Goal: Task Accomplishment & Management: Manage account settings

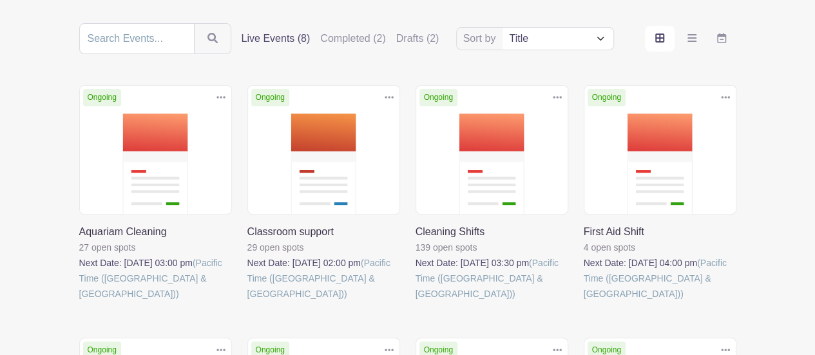
scroll to position [142, 0]
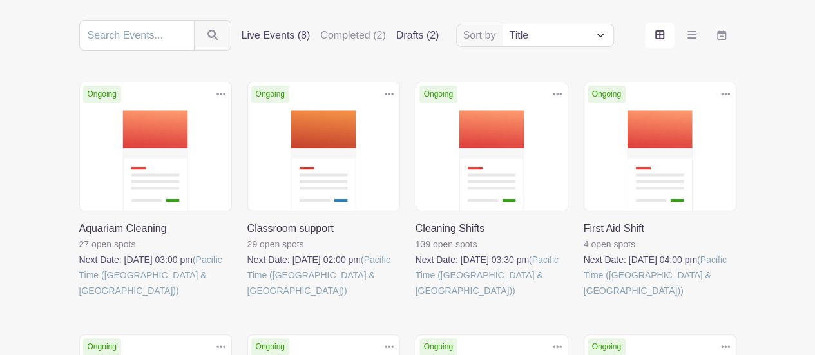
click at [420, 33] on label "Drafts (2)" at bounding box center [417, 35] width 43 height 15
click at [0, 0] on input "Drafts (2)" at bounding box center [0, 0] width 0 height 0
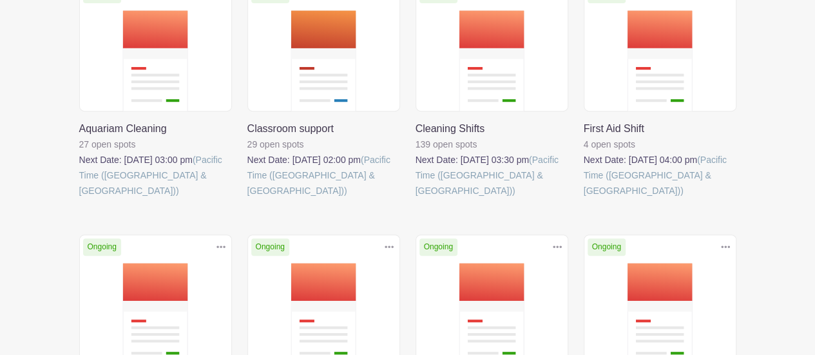
scroll to position [253, 0]
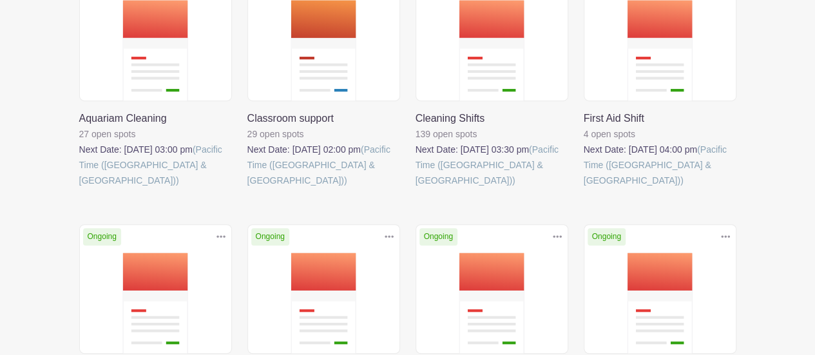
click at [79, 188] on link at bounding box center [79, 188] width 0 height 0
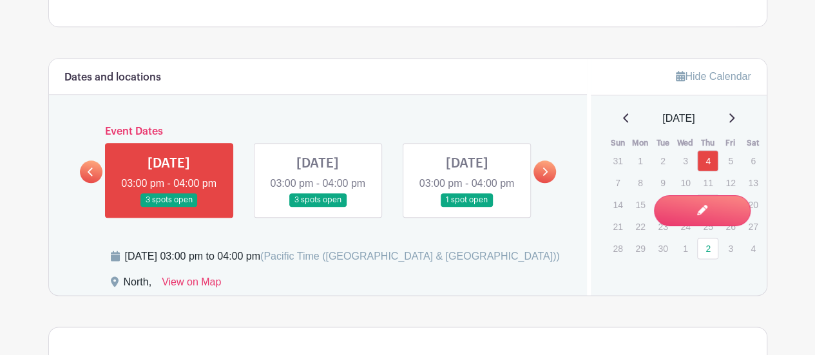
scroll to position [715, 0]
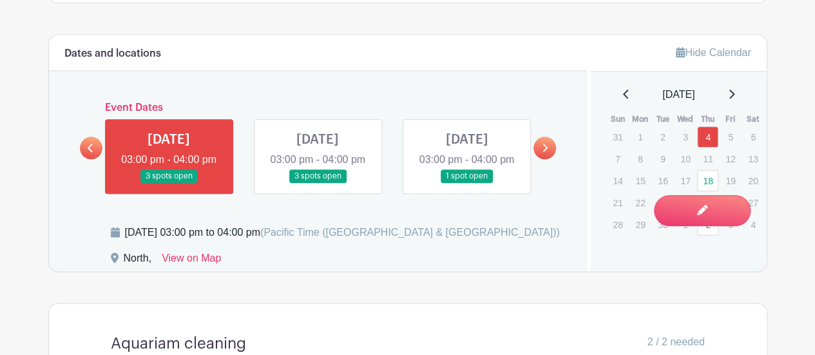
click at [318, 183] on link at bounding box center [318, 183] width 0 height 0
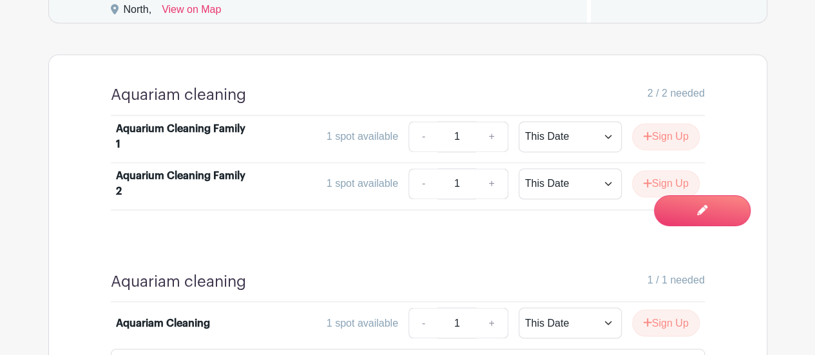
scroll to position [1004, 0]
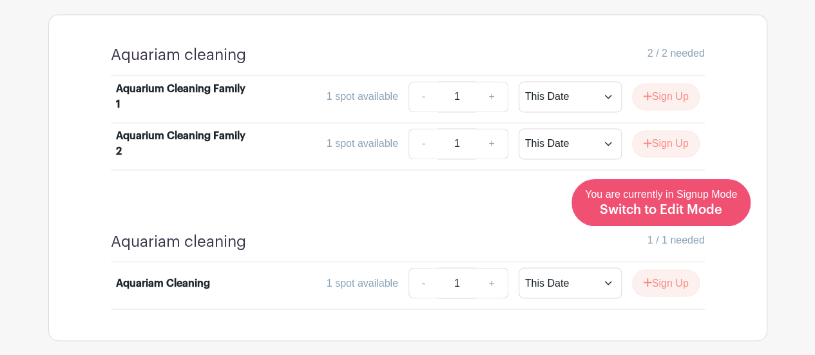
click at [706, 209] on span "Switch to Edit Mode" at bounding box center [661, 210] width 122 height 13
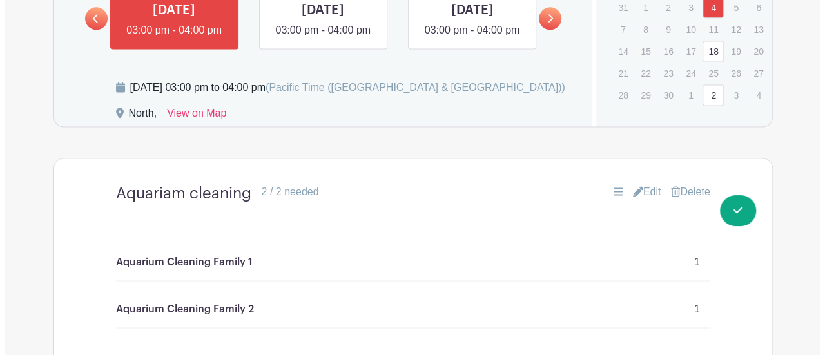
scroll to position [881, 0]
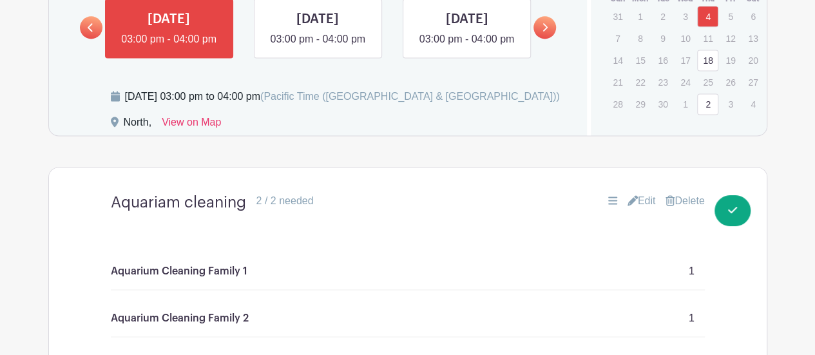
click at [683, 209] on link "Delete" at bounding box center [685, 200] width 39 height 15
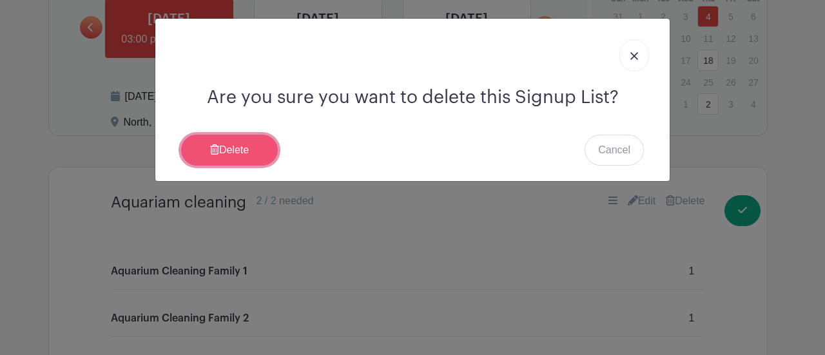
click at [258, 151] on link "Delete" at bounding box center [229, 150] width 97 height 31
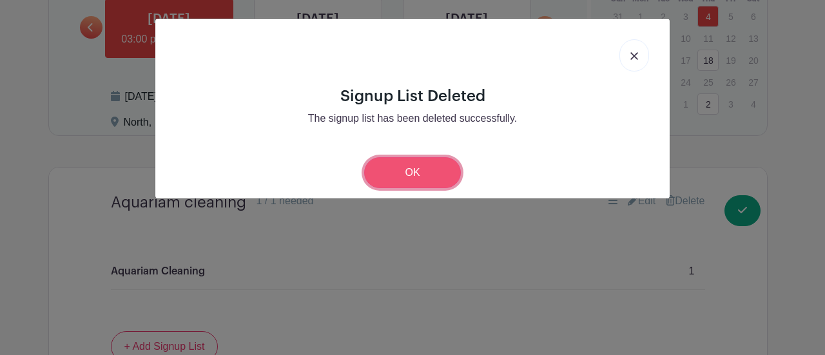
click at [436, 173] on link "OK" at bounding box center [412, 172] width 97 height 31
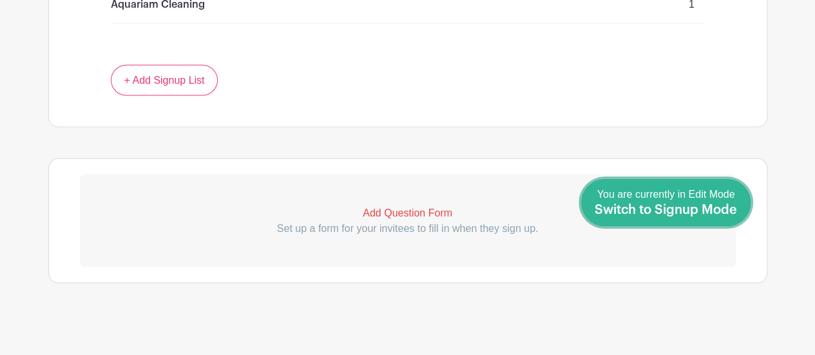
click at [733, 219] on link "Done Editing You are currently in Edit Mode Switch to Signup Mode" at bounding box center [665, 202] width 169 height 47
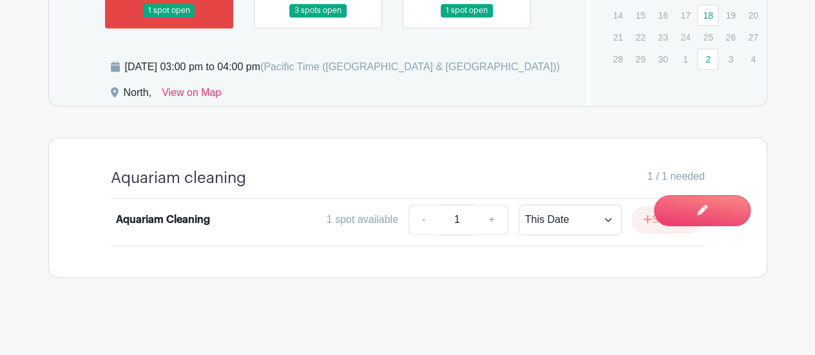
scroll to position [882, 0]
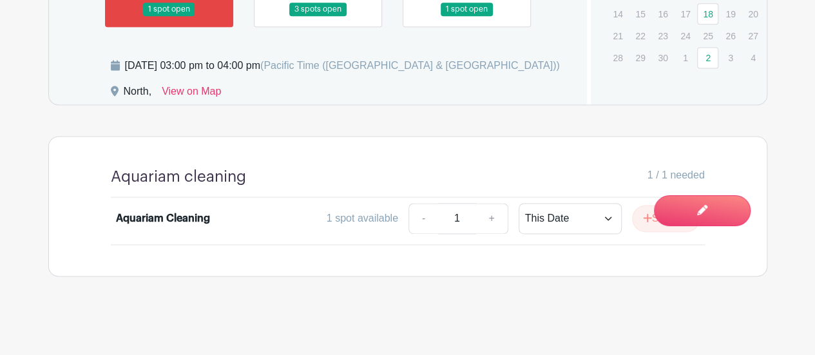
click at [318, 16] on link at bounding box center [318, 16] width 0 height 0
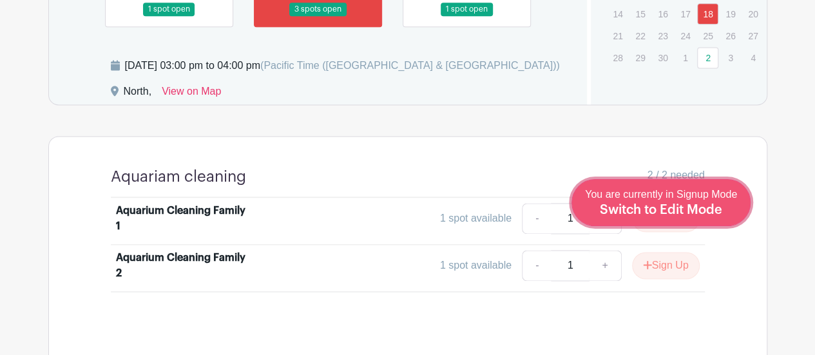
click at [673, 209] on span "Switch to Edit Mode" at bounding box center [661, 210] width 122 height 13
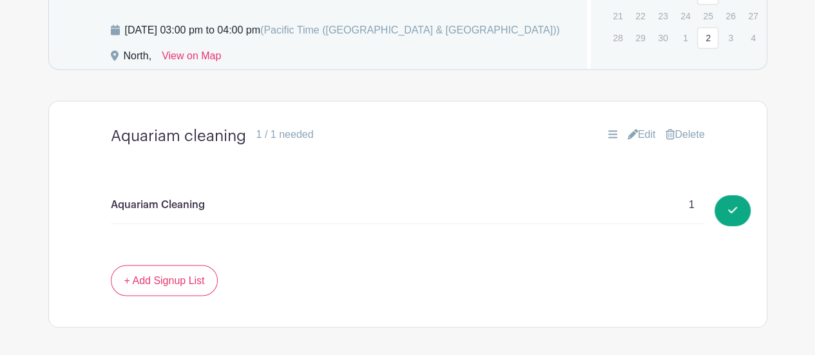
scroll to position [1172, 0]
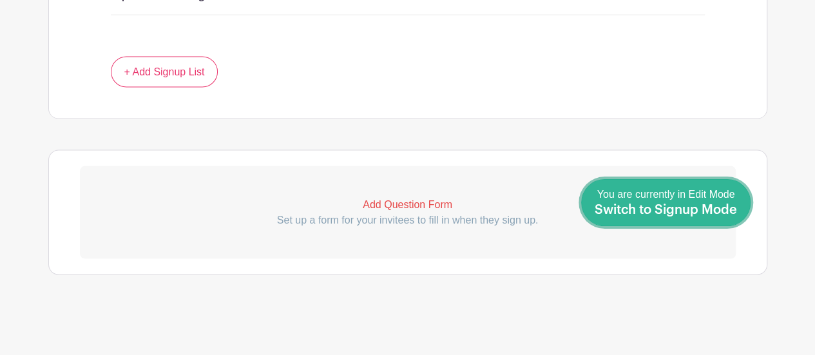
click at [739, 215] on link "Done Editing You are currently in Edit Mode Switch to Signup Mode" at bounding box center [665, 202] width 169 height 47
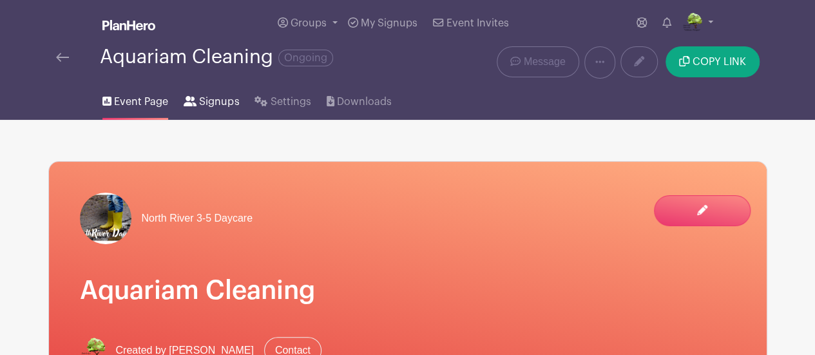
click at [221, 110] on link "Signups" at bounding box center [211, 99] width 55 height 41
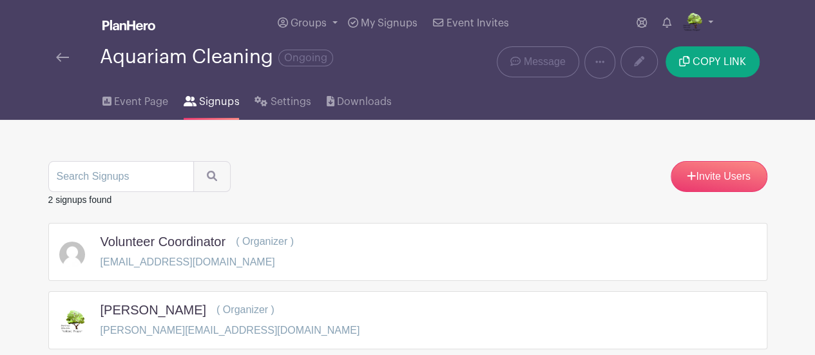
click at [65, 59] on img at bounding box center [62, 57] width 13 height 9
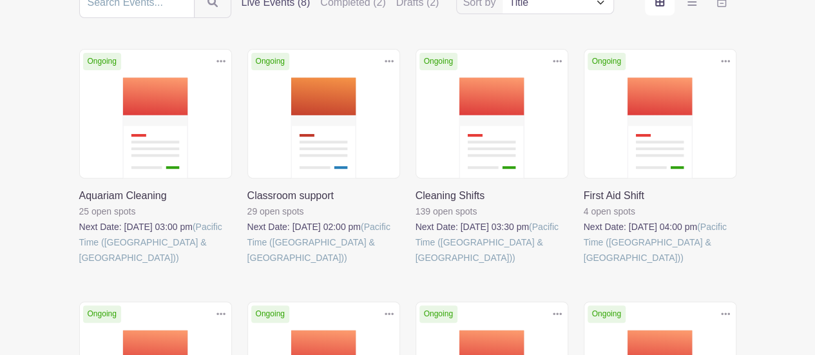
scroll to position [177, 0]
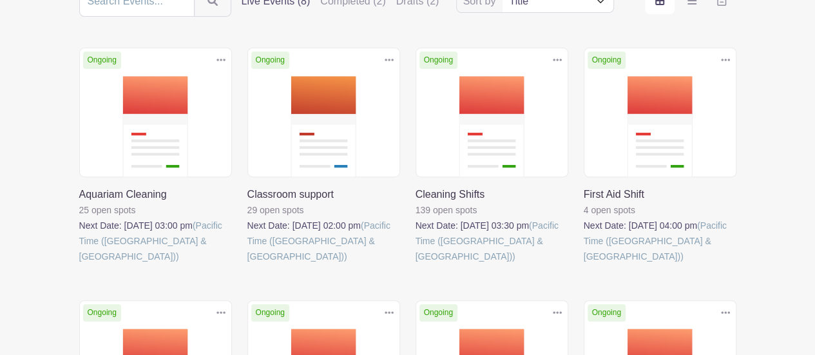
click at [247, 264] on link at bounding box center [247, 264] width 0 height 0
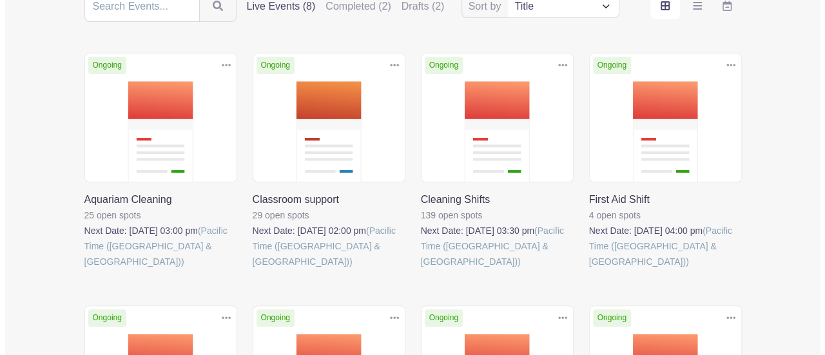
scroll to position [177, 0]
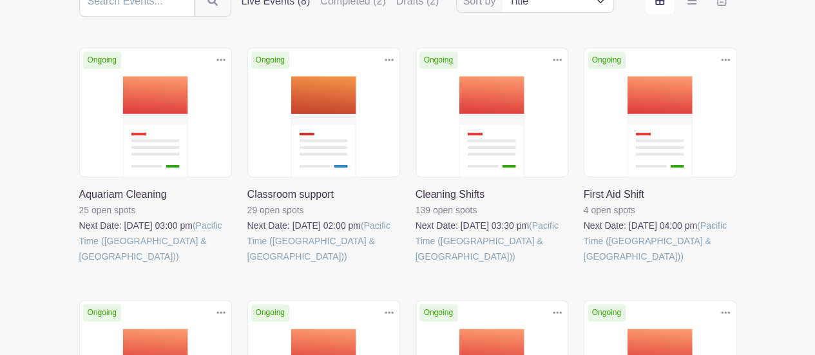
click at [387, 59] on icon at bounding box center [389, 60] width 9 height 10
click at [353, 105] on link "Delete" at bounding box center [347, 109] width 102 height 21
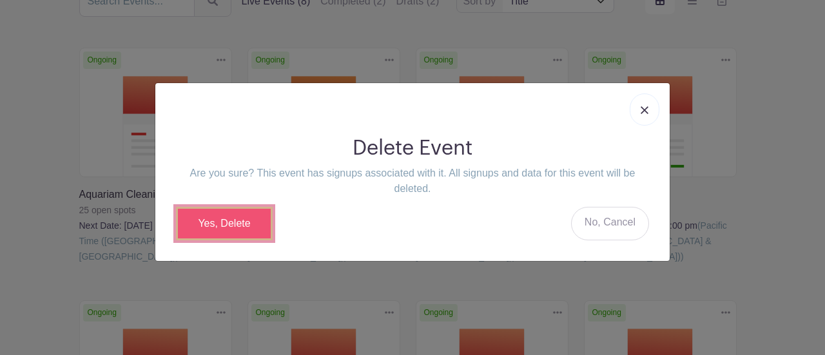
click at [208, 222] on link "Yes, Delete" at bounding box center [224, 224] width 97 height 34
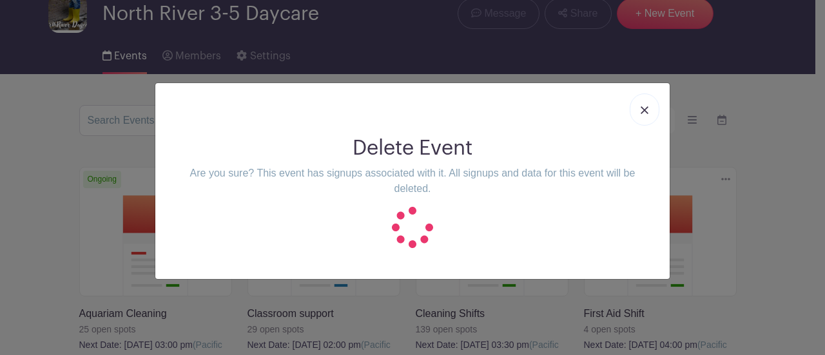
scroll to position [0, 0]
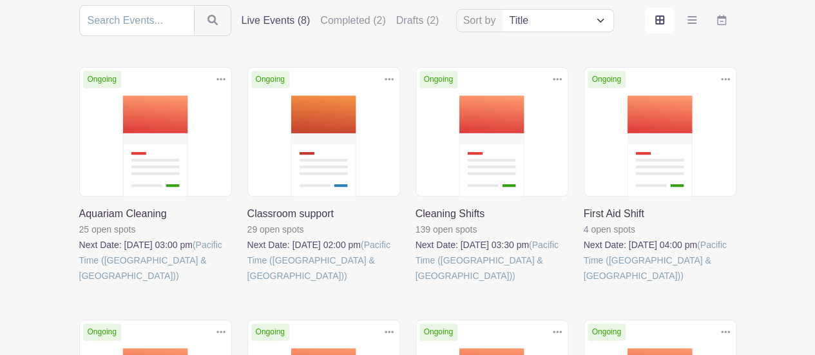
scroll to position [156, 0]
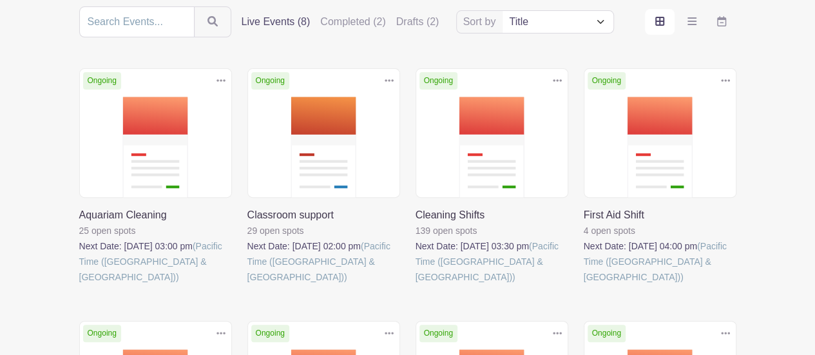
click at [385, 81] on icon at bounding box center [389, 80] width 9 height 10
click at [247, 285] on link at bounding box center [247, 285] width 0 height 0
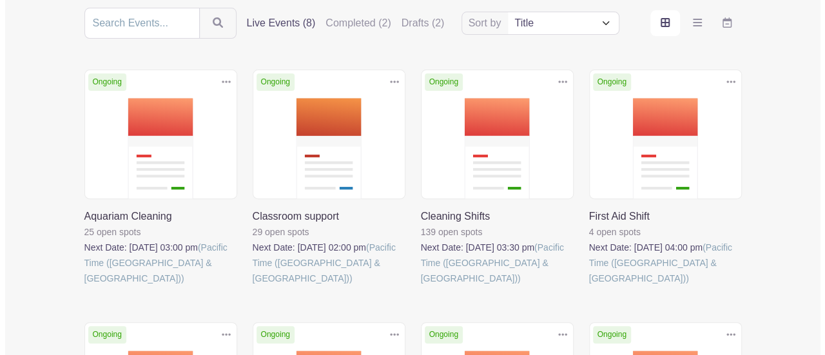
scroll to position [156, 0]
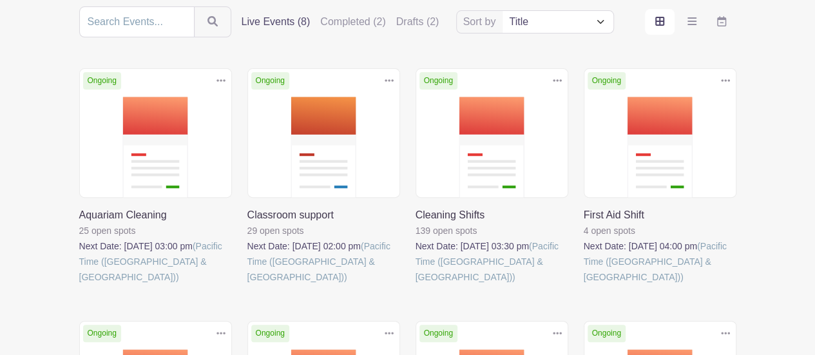
click at [383, 73] on link at bounding box center [389, 80] width 19 height 21
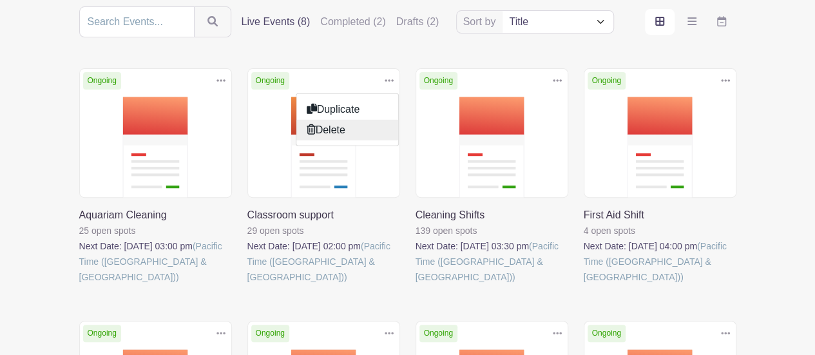
click at [326, 125] on link "Delete" at bounding box center [347, 129] width 102 height 21
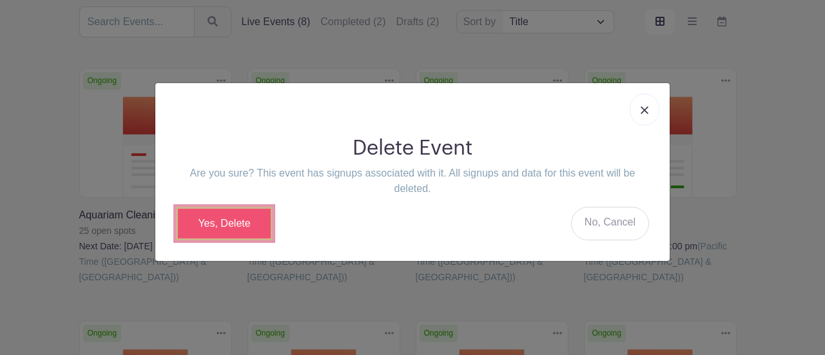
click at [229, 222] on link "Yes, Delete" at bounding box center [224, 224] width 97 height 34
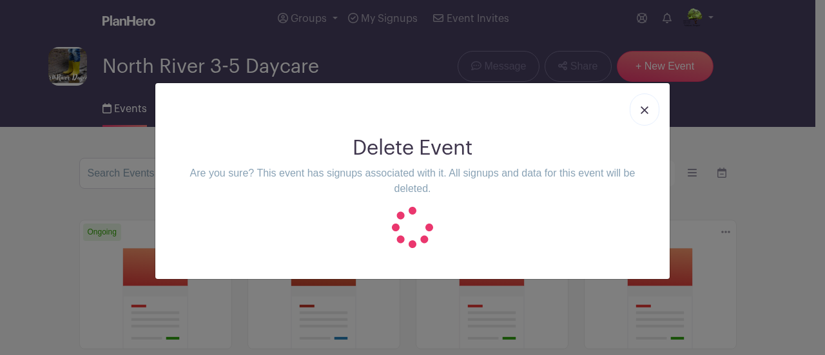
scroll to position [0, 0]
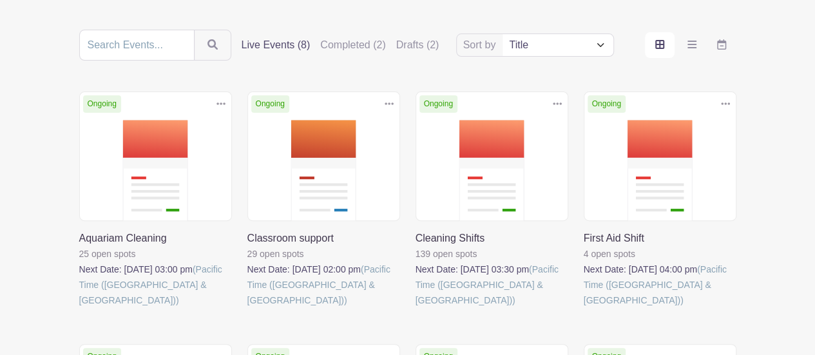
scroll to position [206, 0]
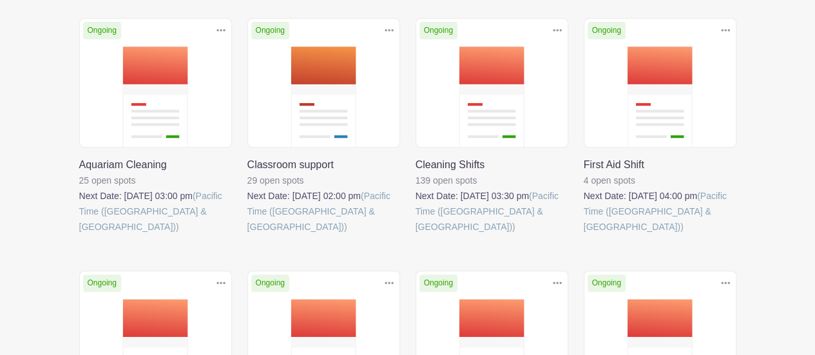
click at [416, 235] on link at bounding box center [416, 235] width 0 height 0
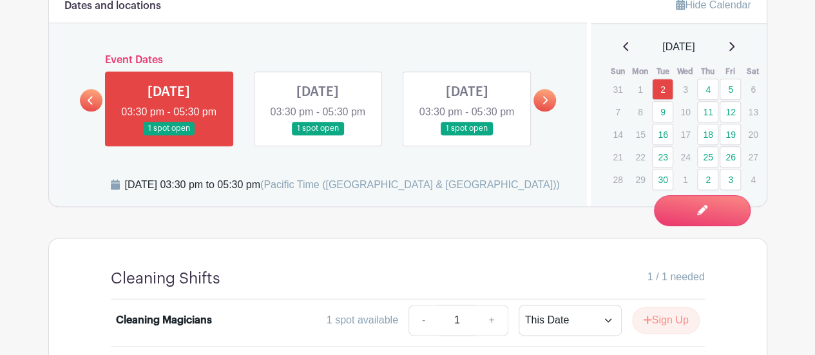
scroll to position [776, 0]
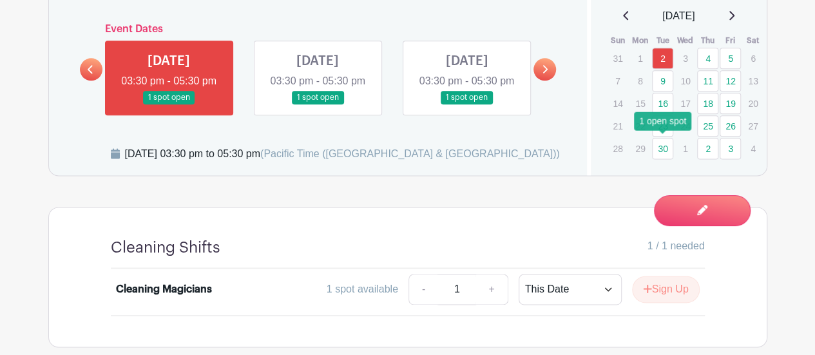
click at [667, 145] on link "30" at bounding box center [662, 148] width 21 height 21
click at [663, 147] on link "30" at bounding box center [662, 148] width 21 height 21
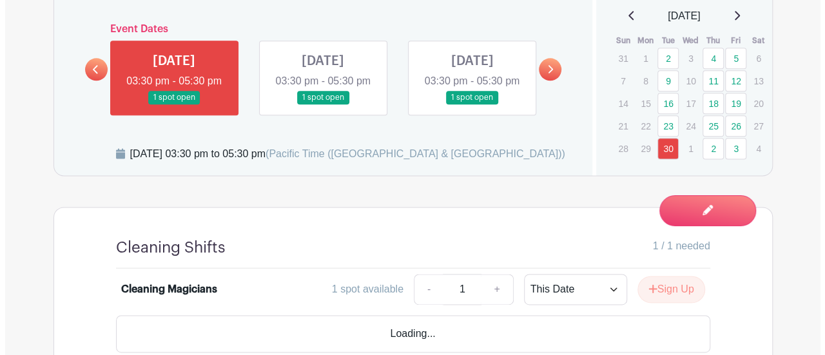
scroll to position [861, 0]
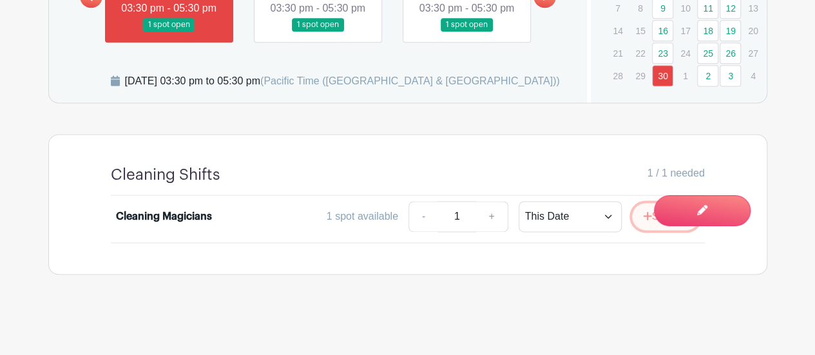
click at [643, 220] on icon "submit" at bounding box center [647, 216] width 9 height 10
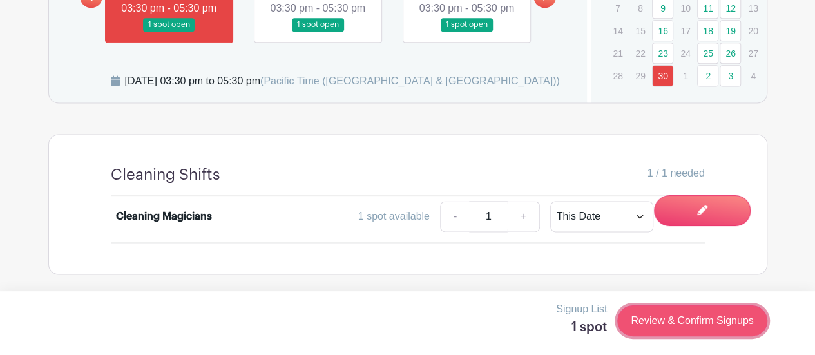
click at [671, 323] on link "Review & Confirm Signups" at bounding box center [692, 320] width 150 height 31
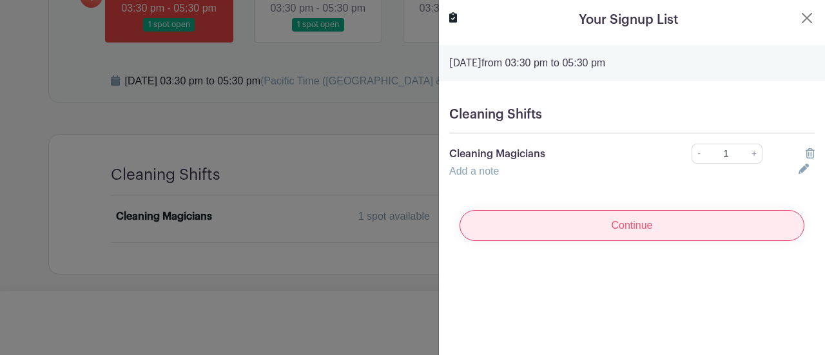
click at [630, 231] on input "Continue" at bounding box center [632, 225] width 345 height 31
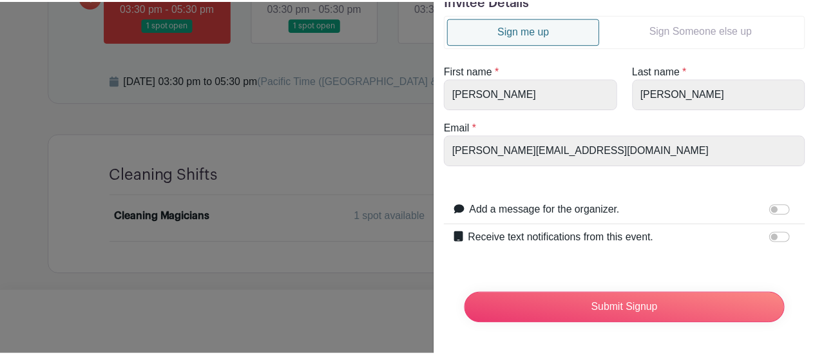
scroll to position [64, 0]
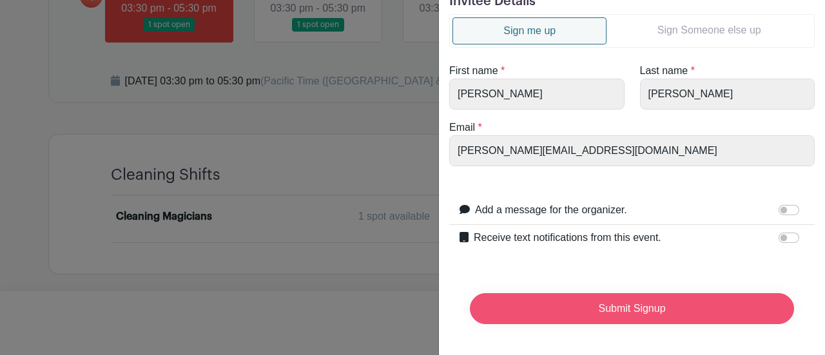
click at [632, 305] on input "Submit Signup" at bounding box center [632, 308] width 324 height 31
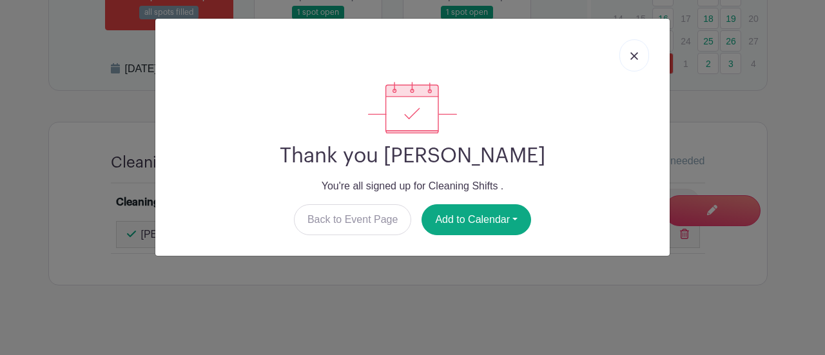
click at [630, 53] on img at bounding box center [634, 56] width 8 height 8
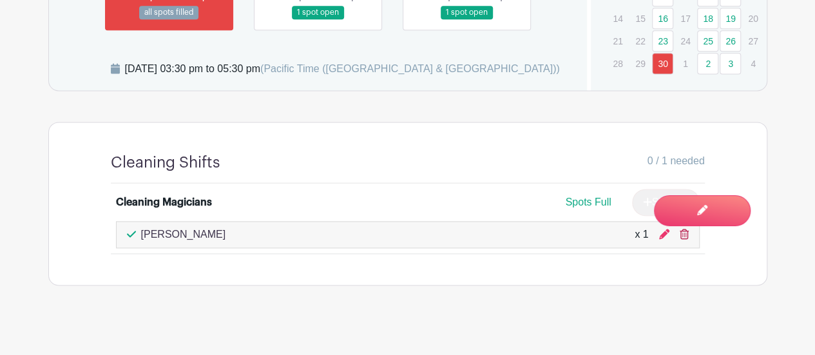
click at [686, 239] on icon at bounding box center [684, 234] width 9 height 10
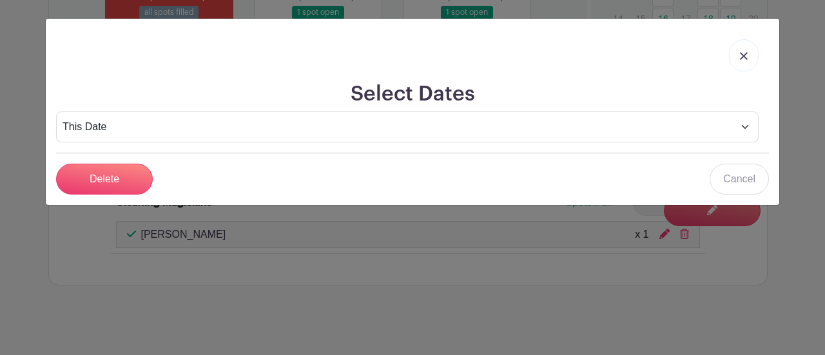
click at [745, 47] on link at bounding box center [744, 55] width 30 height 32
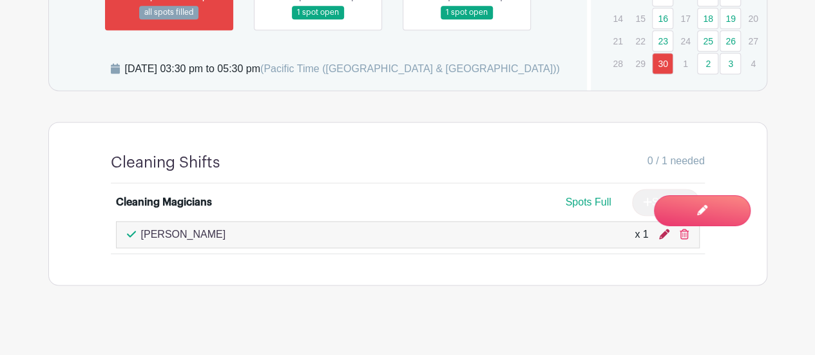
click at [662, 239] on icon at bounding box center [664, 234] width 10 height 10
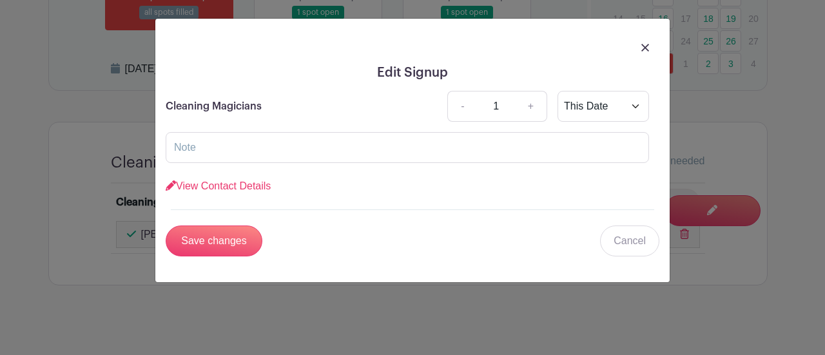
click at [648, 44] on img at bounding box center [645, 48] width 8 height 8
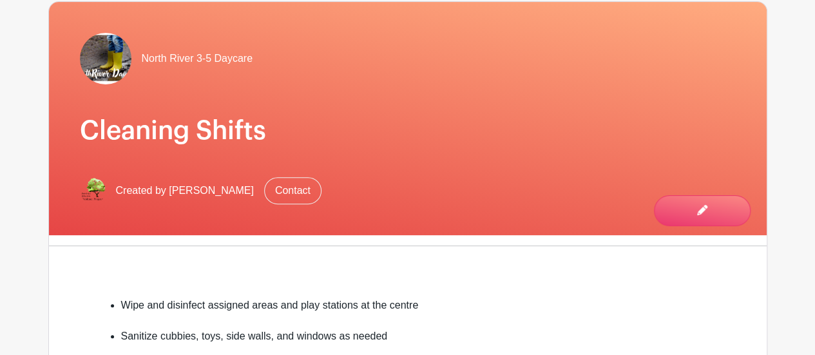
scroll to position [0, 0]
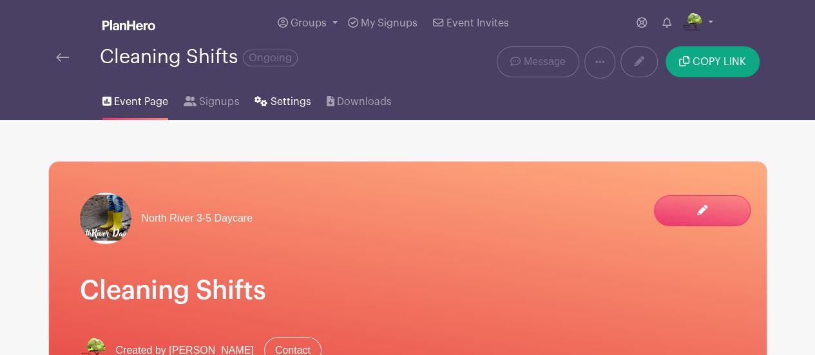
click at [280, 108] on span "Settings" at bounding box center [291, 101] width 41 height 15
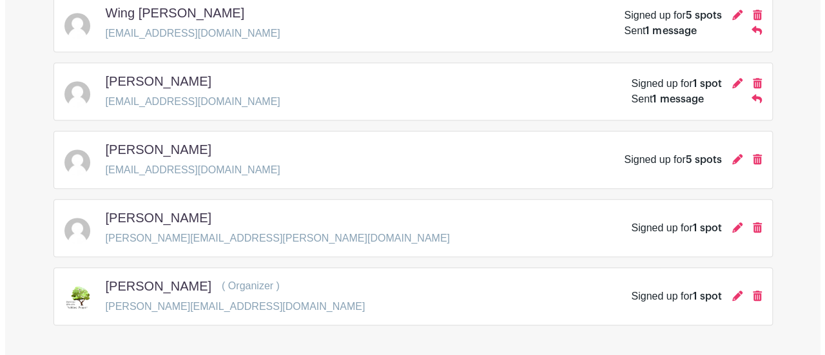
scroll to position [412, 0]
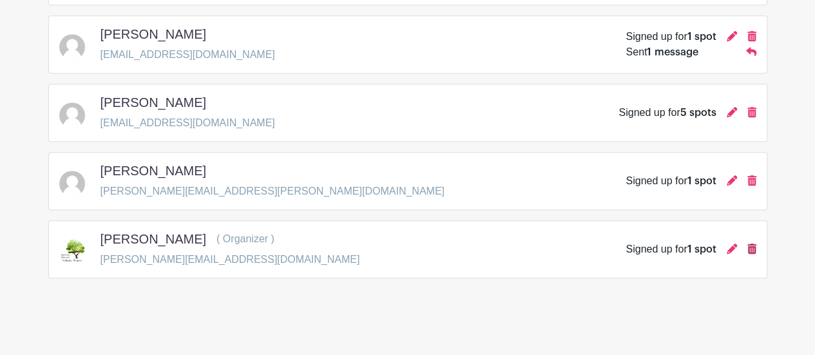
click at [751, 244] on icon at bounding box center [752, 249] width 9 height 10
click at [614, 253] on div "Pamela Wallberg ( Organizer ) pamela@ssocc.ca Signed up for 1 spot" at bounding box center [407, 249] width 697 height 36
click at [731, 249] on icon at bounding box center [732, 249] width 10 height 10
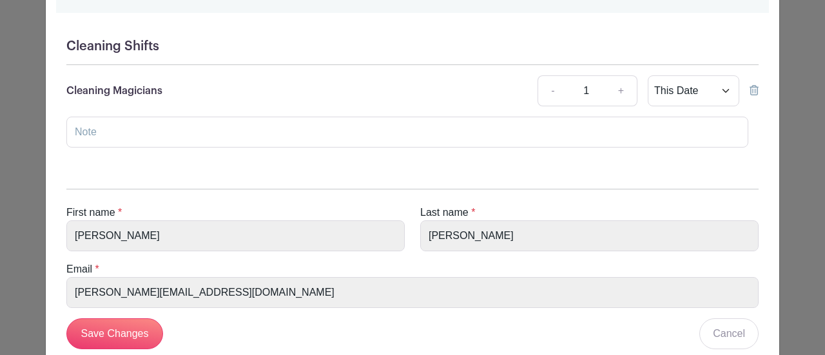
scroll to position [120, 0]
click at [722, 84] on select "This Date Select Dates" at bounding box center [694, 90] width 92 height 31
click at [708, 89] on select "This Date Select Dates" at bounding box center [694, 90] width 92 height 31
click at [751, 88] on icon at bounding box center [754, 89] width 9 height 10
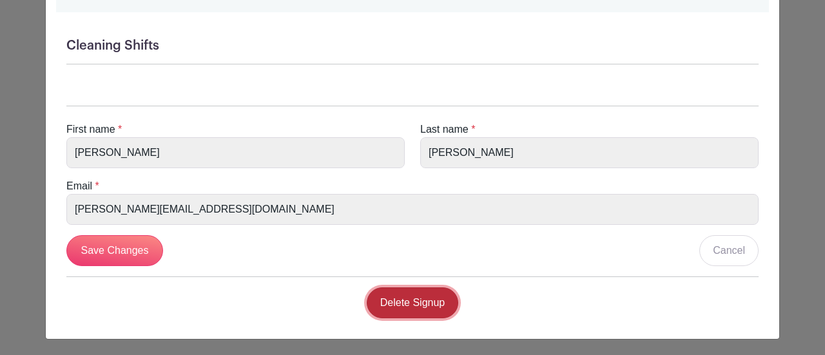
click at [437, 307] on link "Delete Signup" at bounding box center [413, 302] width 92 height 31
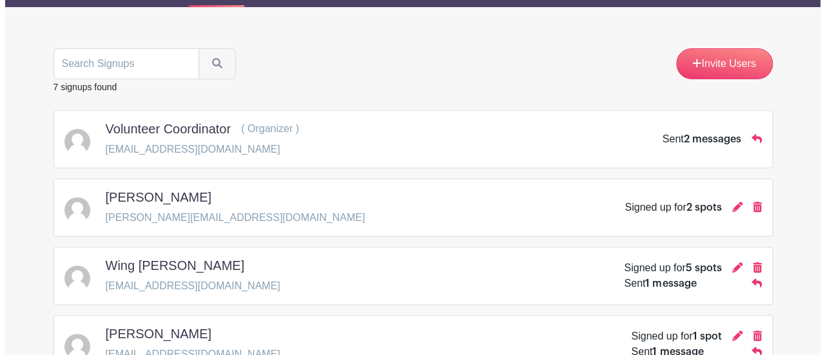
scroll to position [175, 0]
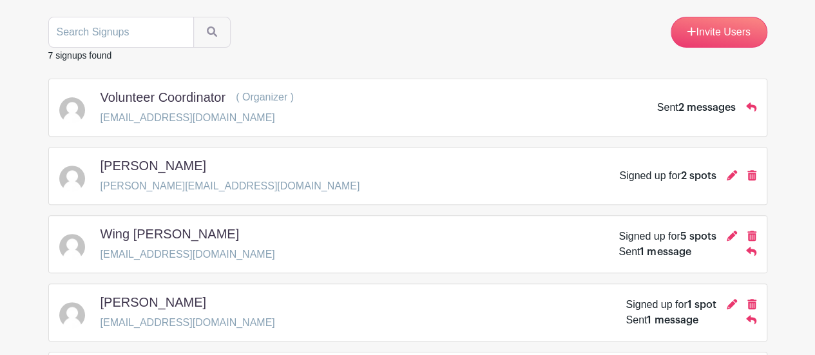
click at [434, 189] on div "Peter Mai peter@petermai.ca Signed up for 2 spots" at bounding box center [407, 176] width 697 height 36
click at [681, 175] on span "2 spots" at bounding box center [698, 176] width 35 height 10
click at [418, 168] on div "Peter Mai peter@petermai.ca Signed up for 2 spots" at bounding box center [407, 176] width 697 height 36
click at [730, 173] on icon at bounding box center [732, 175] width 10 height 10
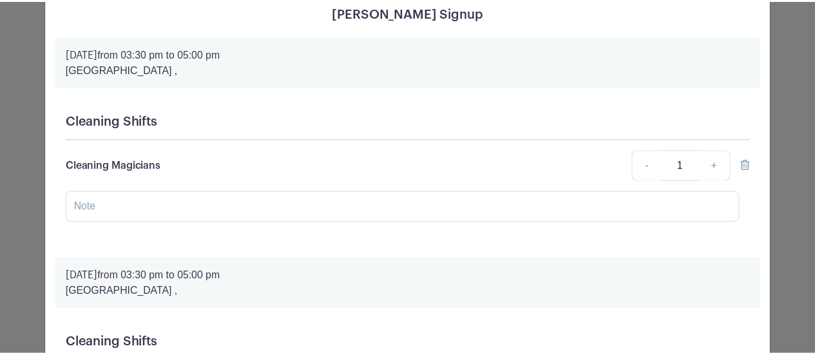
scroll to position [0, 0]
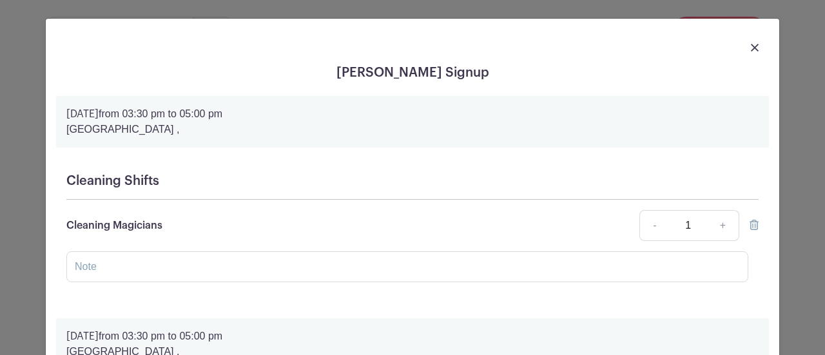
click at [751, 43] on link at bounding box center [755, 46] width 8 height 15
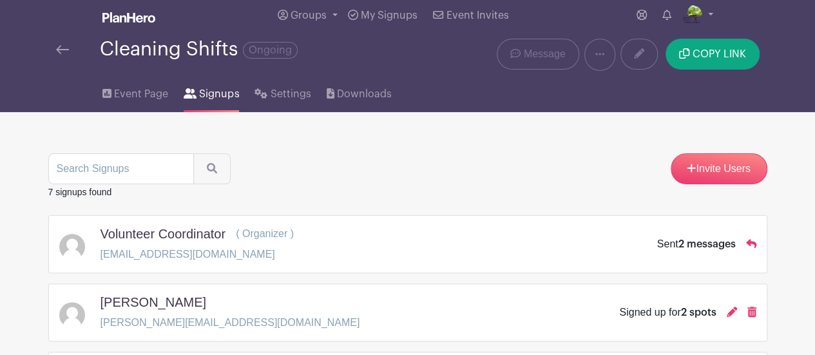
scroll to position [75, 0]
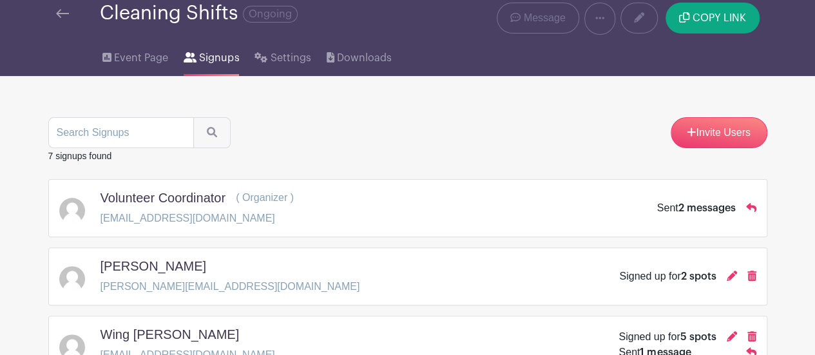
click at [749, 209] on icon at bounding box center [751, 207] width 10 height 10
click at [684, 220] on div "Volunteer Coordinator ( Organizer ) volunteer@ssocc.ca Sent 2 messages" at bounding box center [407, 208] width 697 height 36
click at [751, 208] on icon at bounding box center [751, 207] width 10 height 10
click at [708, 208] on span "2 messages" at bounding box center [707, 208] width 57 height 10
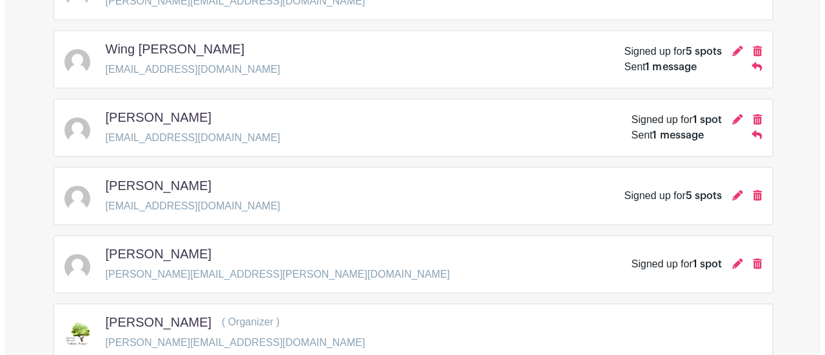
scroll to position [443, 0]
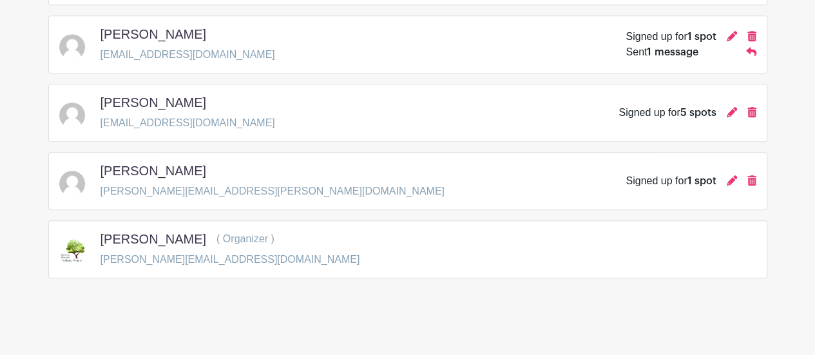
click at [729, 178] on icon at bounding box center [732, 180] width 10 height 10
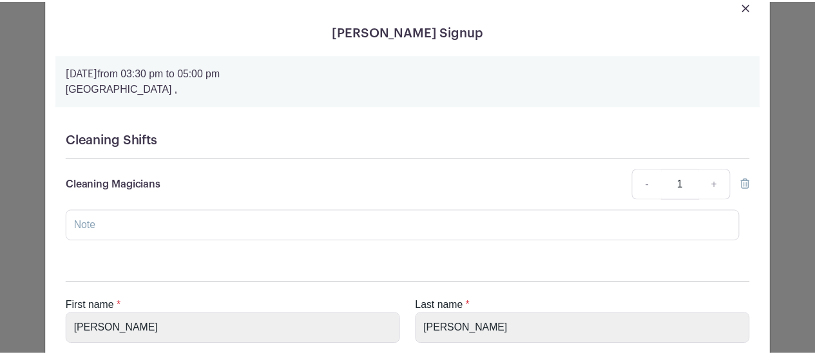
scroll to position [0, 0]
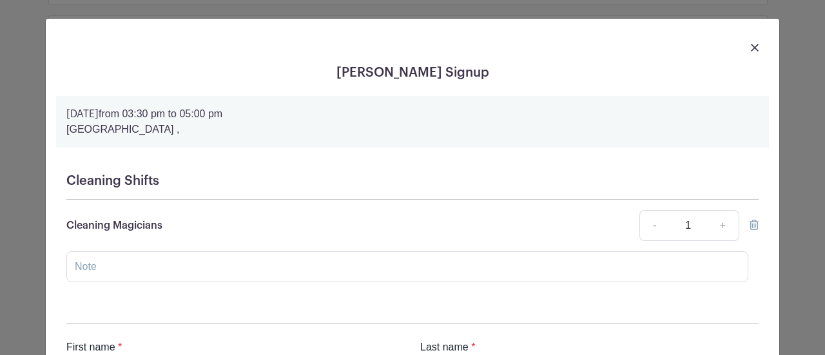
click at [751, 41] on link at bounding box center [755, 46] width 8 height 15
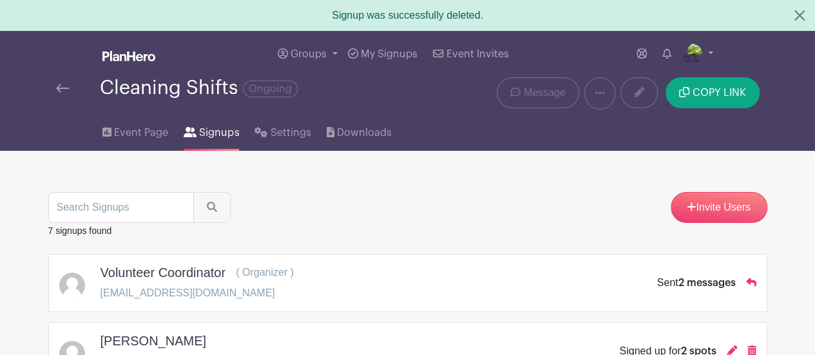
click at [589, 207] on div "Invite Users" at bounding box center [407, 207] width 719 height 31
click at [58, 90] on img at bounding box center [62, 88] width 13 height 9
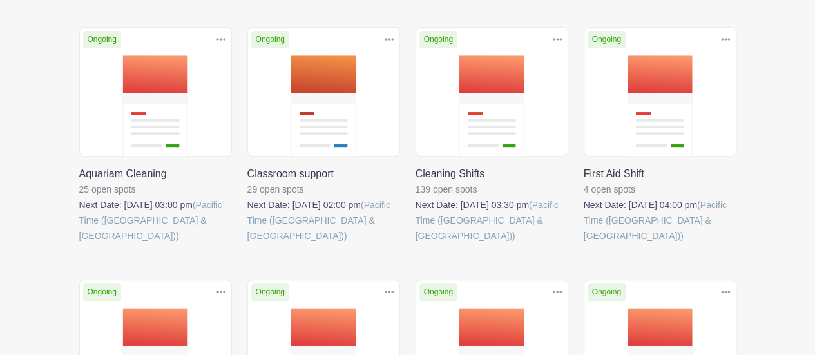
scroll to position [189, 0]
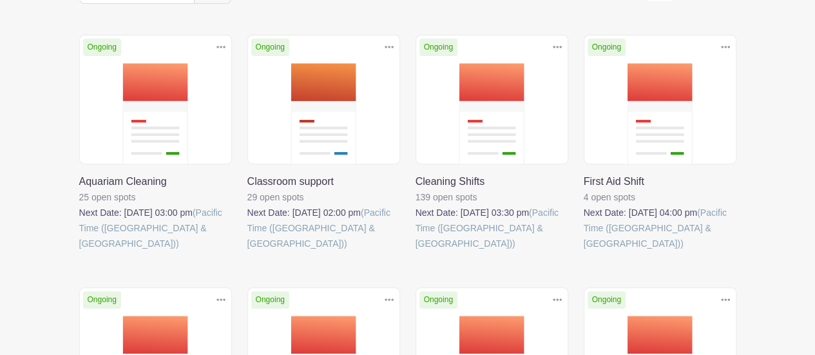
click at [416, 251] on link at bounding box center [416, 251] width 0 height 0
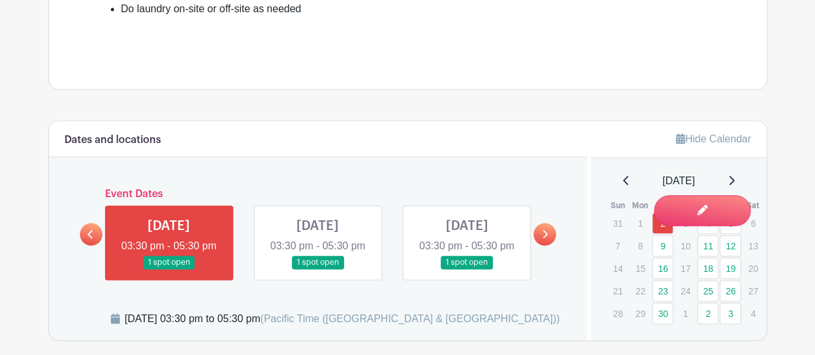
scroll to position [614, 0]
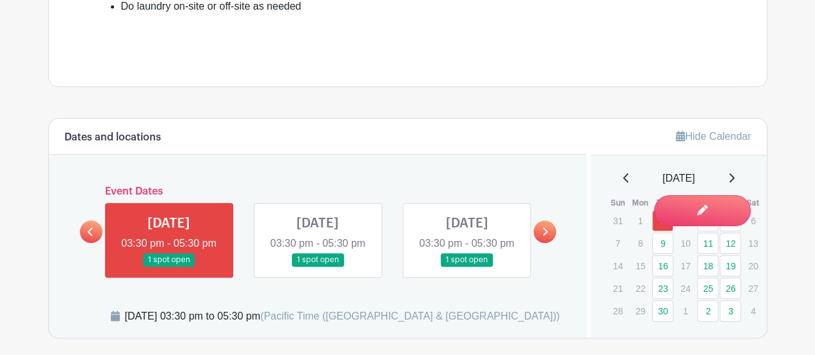
click at [735, 177] on icon at bounding box center [732, 177] width 5 height 9
click at [735, 173] on icon at bounding box center [731, 178] width 6 height 10
click at [735, 174] on icon at bounding box center [731, 178] width 6 height 10
click at [712, 329] on div "Hide Calendar December 2025 Sun Mon Tue Wed Thu Fri Sat 30 1 2 3 4 5 6 7 8 9 10…" at bounding box center [677, 227] width 180 height 217
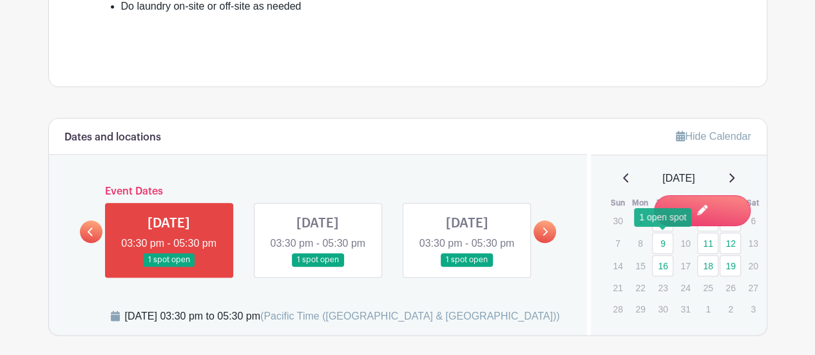
click at [663, 242] on link "9" at bounding box center [662, 243] width 21 height 21
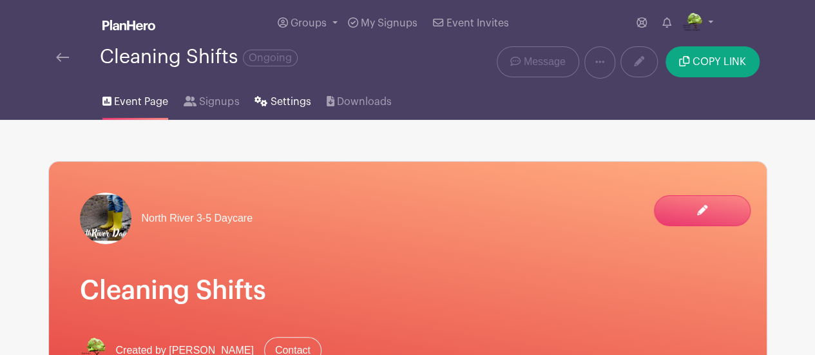
click at [292, 104] on span "Settings" at bounding box center [291, 101] width 41 height 15
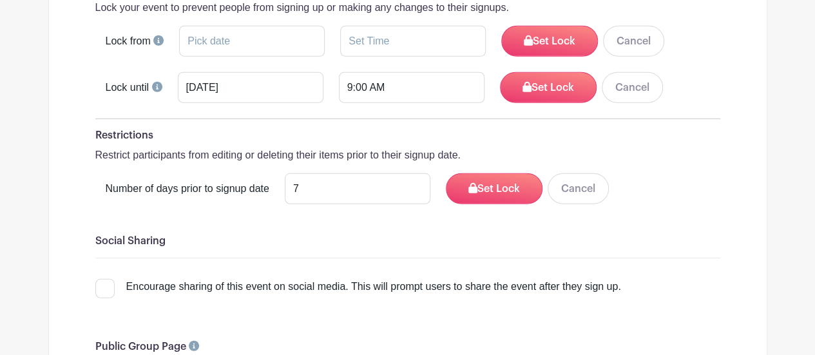
scroll to position [1727, 0]
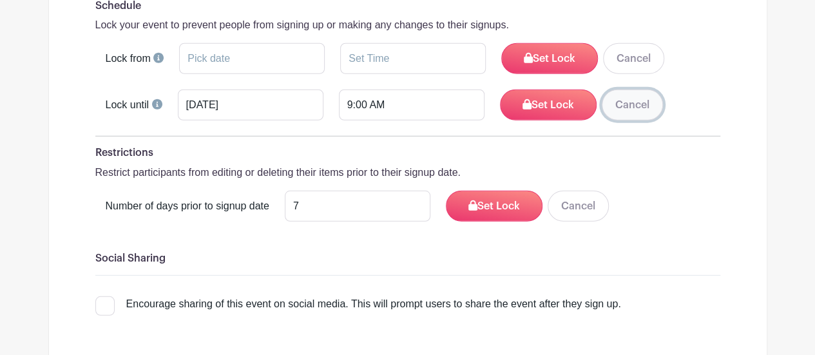
click at [621, 90] on button "Cancel" at bounding box center [632, 105] width 61 height 31
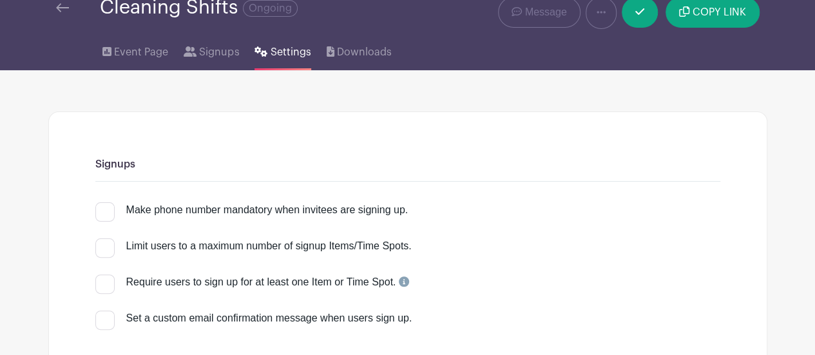
scroll to position [0, 0]
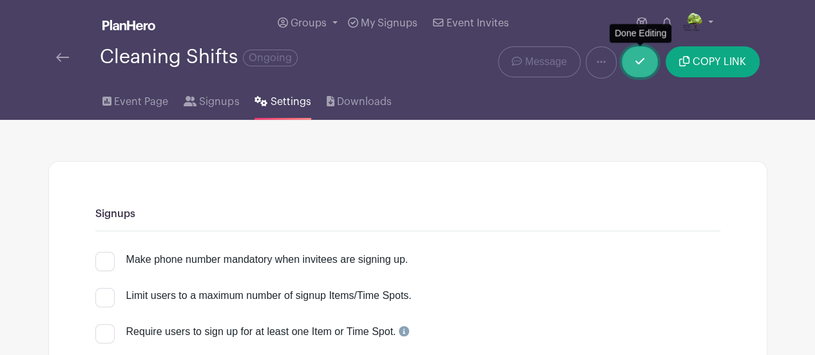
click at [641, 53] on link at bounding box center [640, 61] width 36 height 31
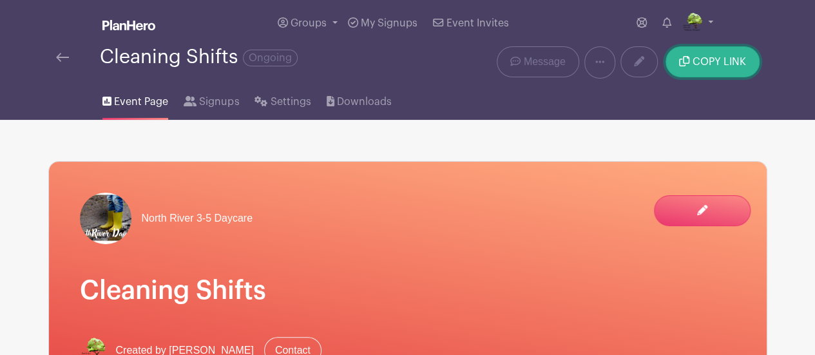
click at [690, 61] on icon "submit" at bounding box center [684, 61] width 10 height 10
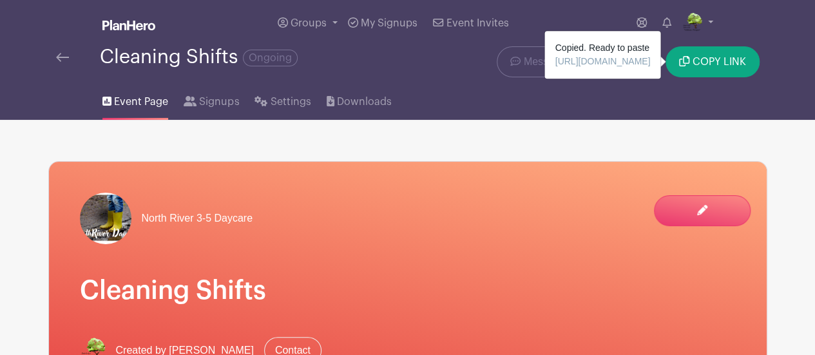
click at [60, 72] on div "Cleaning Shifts Ongoing" at bounding box center [258, 62] width 420 height 32
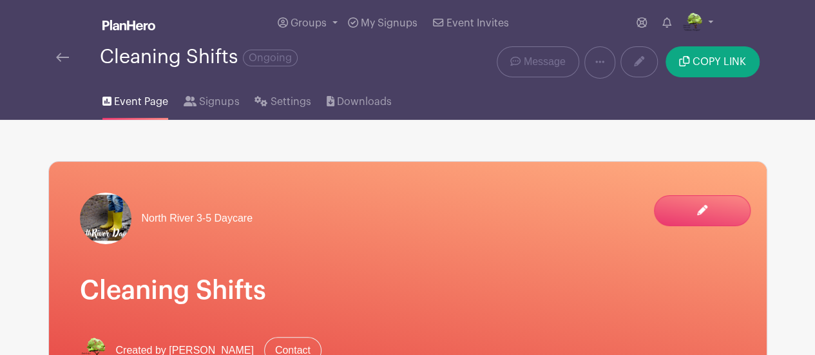
click at [57, 62] on img at bounding box center [62, 57] width 13 height 9
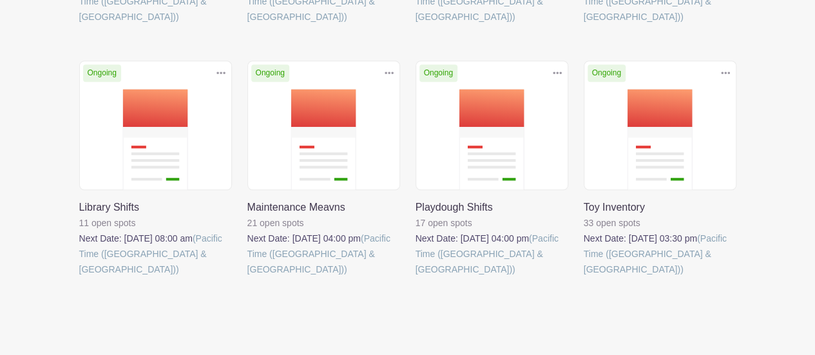
scroll to position [423, 0]
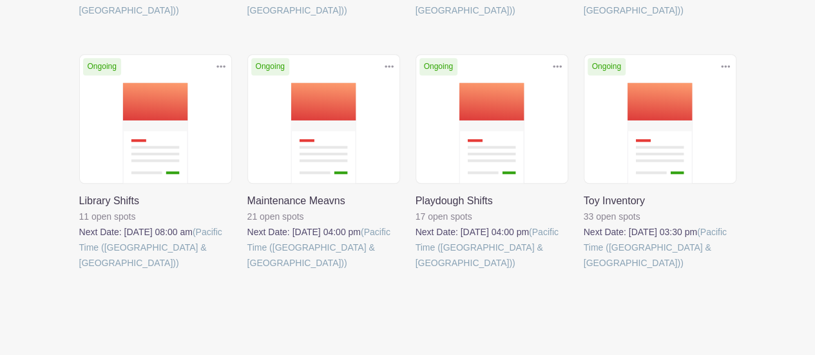
click at [416, 271] on link at bounding box center [416, 271] width 0 height 0
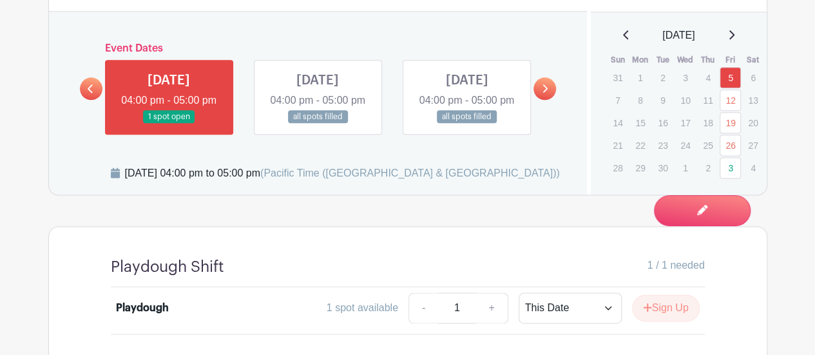
scroll to position [759, 0]
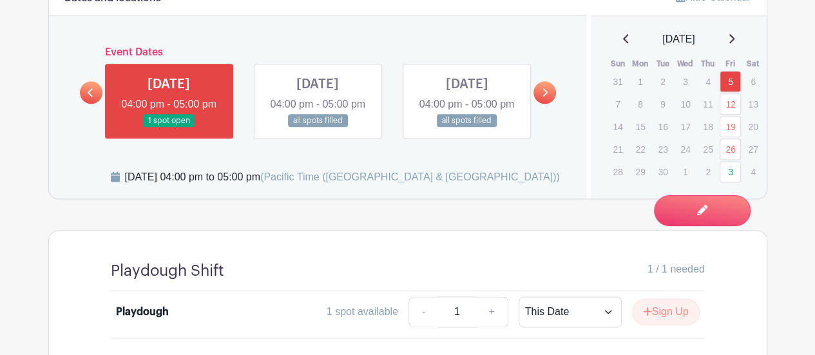
click at [547, 95] on link at bounding box center [545, 92] width 23 height 23
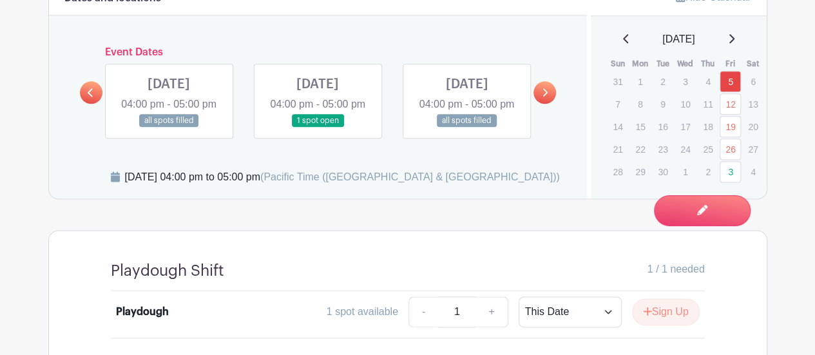
click at [547, 95] on link at bounding box center [545, 92] width 23 height 23
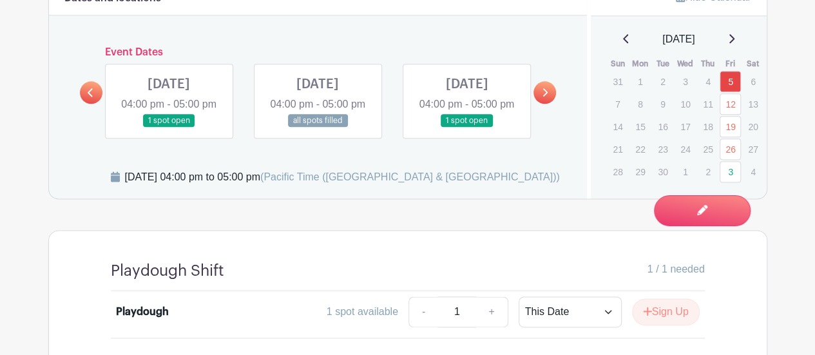
click at [547, 95] on link at bounding box center [545, 92] width 23 height 23
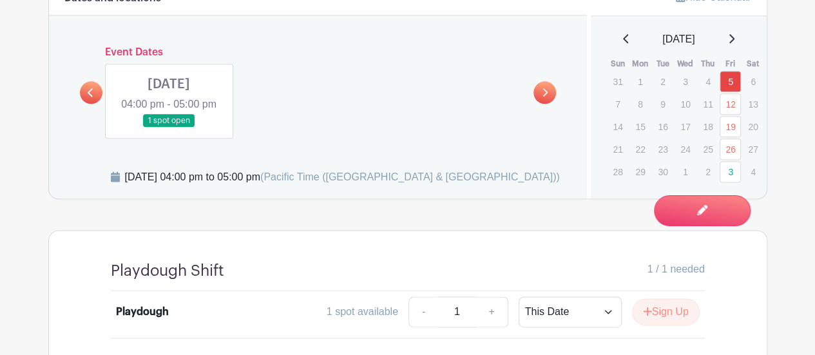
click at [547, 95] on link at bounding box center [545, 92] width 23 height 23
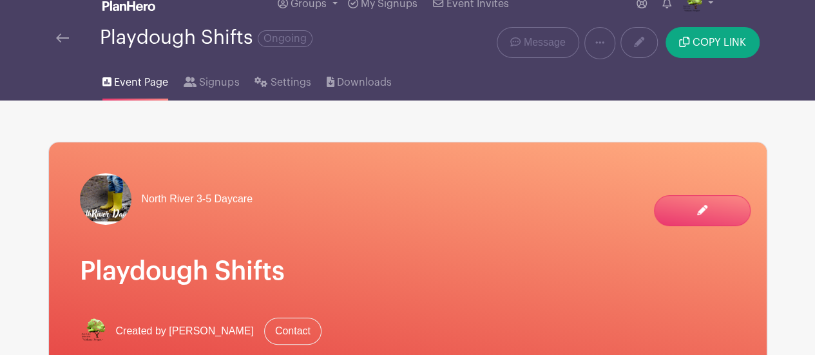
scroll to position [0, 0]
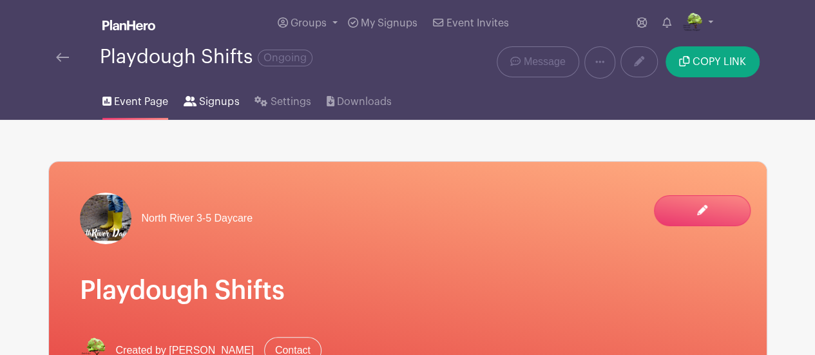
click at [211, 101] on span "Signups" at bounding box center [219, 101] width 40 height 15
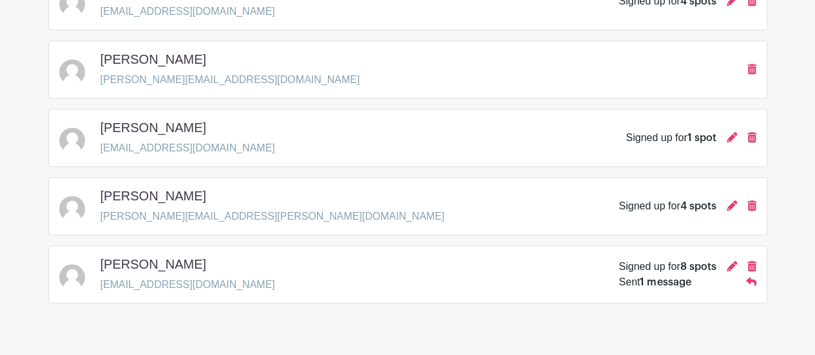
scroll to position [412, 0]
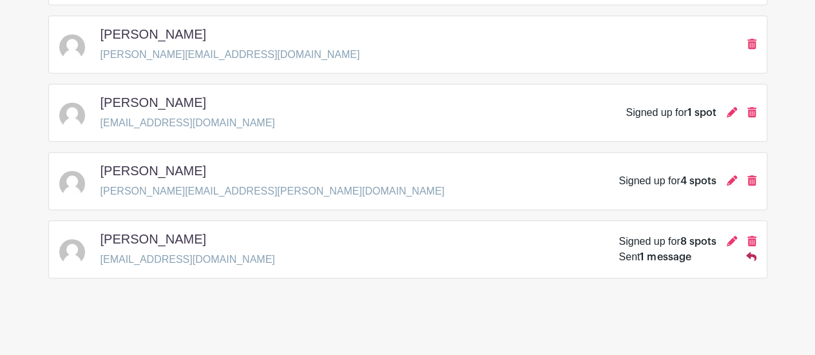
click at [748, 252] on icon at bounding box center [751, 256] width 10 height 9
click at [756, 251] on icon at bounding box center [751, 256] width 10 height 10
click at [659, 258] on span "1 message" at bounding box center [665, 257] width 51 height 10
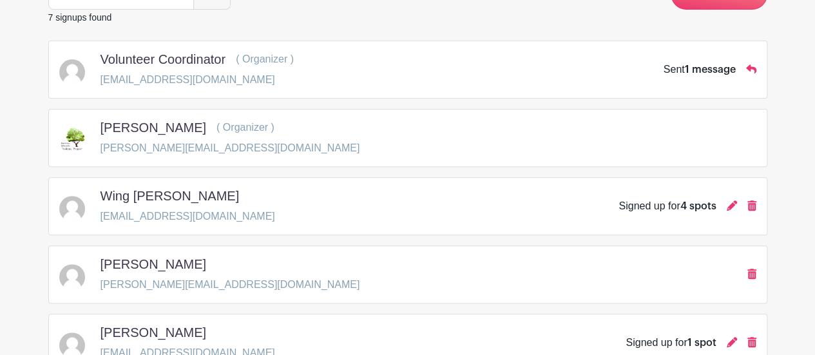
scroll to position [0, 0]
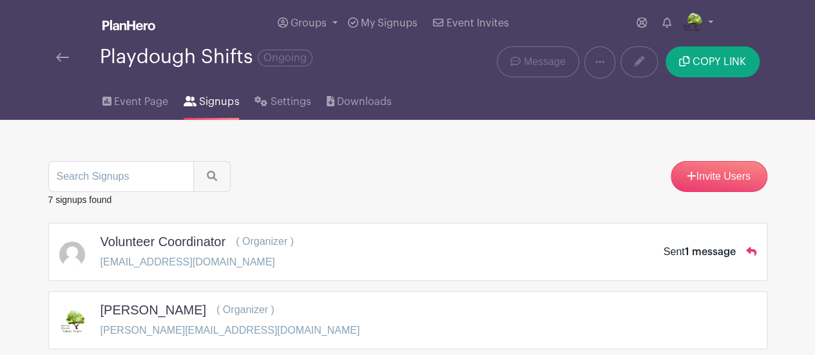
click at [61, 59] on img at bounding box center [62, 57] width 13 height 9
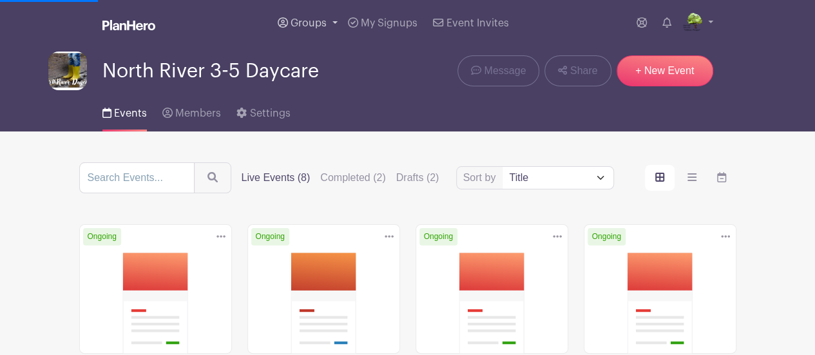
click at [324, 23] on span "Groups" at bounding box center [309, 23] width 36 height 10
click at [311, 26] on span "Groups" at bounding box center [309, 23] width 36 height 10
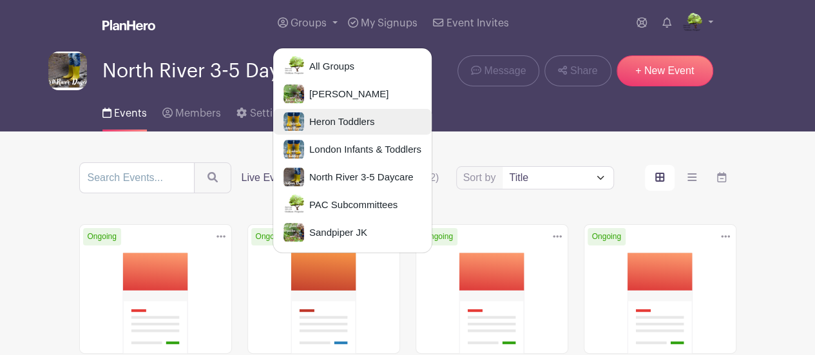
click at [327, 115] on span "Heron Toddlers" at bounding box center [339, 122] width 70 height 15
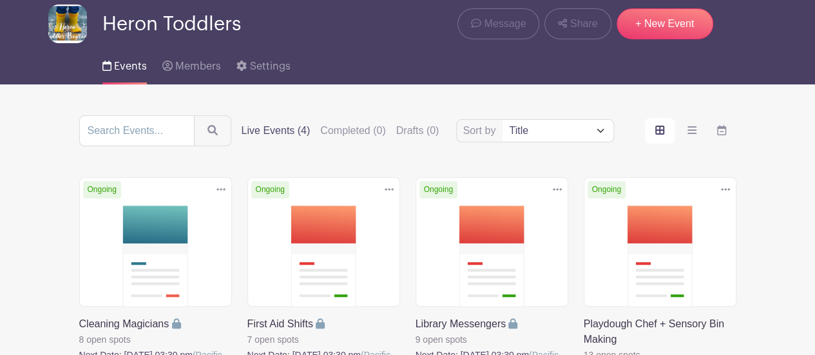
scroll to position [45, 0]
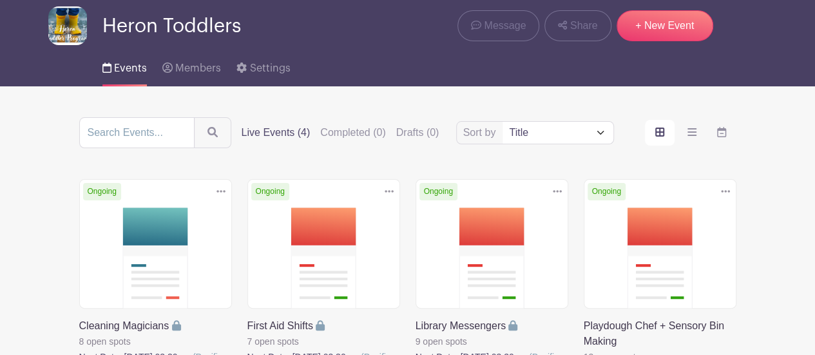
click at [222, 190] on icon at bounding box center [221, 191] width 9 height 10
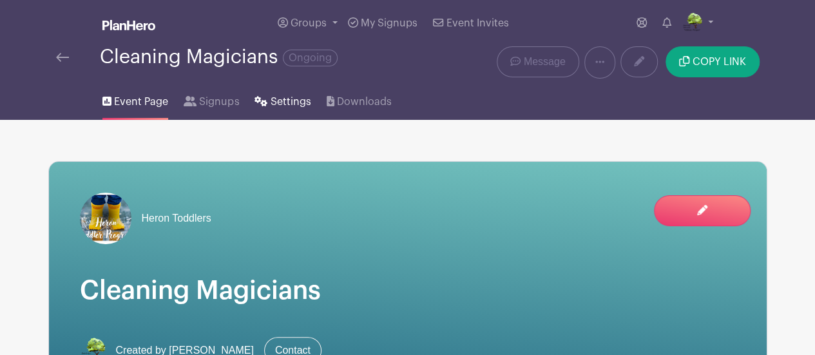
click at [278, 97] on span "Settings" at bounding box center [291, 101] width 41 height 15
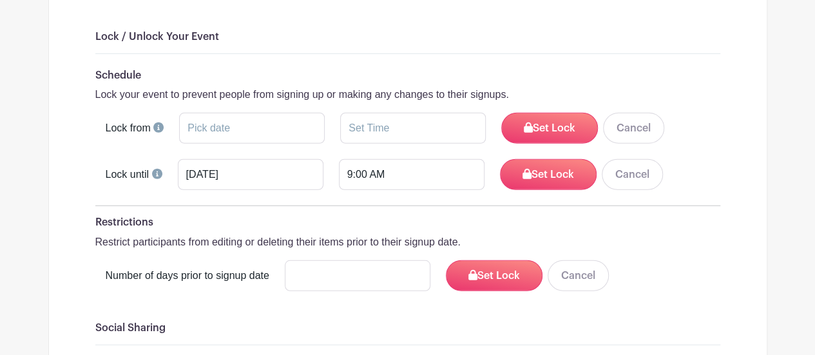
scroll to position [1729, 0]
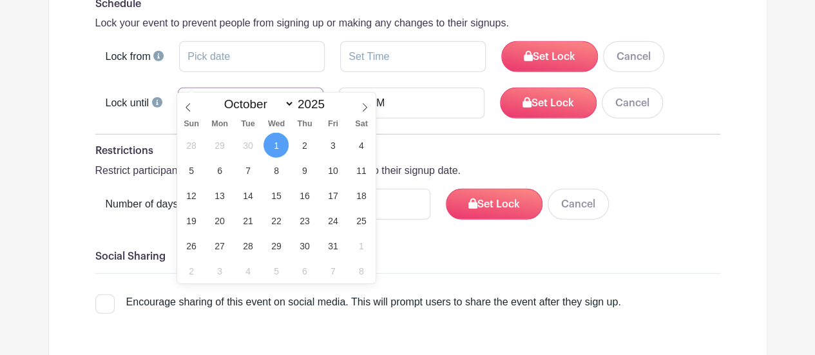
click at [209, 88] on input "Oct 1 2025" at bounding box center [251, 103] width 146 height 31
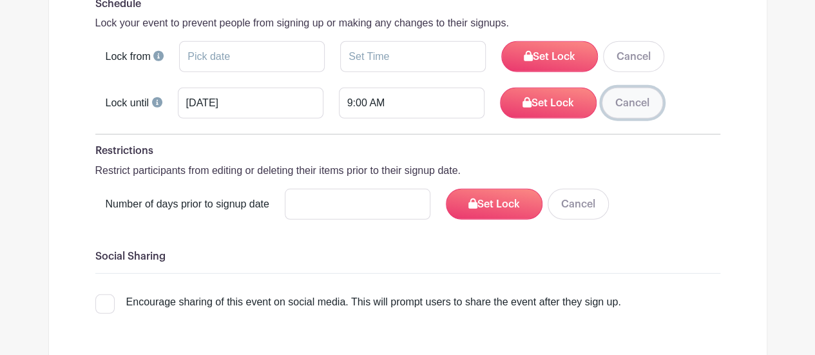
click at [639, 88] on button "Cancel" at bounding box center [632, 103] width 61 height 31
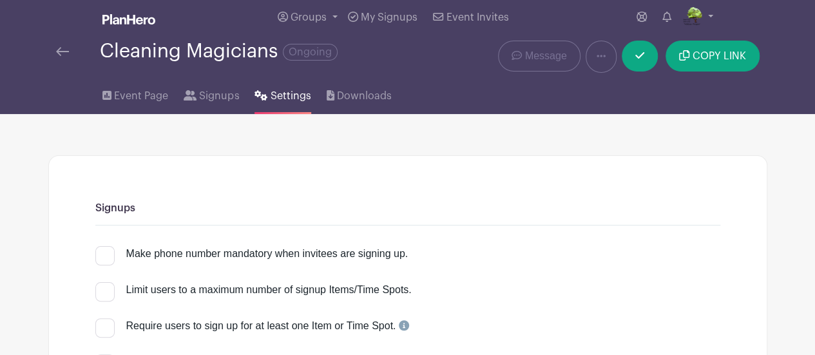
scroll to position [0, 0]
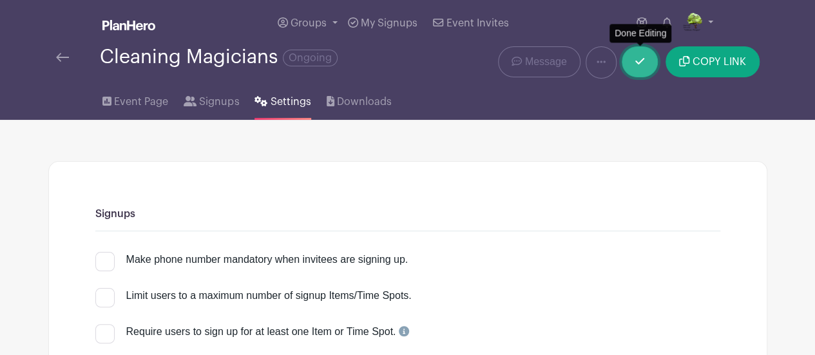
click at [641, 63] on icon at bounding box center [639, 61] width 9 height 10
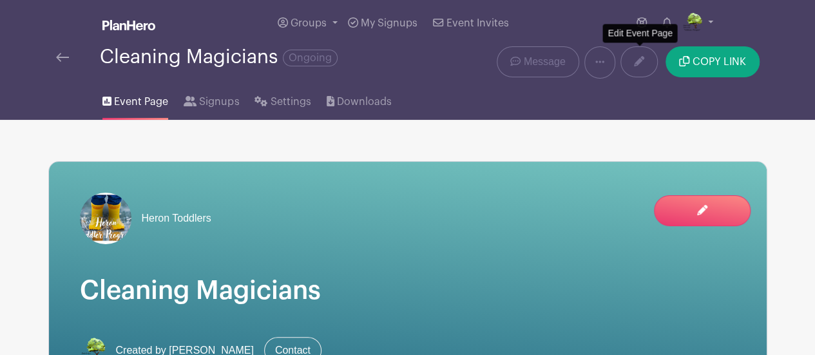
click at [57, 59] on img at bounding box center [62, 57] width 13 height 9
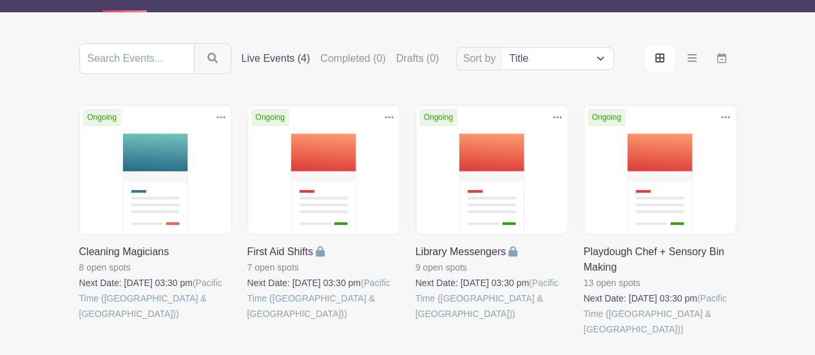
scroll to position [160, 0]
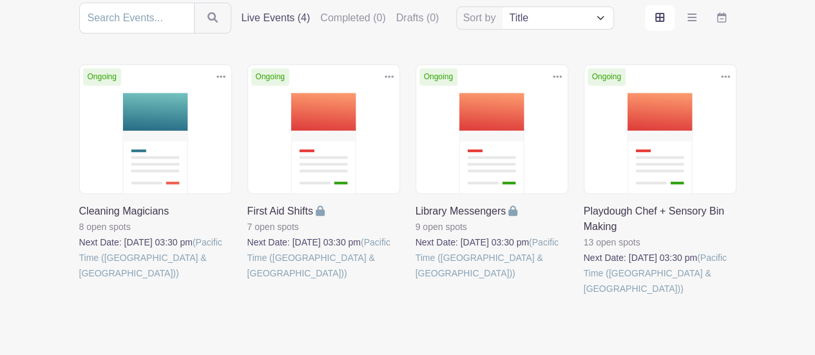
click at [247, 281] on link at bounding box center [247, 281] width 0 height 0
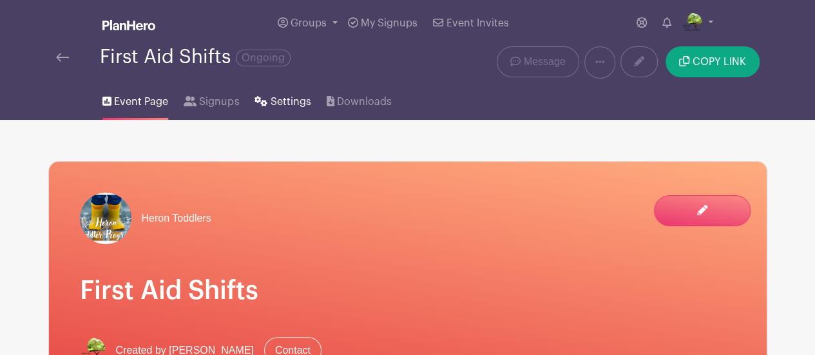
click at [285, 108] on span "Settings" at bounding box center [291, 101] width 41 height 15
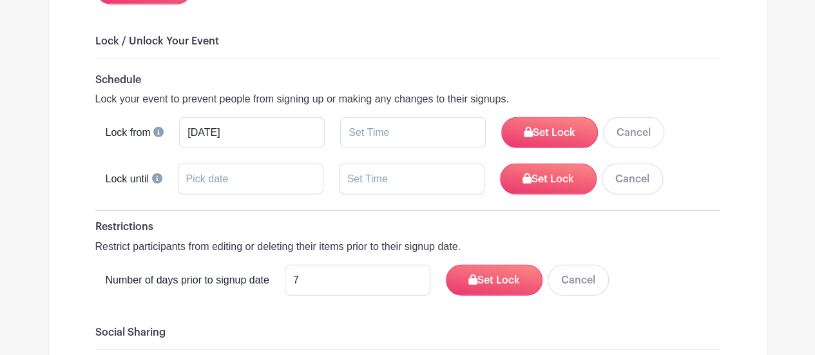
scroll to position [1652, 0]
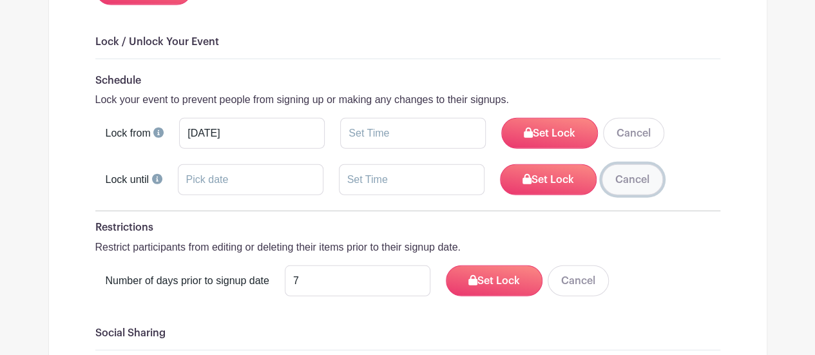
click at [612, 164] on button "Cancel" at bounding box center [632, 179] width 61 height 31
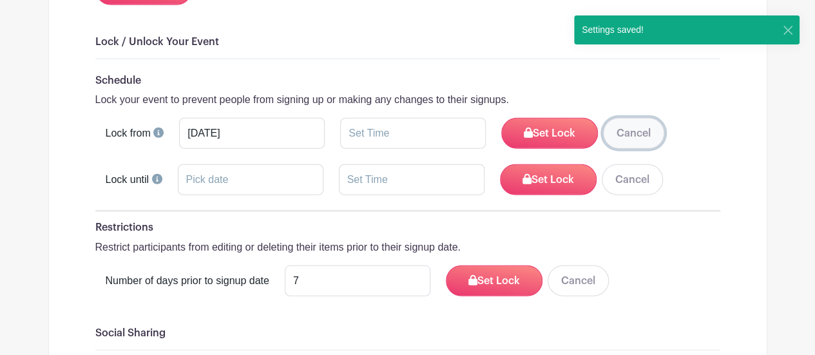
click at [608, 118] on button "Cancel" at bounding box center [633, 133] width 61 height 31
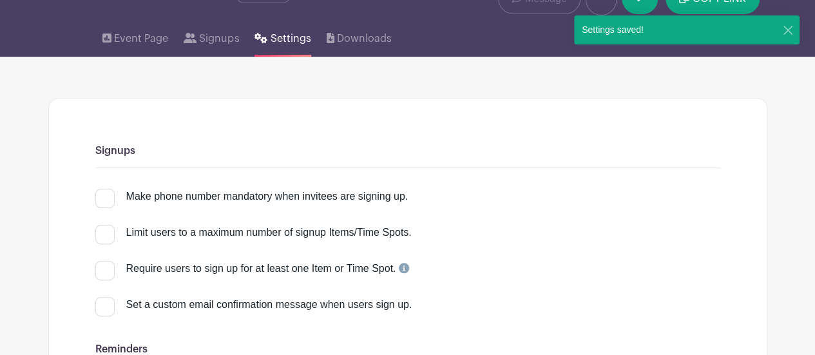
scroll to position [0, 0]
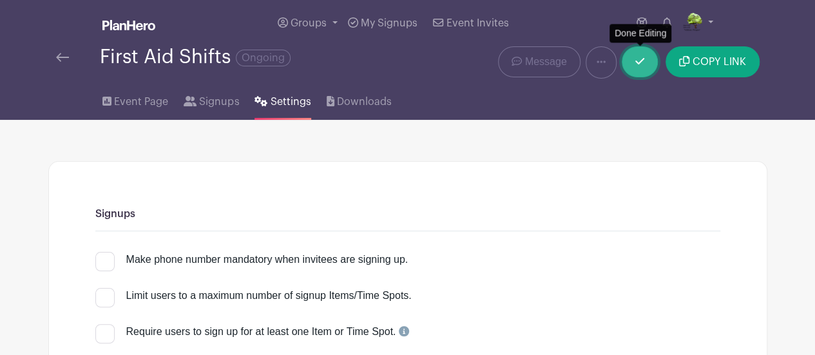
click at [637, 69] on link at bounding box center [640, 61] width 36 height 31
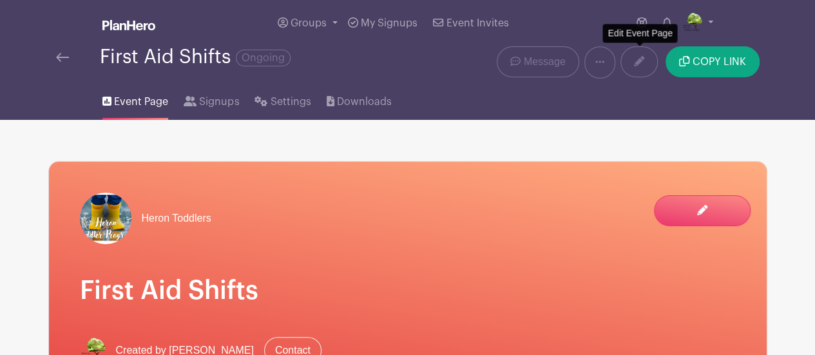
click at [58, 62] on img at bounding box center [62, 57] width 13 height 9
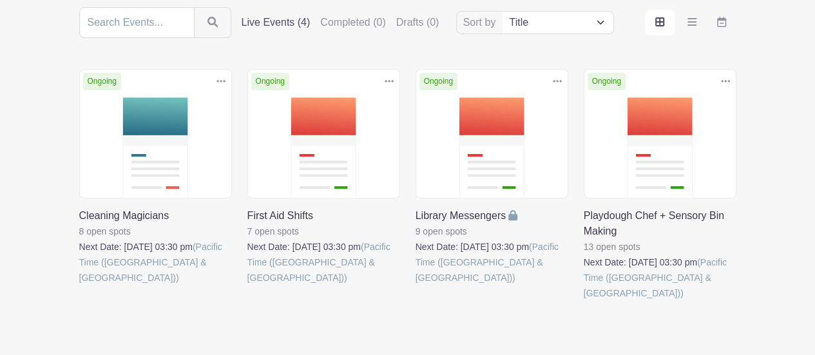
scroll to position [201, 0]
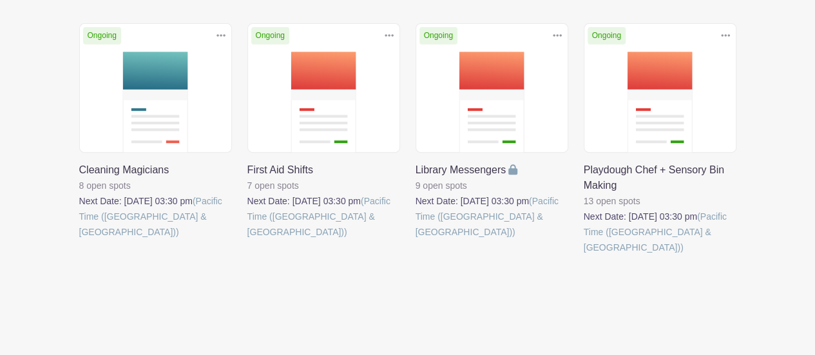
click at [416, 240] on link at bounding box center [416, 240] width 0 height 0
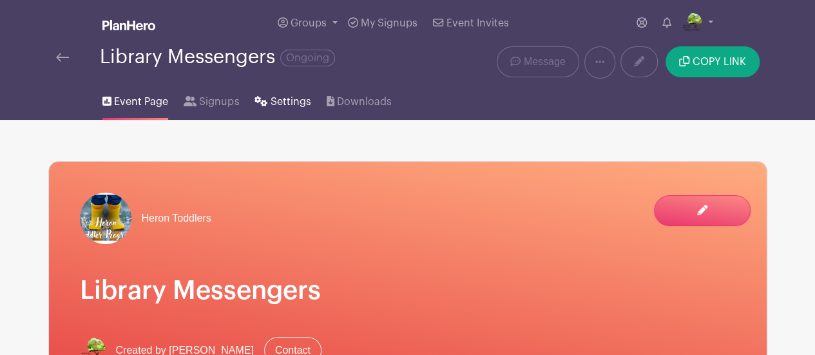
click at [271, 106] on span "Settings" at bounding box center [291, 101] width 41 height 15
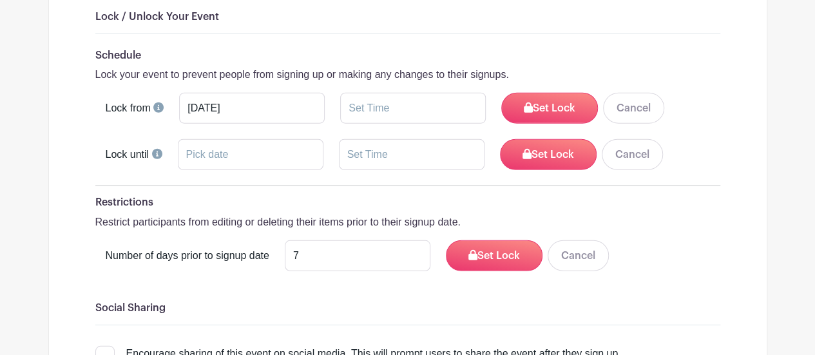
scroll to position [1680, 0]
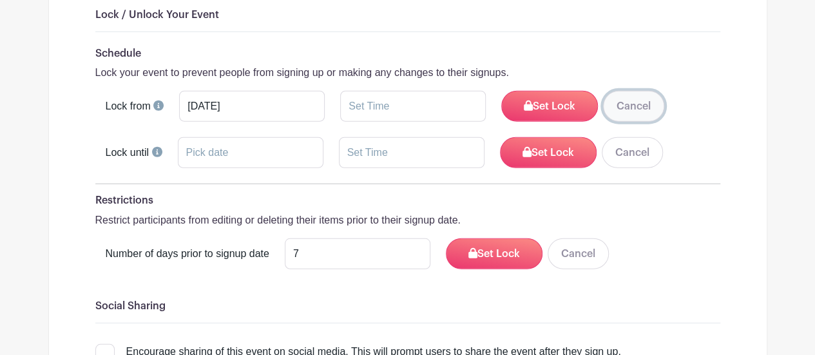
click at [623, 91] on button "Cancel" at bounding box center [633, 106] width 61 height 31
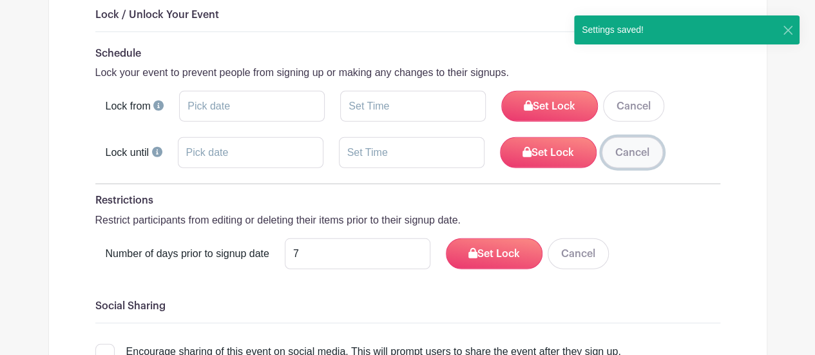
click at [631, 137] on button "Cancel" at bounding box center [632, 152] width 61 height 31
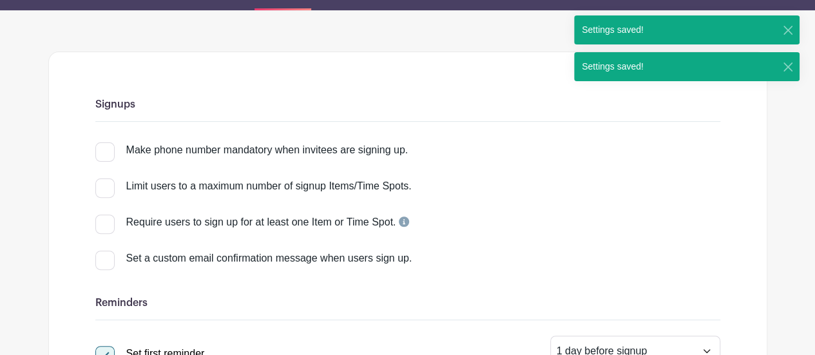
scroll to position [0, 0]
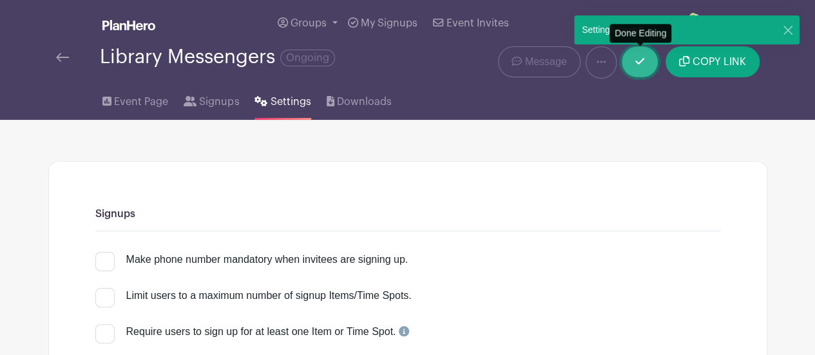
click at [644, 65] on icon at bounding box center [639, 61] width 9 height 10
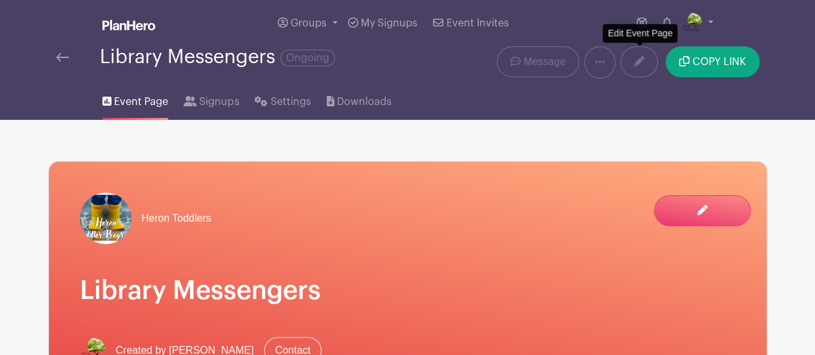
click at [63, 62] on img at bounding box center [62, 57] width 13 height 9
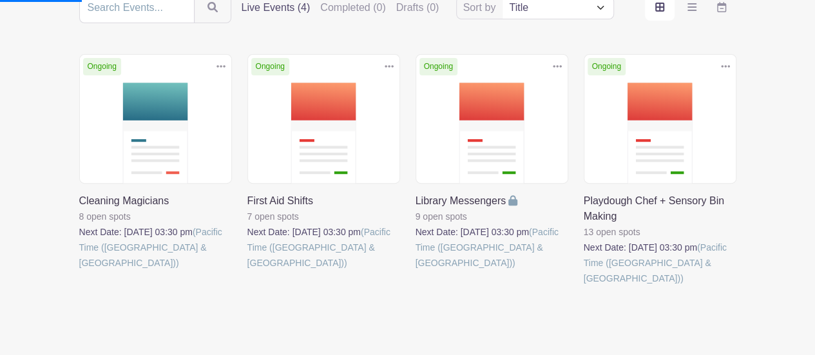
scroll to position [201, 0]
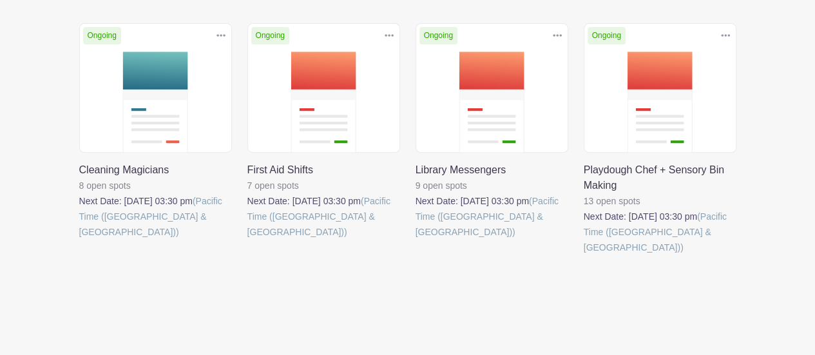
click at [416, 240] on link at bounding box center [416, 240] width 0 height 0
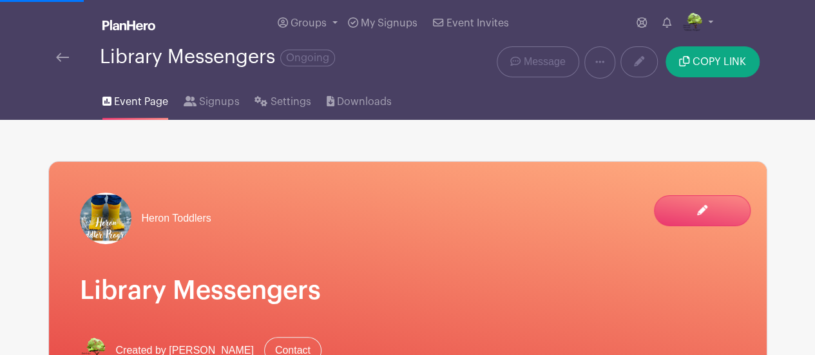
click at [61, 59] on img at bounding box center [62, 57] width 13 height 9
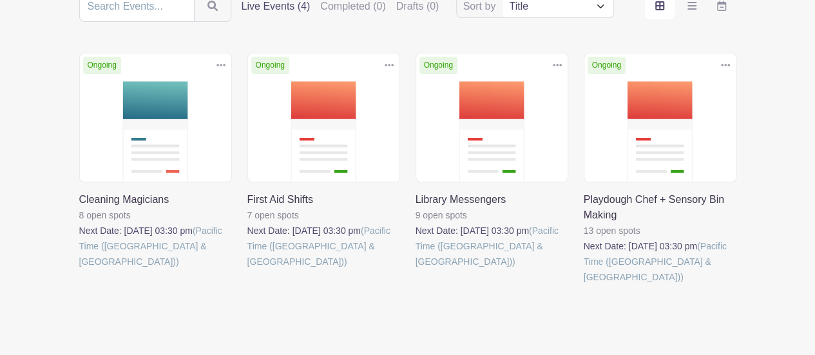
scroll to position [201, 0]
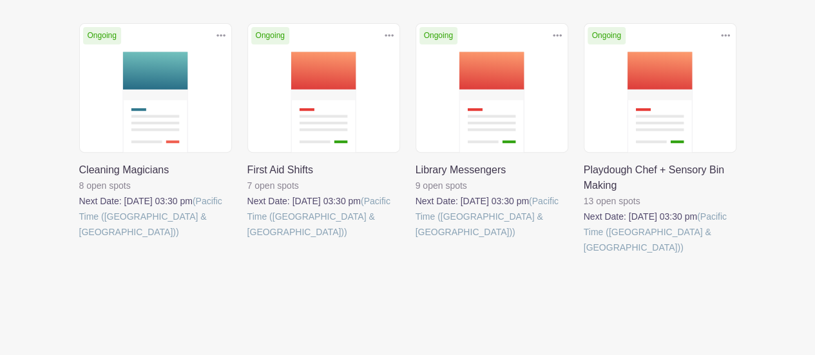
click at [584, 255] on link at bounding box center [584, 255] width 0 height 0
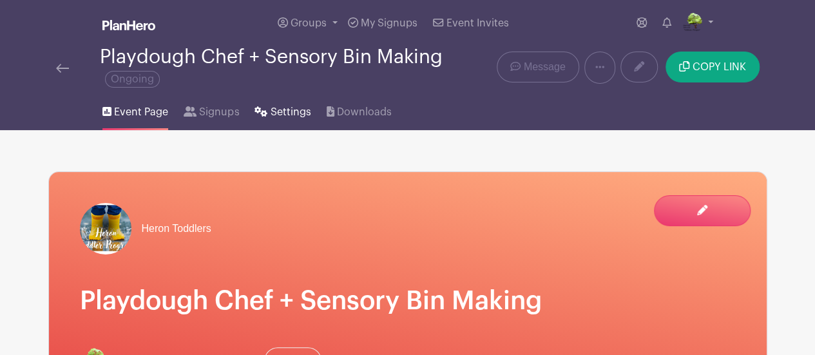
click at [296, 105] on span "Settings" at bounding box center [291, 111] width 41 height 15
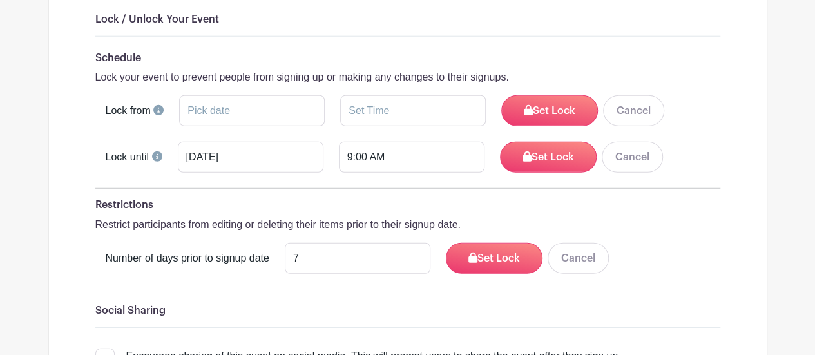
scroll to position [1686, 0]
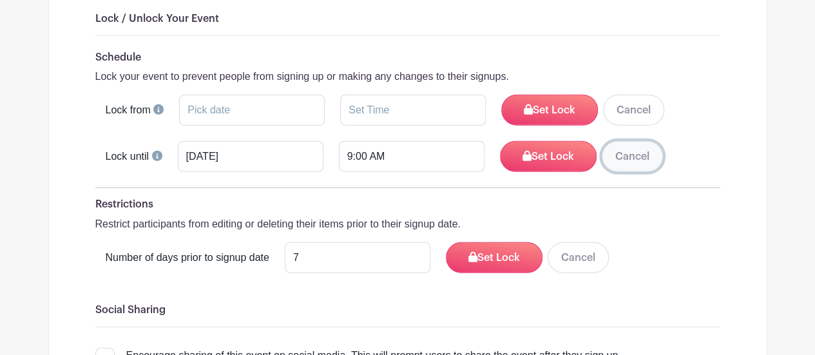
click at [620, 142] on button "Cancel" at bounding box center [632, 156] width 61 height 31
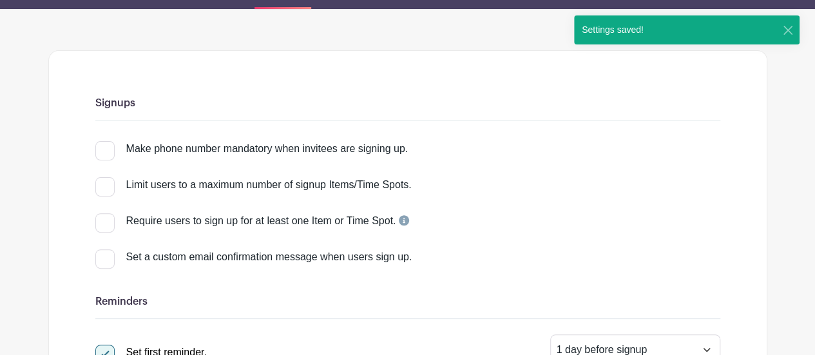
scroll to position [0, 0]
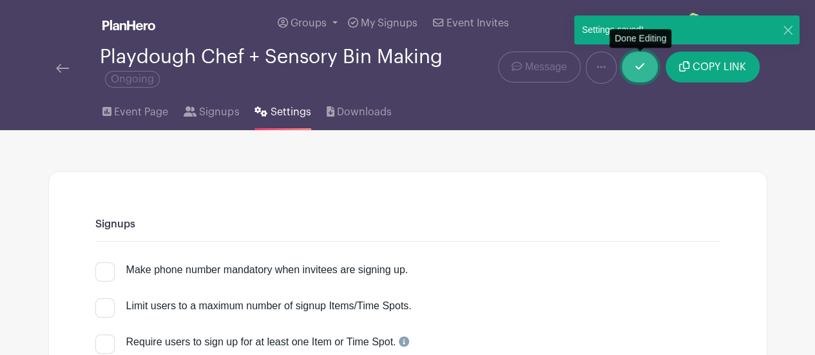
click at [641, 75] on link at bounding box center [640, 67] width 36 height 31
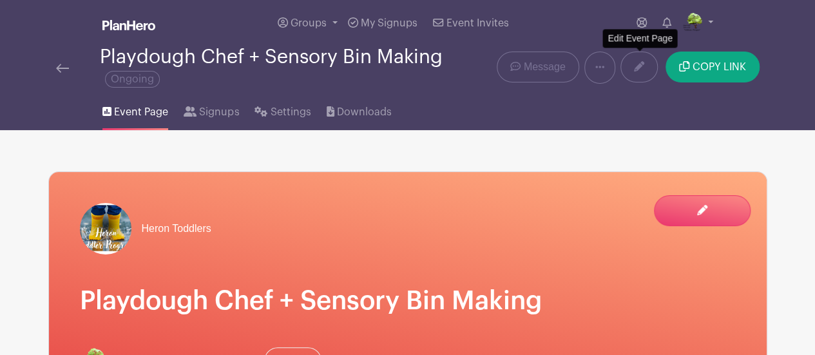
click at [58, 70] on img at bounding box center [62, 68] width 13 height 9
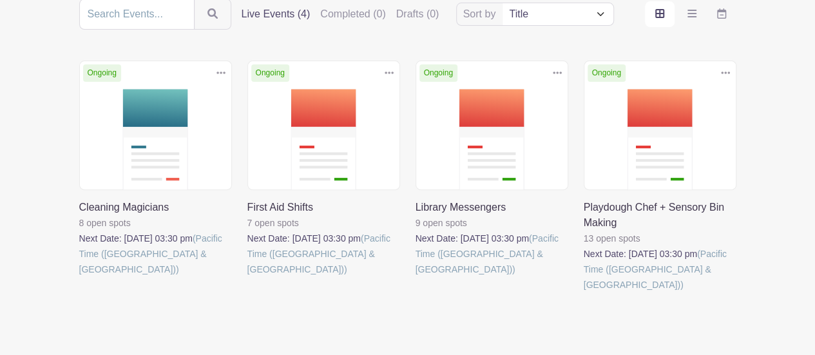
scroll to position [201, 0]
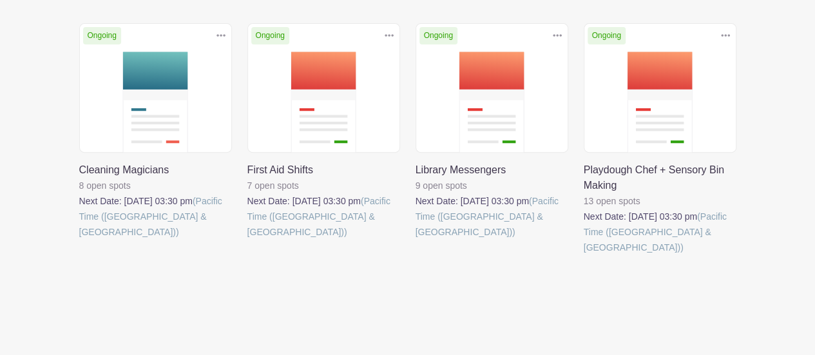
click at [584, 255] on link at bounding box center [584, 255] width 0 height 0
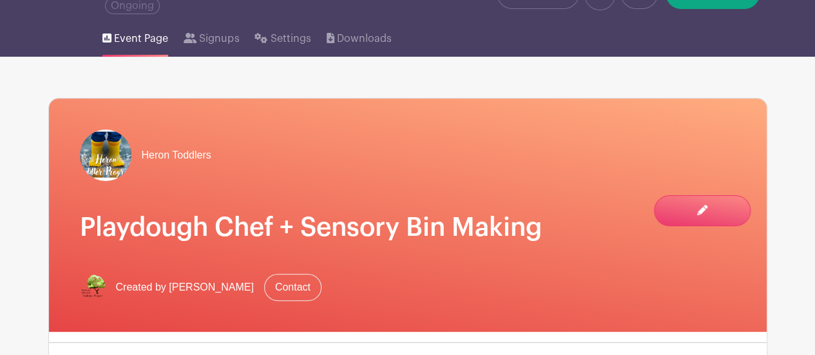
scroll to position [73, 0]
click at [199, 26] on link "Signups" at bounding box center [211, 35] width 55 height 41
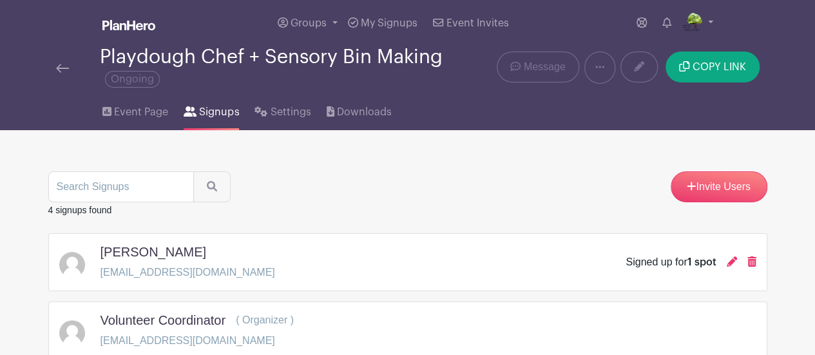
click at [62, 67] on img at bounding box center [62, 68] width 13 height 9
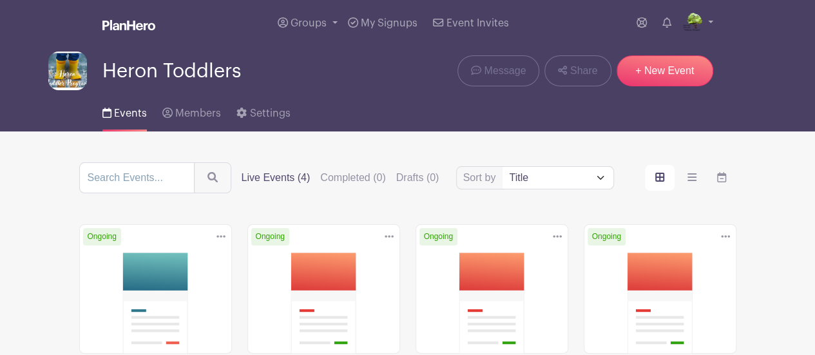
scroll to position [201, 0]
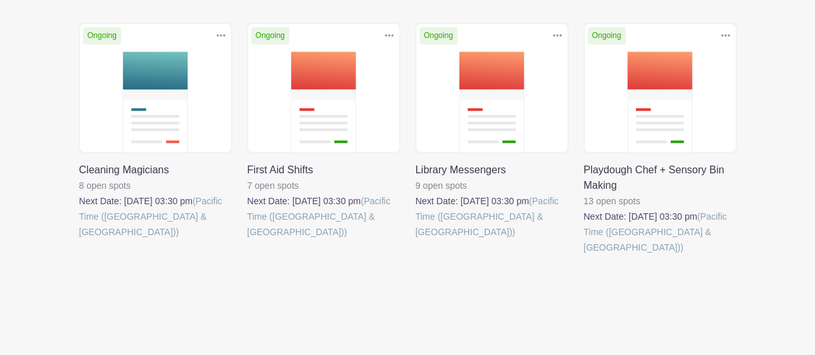
click at [416, 240] on link at bounding box center [416, 240] width 0 height 0
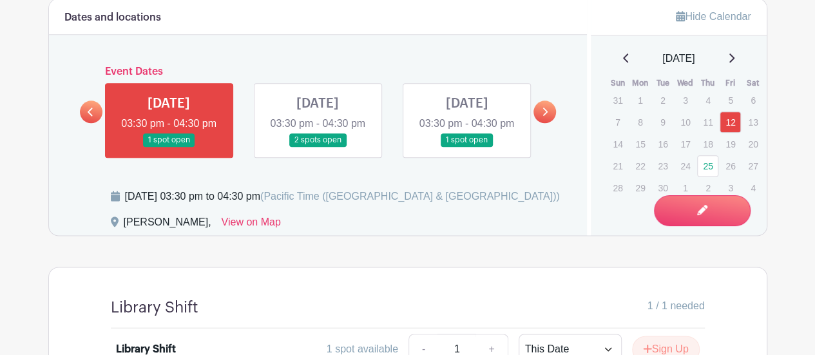
scroll to position [751, 0]
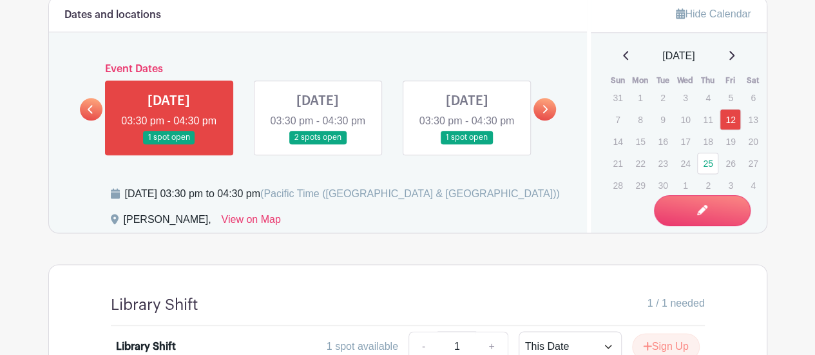
click at [735, 53] on icon at bounding box center [731, 55] width 6 height 10
click at [748, 55] on div "October 2025" at bounding box center [678, 55] width 145 height 15
click at [735, 53] on icon at bounding box center [731, 55] width 6 height 10
click at [623, 53] on icon at bounding box center [626, 55] width 6 height 10
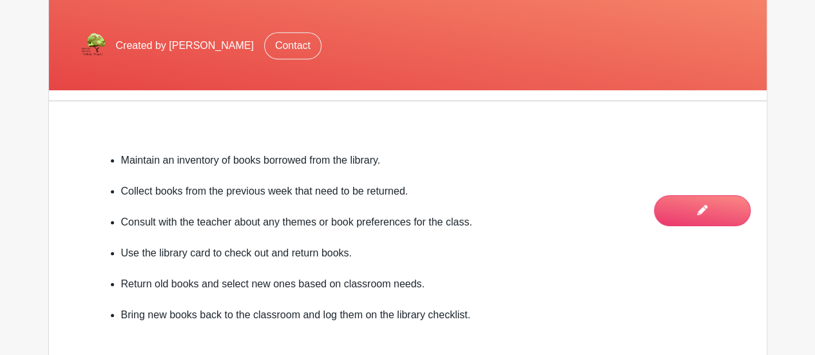
scroll to position [0, 0]
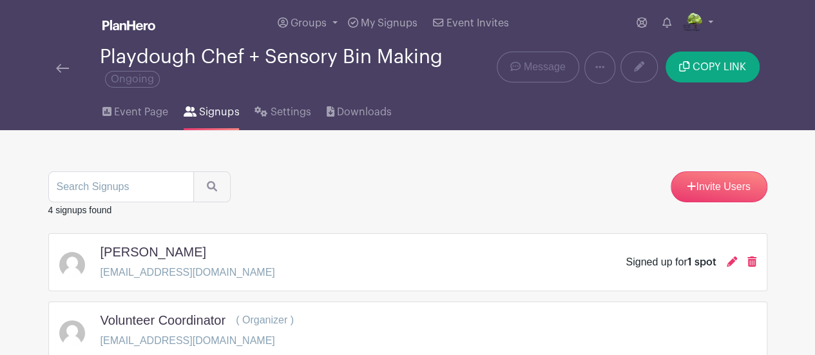
click at [58, 64] on img at bounding box center [62, 68] width 13 height 9
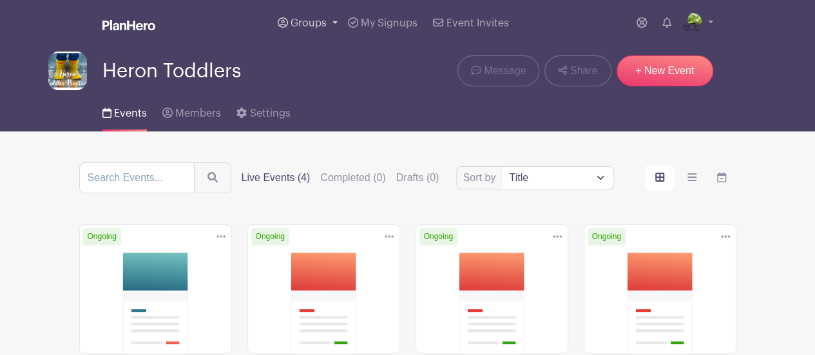
click at [320, 34] on link "Groups" at bounding box center [308, 23] width 70 height 46
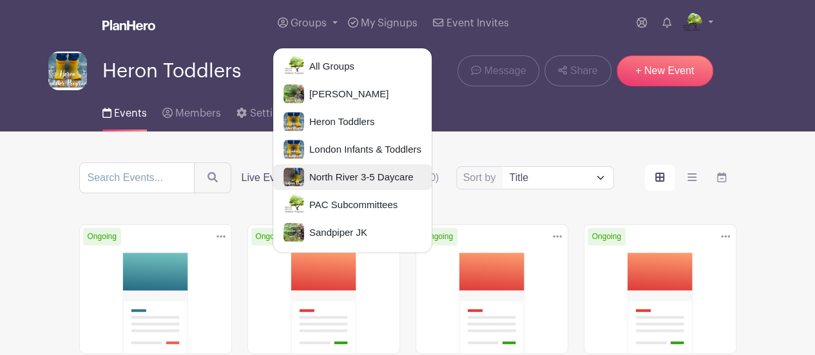
click at [342, 182] on span "North River 3-5 Daycare" at bounding box center [359, 177] width 110 height 15
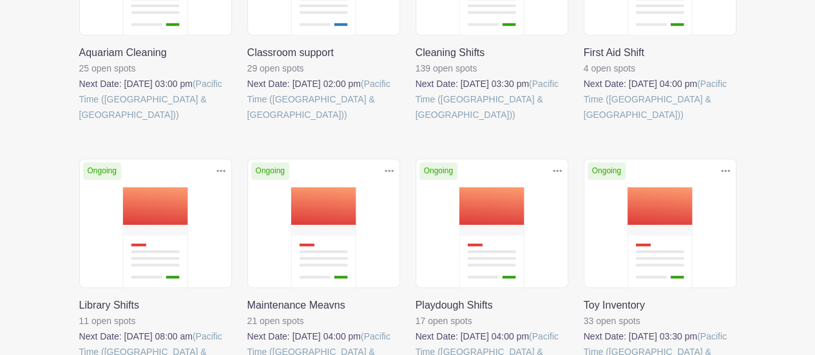
scroll to position [423, 0]
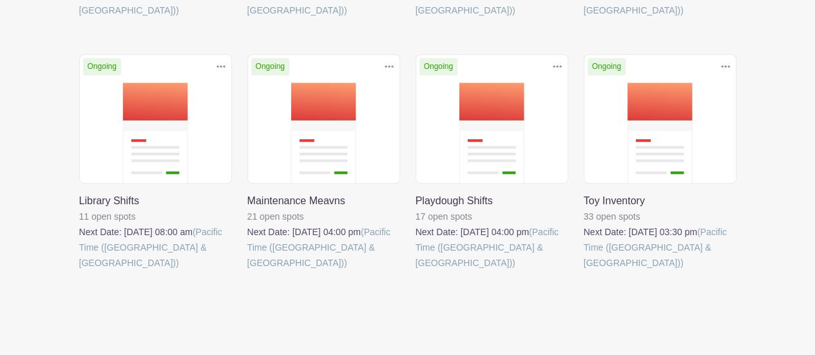
click at [584, 271] on link at bounding box center [584, 271] width 0 height 0
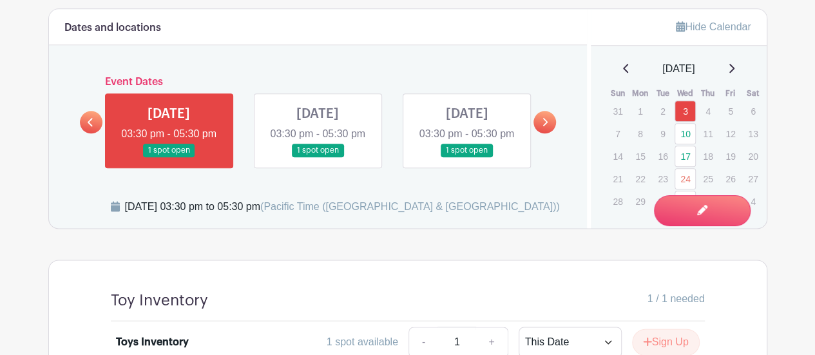
scroll to position [709, 0]
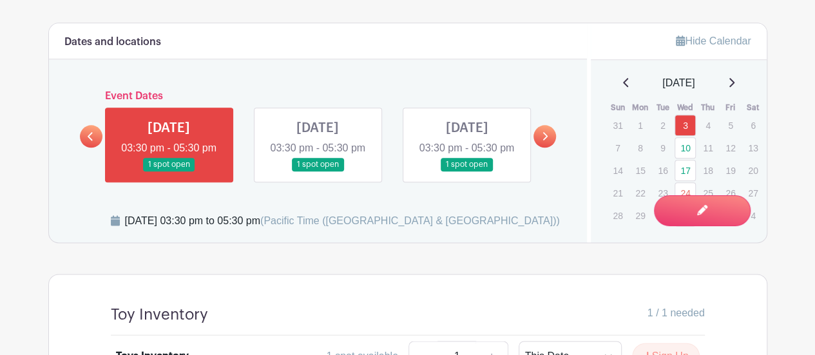
click at [735, 84] on icon at bounding box center [731, 82] width 6 height 10
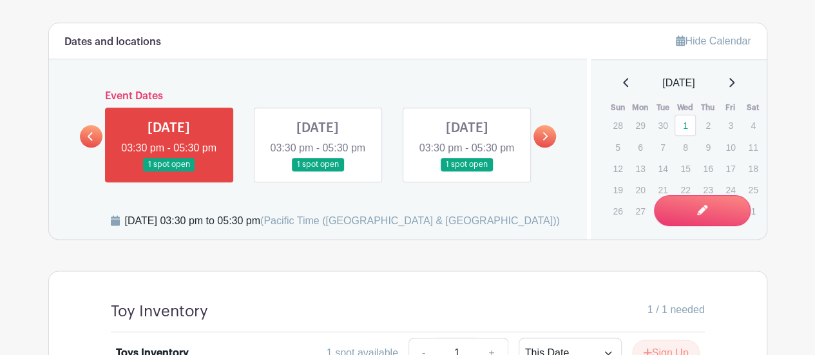
click at [734, 83] on icon at bounding box center [731, 82] width 6 height 10
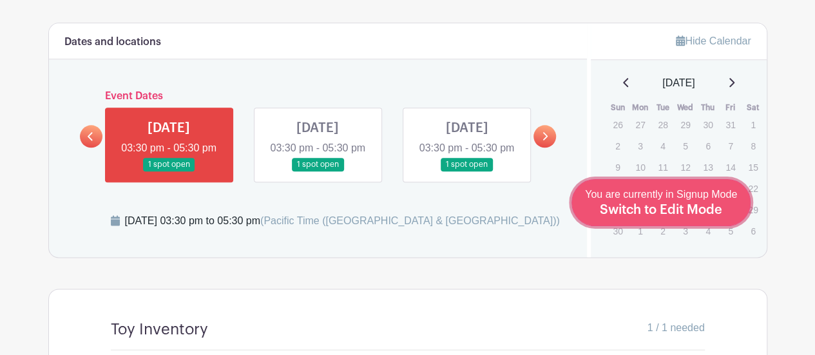
click at [679, 190] on span "You are currently in Signup Mode Switch to Edit Mode" at bounding box center [661, 202] width 152 height 27
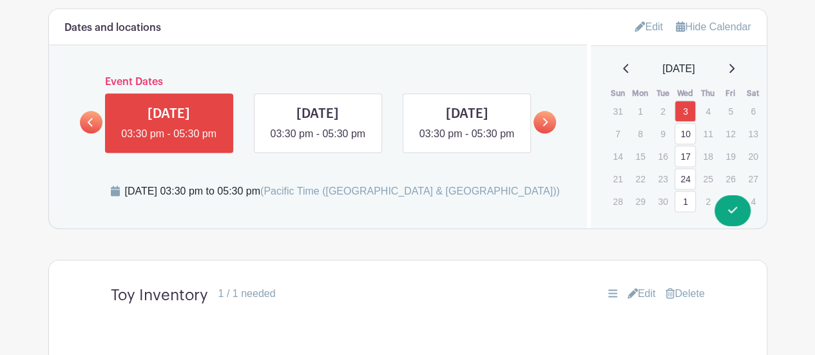
scroll to position [746, 0]
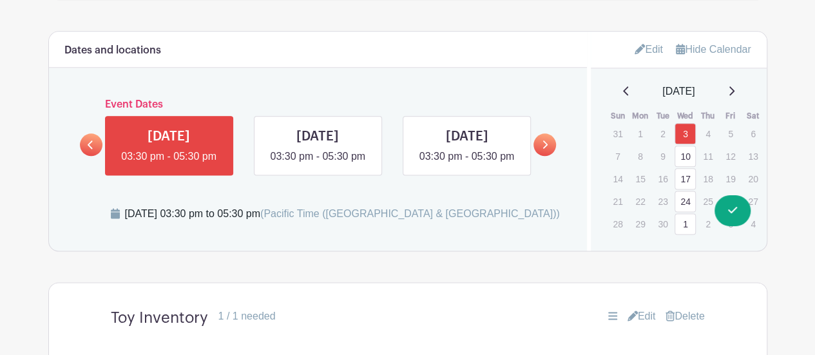
click at [635, 44] on icon at bounding box center [640, 49] width 10 height 10
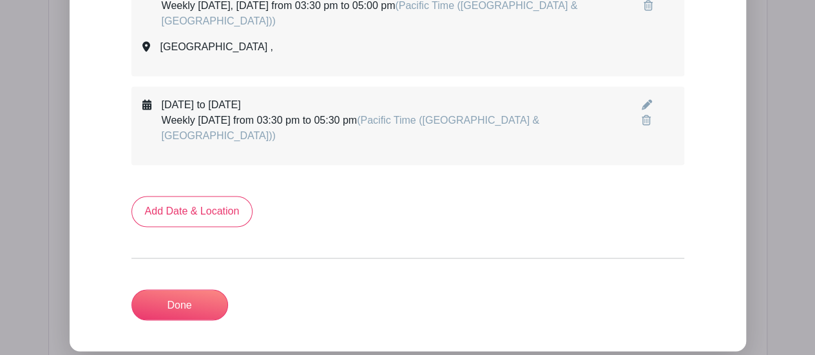
scroll to position [922, 0]
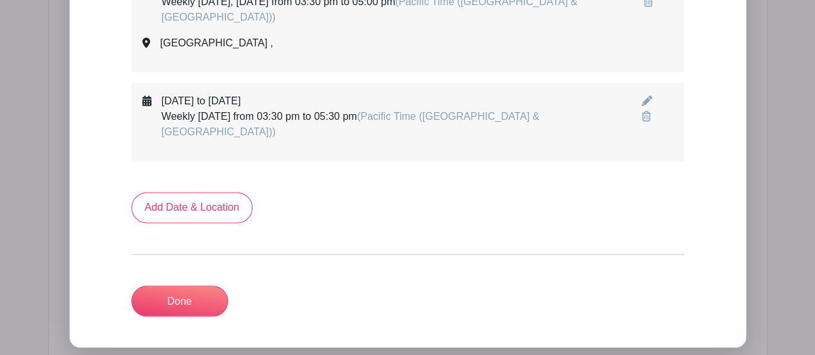
click at [644, 95] on icon at bounding box center [647, 100] width 10 height 10
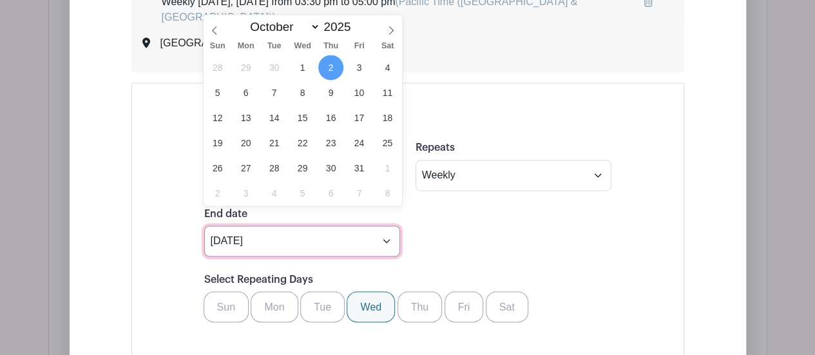
click at [387, 226] on input "Oct 2 2025" at bounding box center [302, 241] width 196 height 31
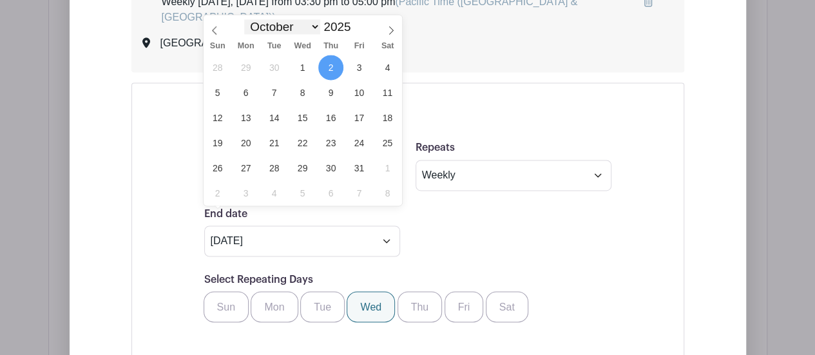
click at [313, 23] on select "January February March April May June July August September October November De…" at bounding box center [282, 26] width 76 height 15
select select "11"
click at [244, 19] on select "January February March April May June July August September October November De…" at bounding box center [282, 26] width 76 height 15
click at [369, 114] on span "19" at bounding box center [359, 117] width 25 height 25
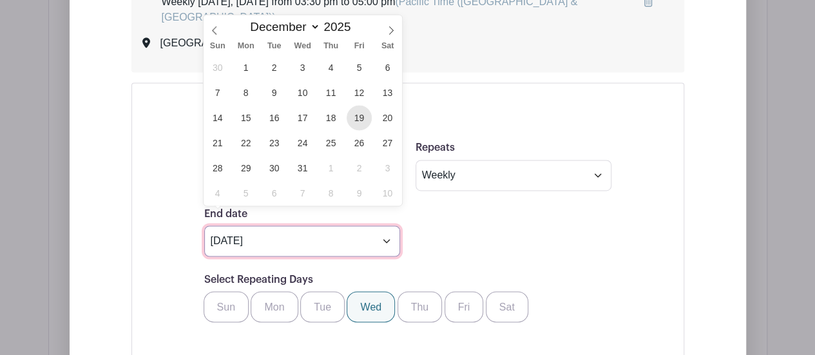
type input "Dec 19 2025"
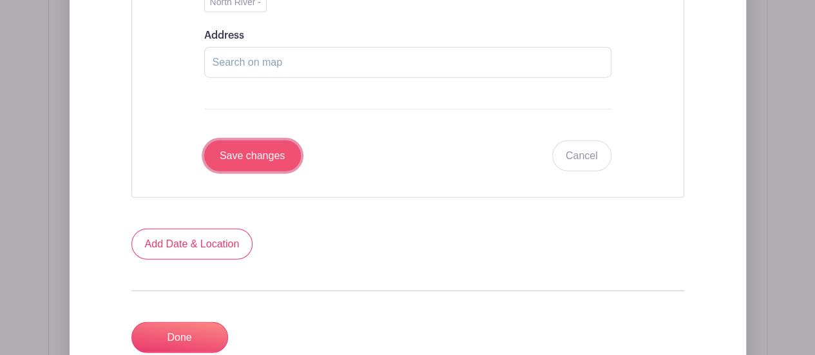
click at [237, 140] on input "Save changes" at bounding box center [252, 155] width 97 height 31
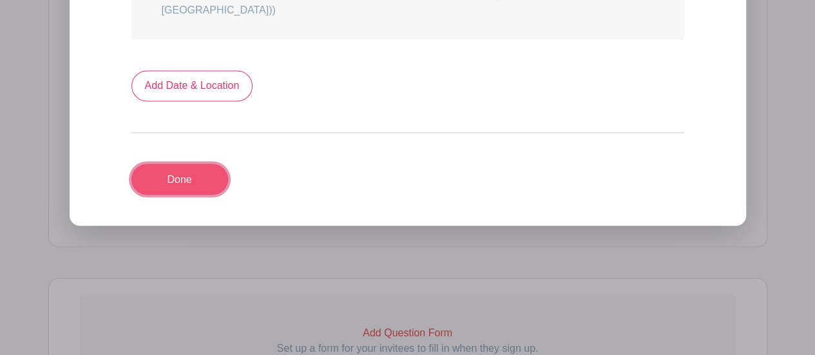
click at [166, 164] on link "Done" at bounding box center [179, 179] width 97 height 31
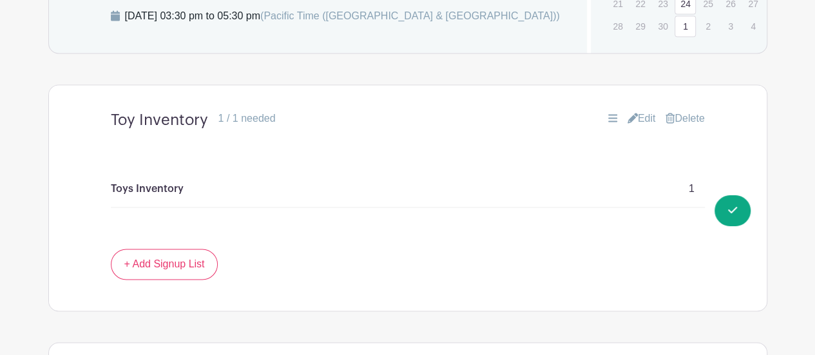
scroll to position [943, 0]
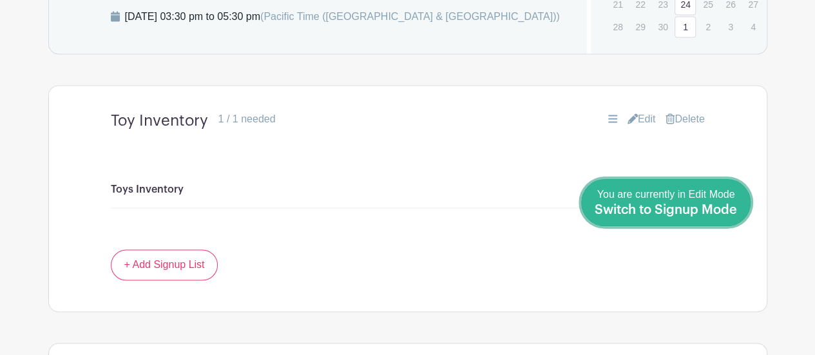
click at [732, 207] on span "Switch to Signup Mode" at bounding box center [666, 210] width 142 height 13
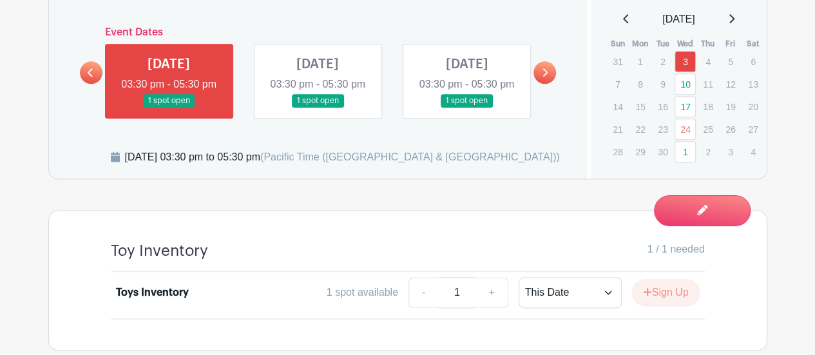
scroll to position [770, 0]
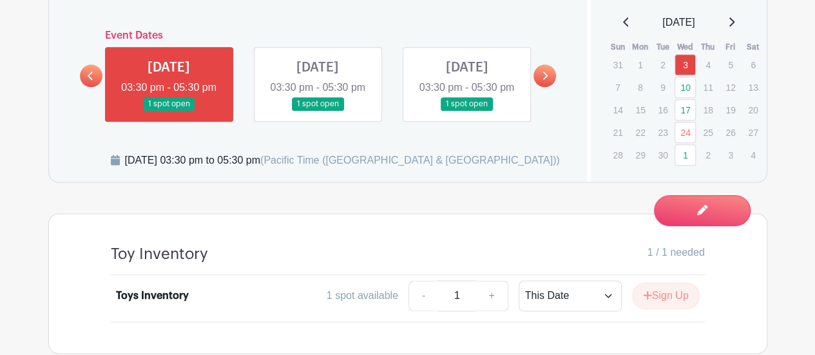
click at [735, 23] on icon at bounding box center [731, 22] width 6 height 10
click at [735, 23] on icon at bounding box center [732, 21] width 5 height 9
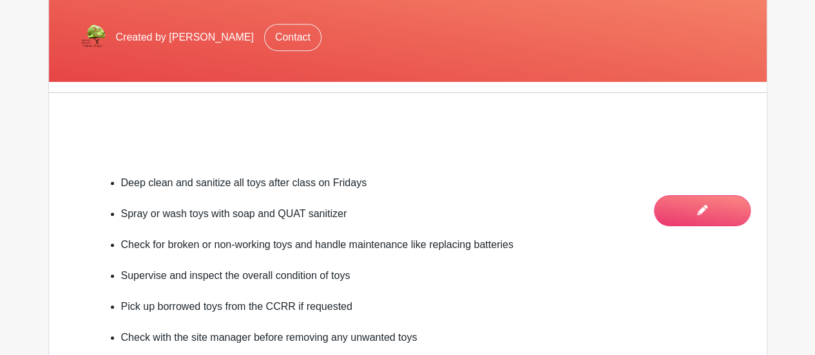
scroll to position [0, 0]
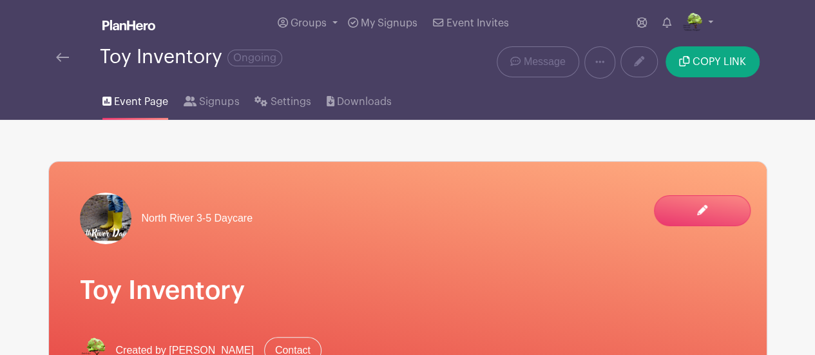
click at [66, 61] on img at bounding box center [62, 57] width 13 height 9
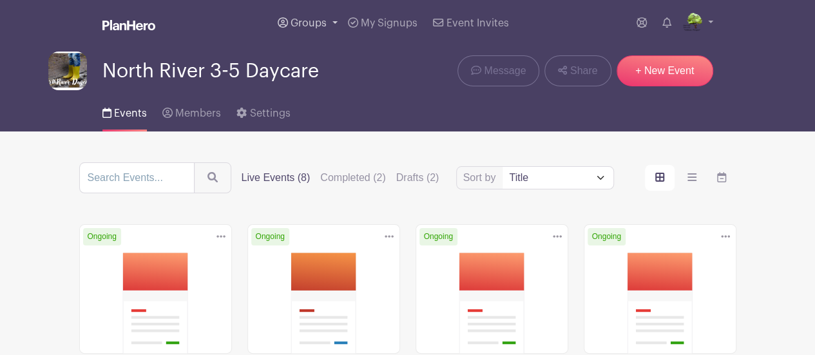
click at [319, 26] on span "Groups" at bounding box center [309, 23] width 36 height 10
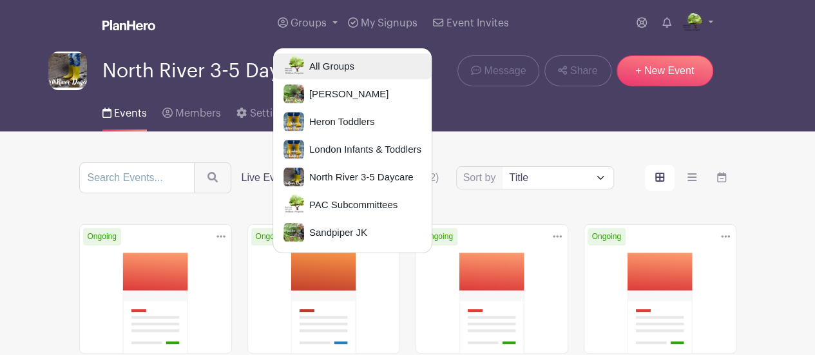
click at [315, 53] on link "All Groups" at bounding box center [352, 66] width 159 height 26
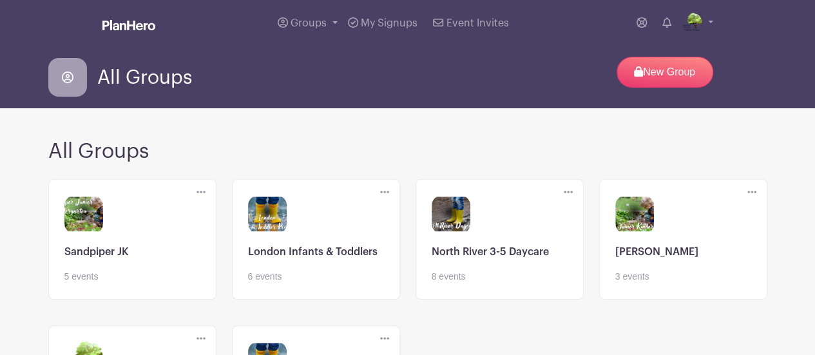
click at [157, 284] on link at bounding box center [132, 284] width 136 height 0
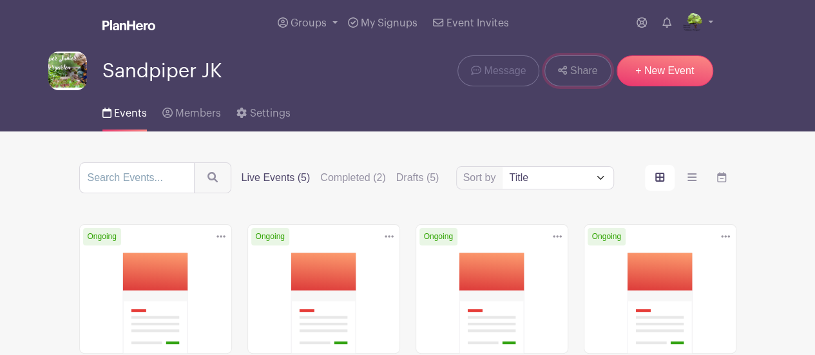
click at [577, 66] on span "Share" at bounding box center [584, 70] width 28 height 15
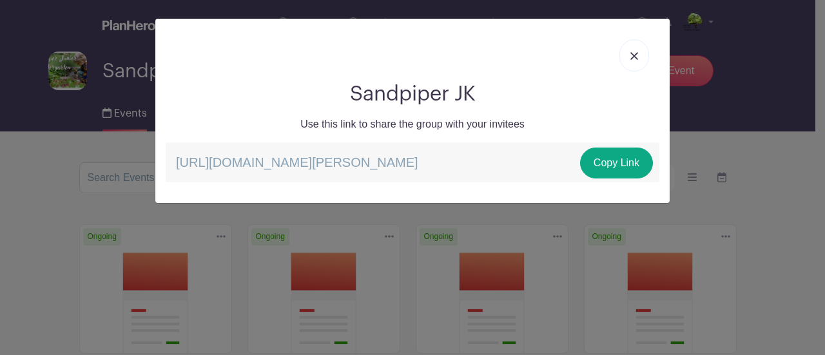
click at [633, 56] on img at bounding box center [634, 56] width 8 height 8
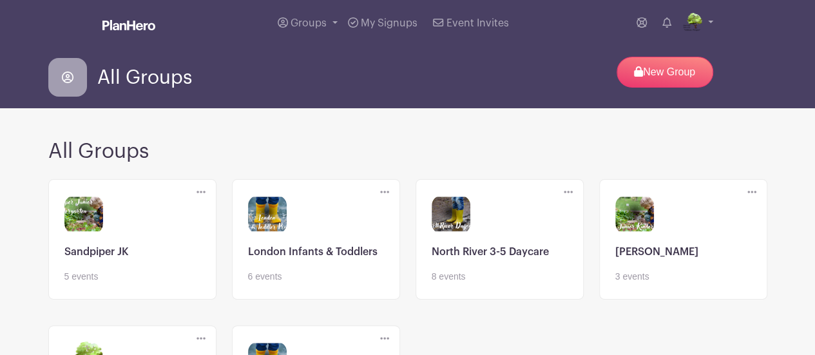
click at [502, 284] on link at bounding box center [500, 284] width 136 height 0
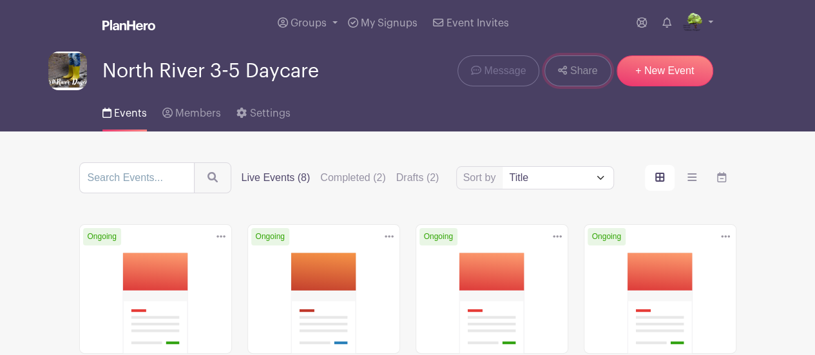
click at [577, 80] on link "Share" at bounding box center [578, 70] width 66 height 31
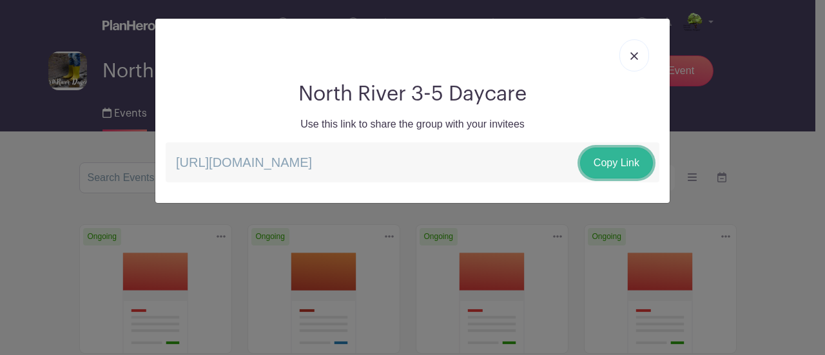
click at [608, 171] on link "Copy Link" at bounding box center [616, 163] width 73 height 31
click at [744, 134] on div "North River 3-5 Daycare Use this link to share the group with your invitees htt…" at bounding box center [412, 177] width 825 height 355
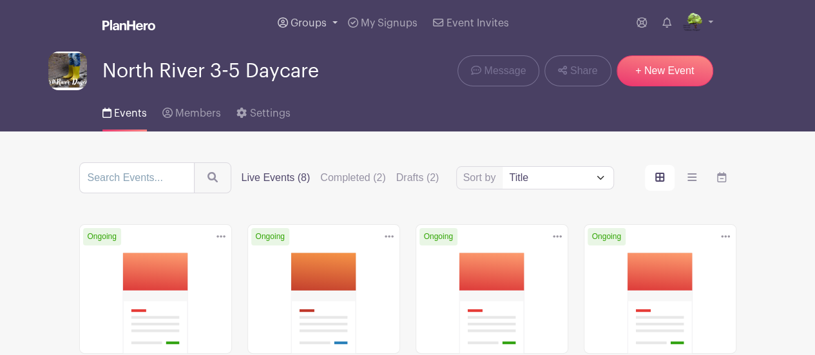
click at [308, 28] on link "Groups" at bounding box center [308, 23] width 70 height 46
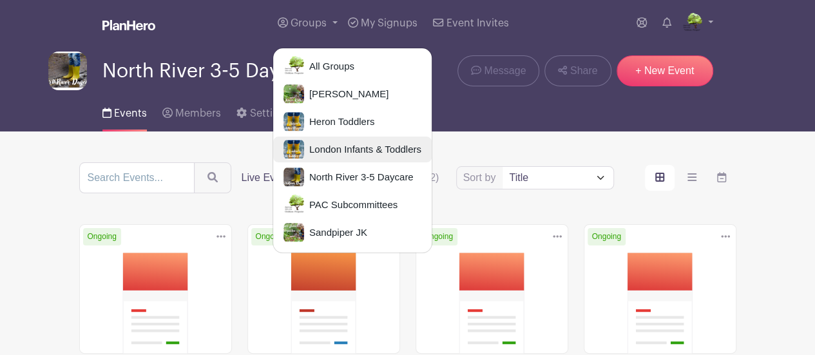
click at [331, 150] on span "London Infants & Toddlers" at bounding box center [362, 149] width 117 height 15
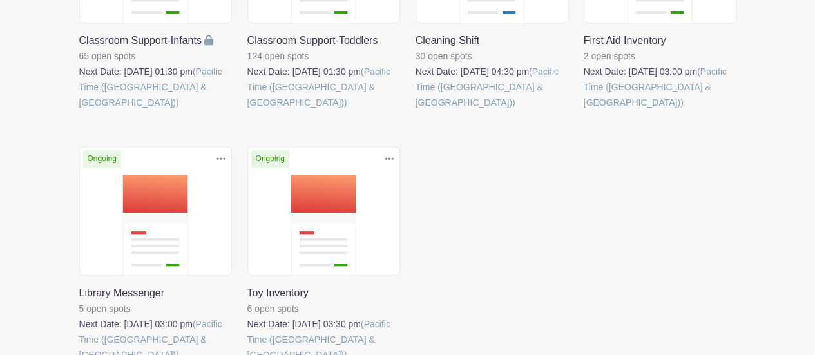
scroll to position [332, 0]
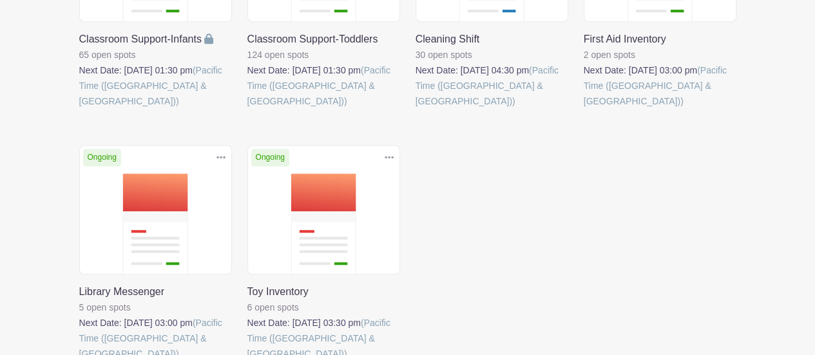
click at [79, 109] on link at bounding box center [79, 109] width 0 height 0
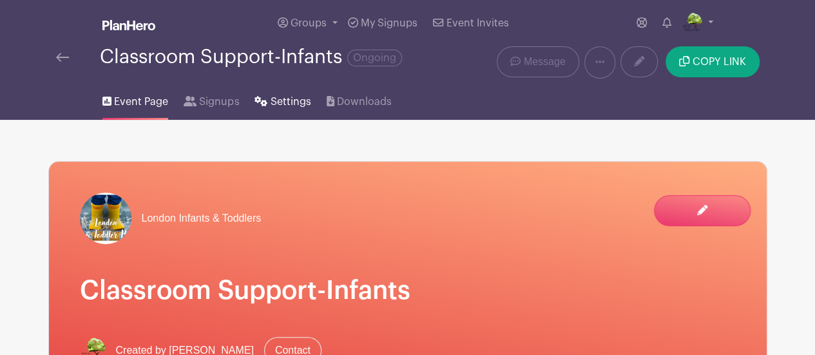
click at [276, 111] on link "Settings" at bounding box center [283, 99] width 56 height 41
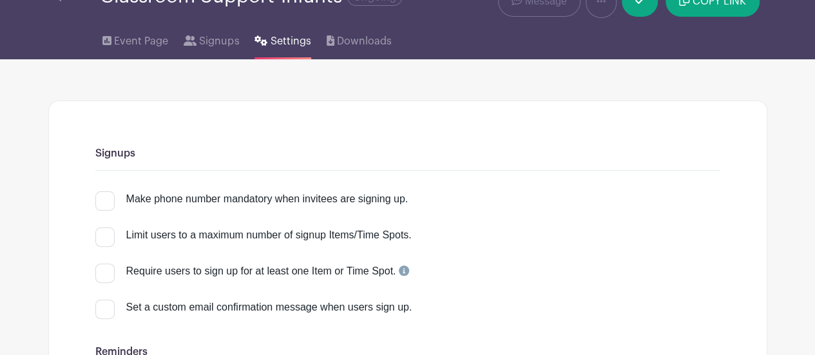
scroll to position [68, 0]
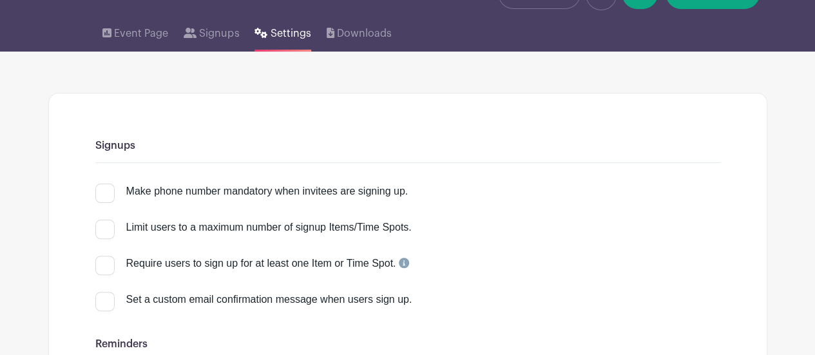
click at [406, 262] on icon at bounding box center [404, 263] width 10 height 10
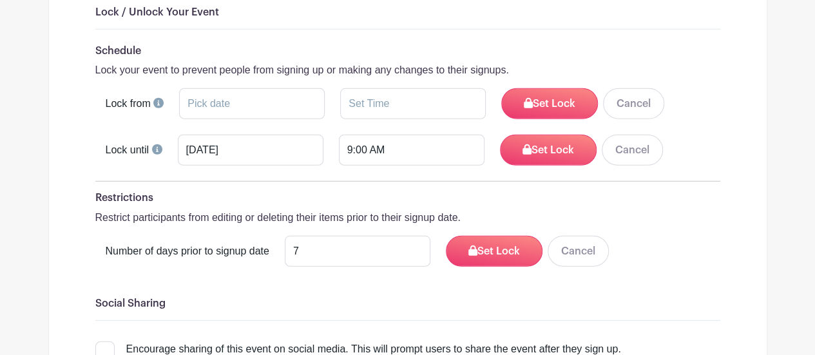
scroll to position [1698, 0]
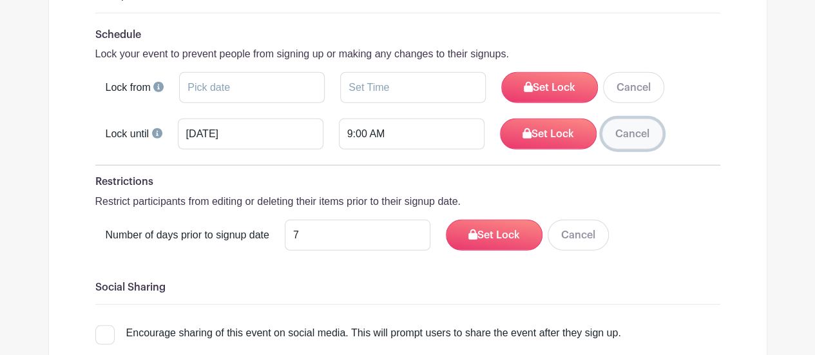
click at [621, 119] on button "Cancel" at bounding box center [632, 134] width 61 height 31
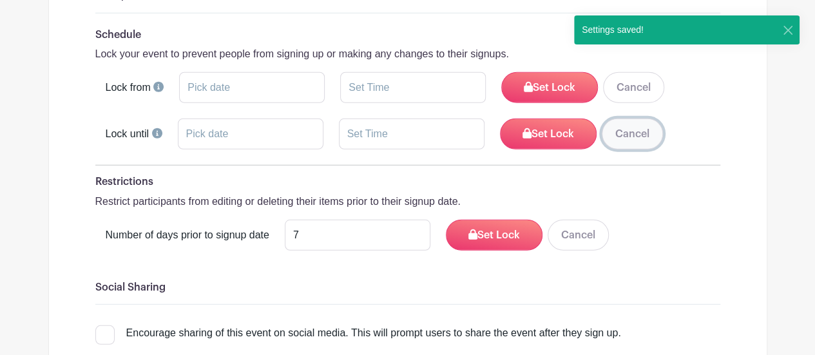
click at [611, 119] on button "Cancel" at bounding box center [632, 134] width 61 height 31
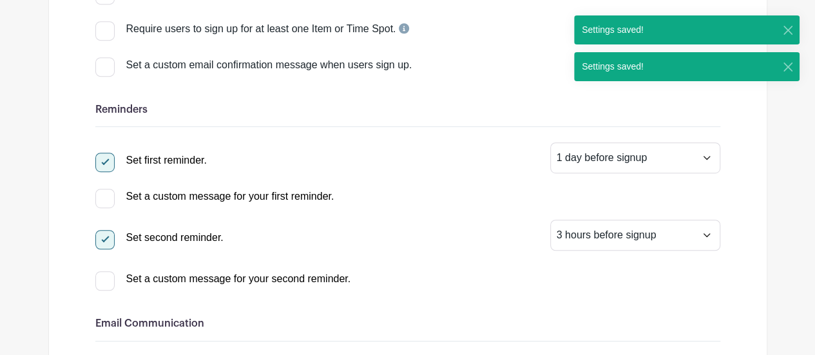
scroll to position [0, 0]
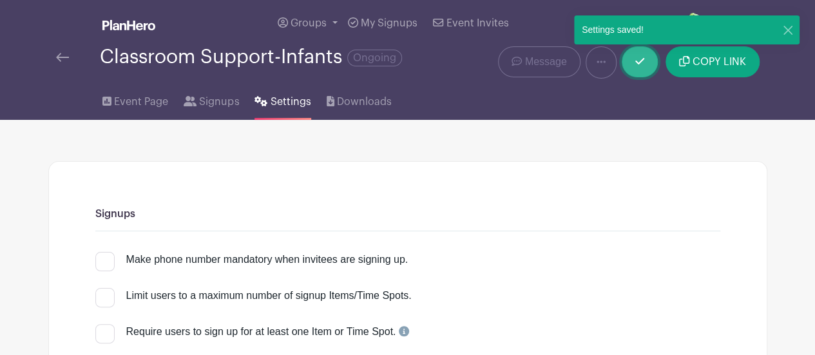
click at [643, 62] on icon at bounding box center [639, 61] width 9 height 10
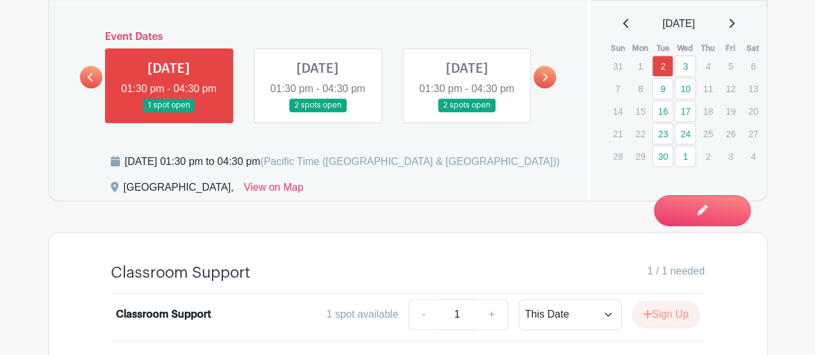
scroll to position [721, 0]
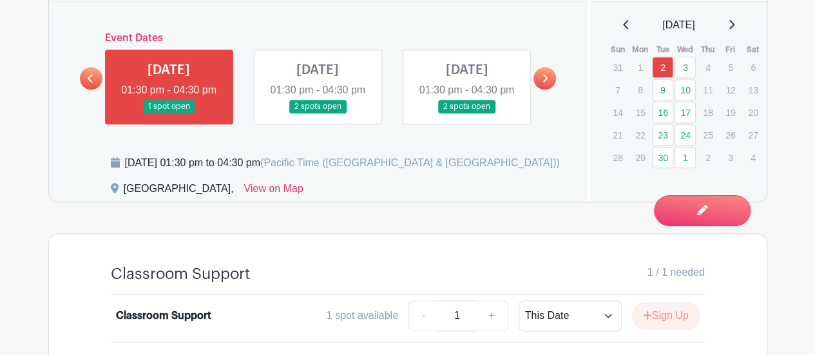
click at [654, 156] on link "30" at bounding box center [662, 157] width 21 height 21
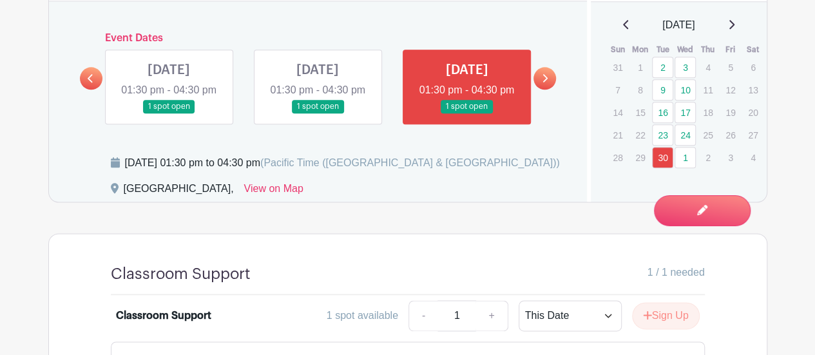
click at [656, 151] on link "30" at bounding box center [662, 157] width 21 height 21
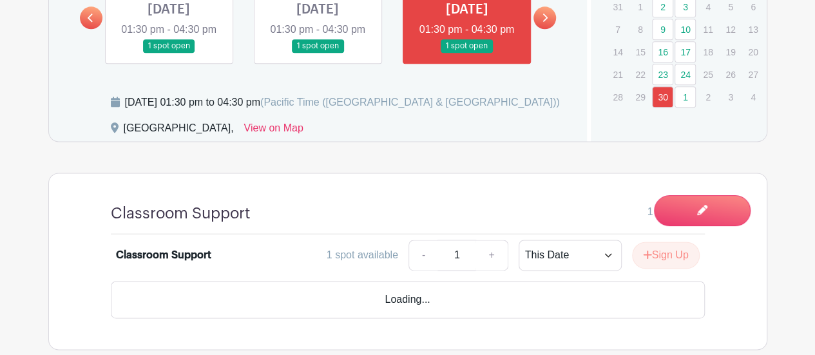
scroll to position [835, 0]
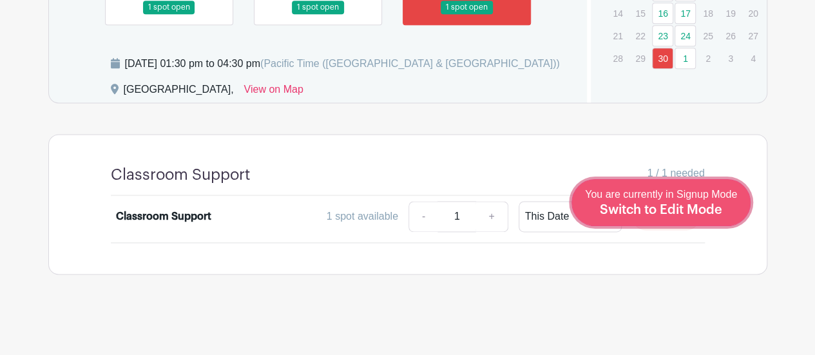
click at [714, 208] on span "Switch to Edit Mode" at bounding box center [661, 210] width 122 height 13
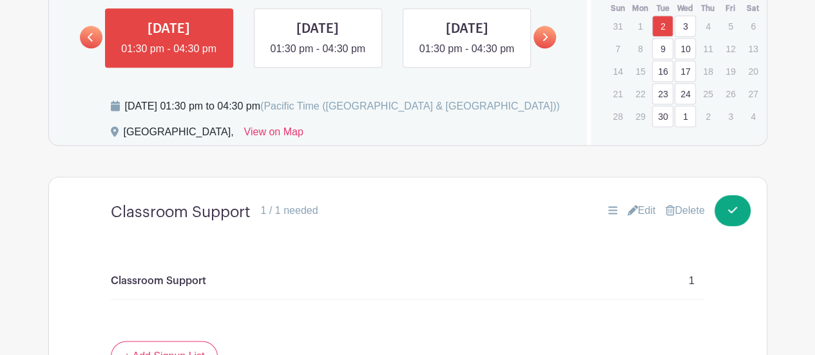
scroll to position [840, 0]
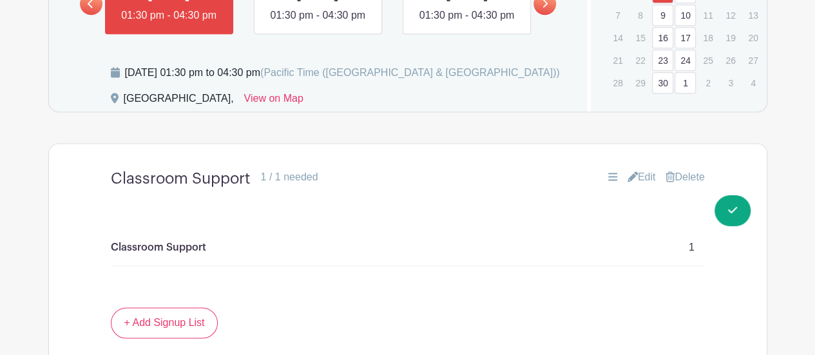
click at [689, 185] on link "Delete" at bounding box center [685, 176] width 39 height 15
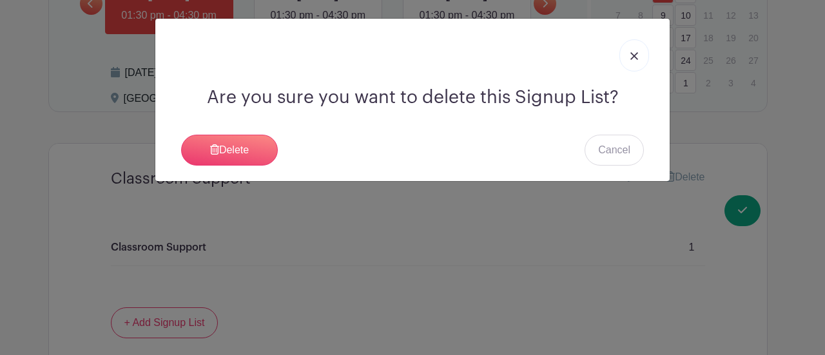
click at [638, 59] on img at bounding box center [634, 56] width 8 height 8
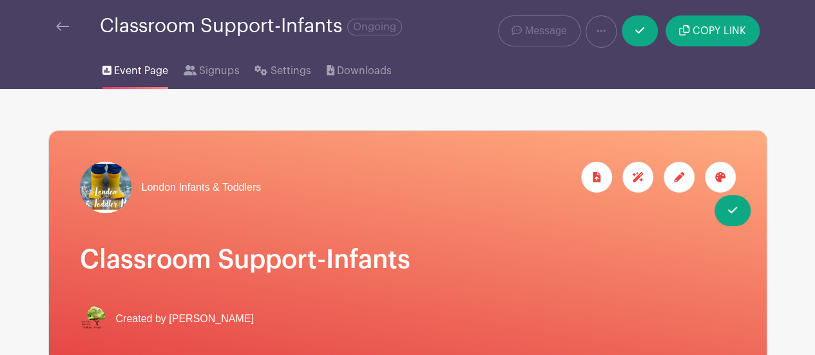
scroll to position [0, 0]
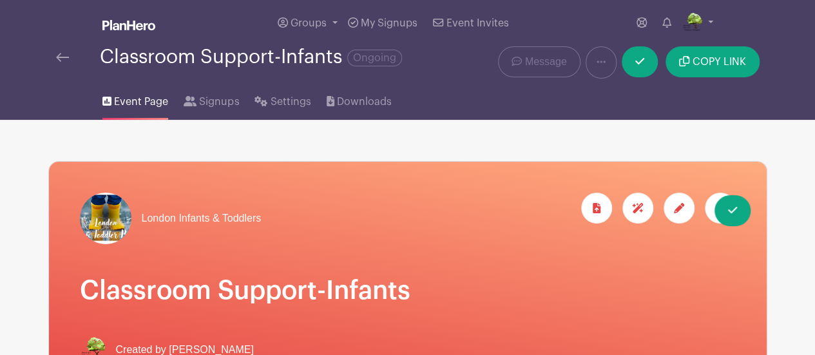
click at [48, 57] on div "Classroom Support-Infants Ongoing" at bounding box center [258, 62] width 420 height 32
click at [636, 73] on link at bounding box center [640, 61] width 36 height 31
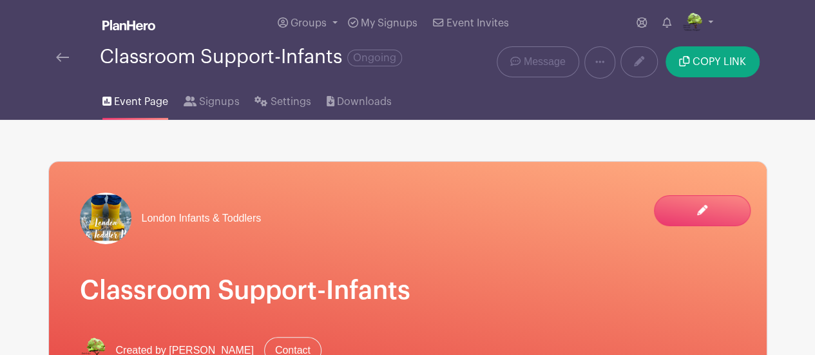
click at [67, 54] on img at bounding box center [62, 57] width 13 height 9
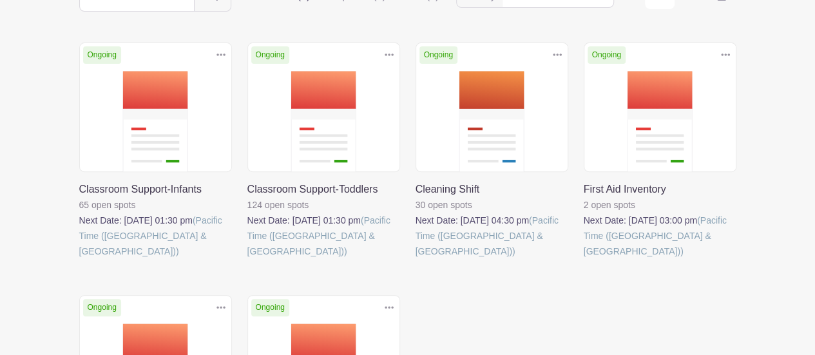
scroll to position [182, 0]
click at [519, 332] on div "Delete Event Are you sure? This event has signups associated with it. All signu…" at bounding box center [408, 295] width 673 height 505
click at [584, 259] on link at bounding box center [584, 259] width 0 height 0
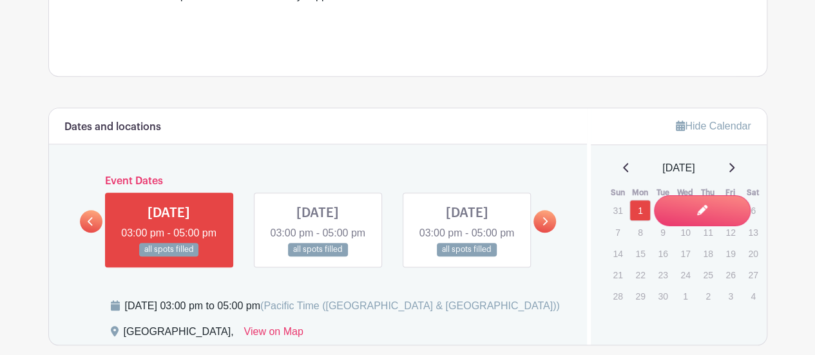
scroll to position [551, 0]
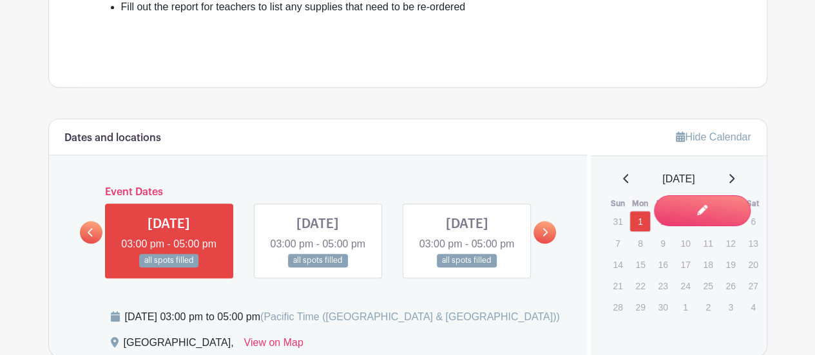
click at [735, 181] on icon at bounding box center [731, 178] width 6 height 10
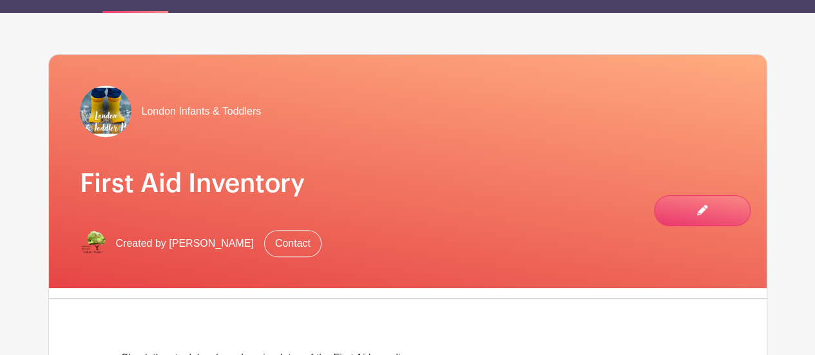
scroll to position [0, 0]
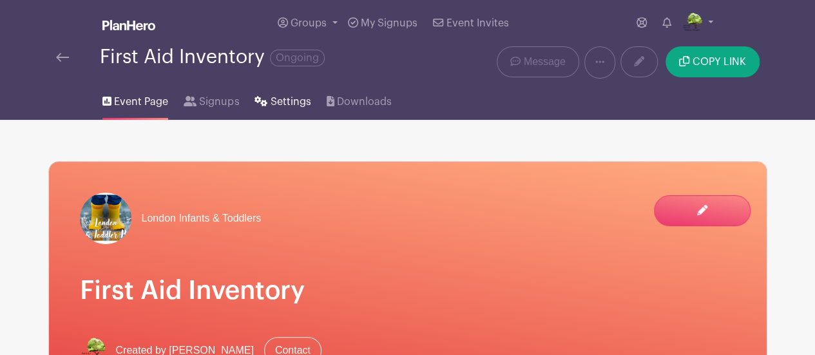
click at [293, 94] on span "Settings" at bounding box center [291, 101] width 41 height 15
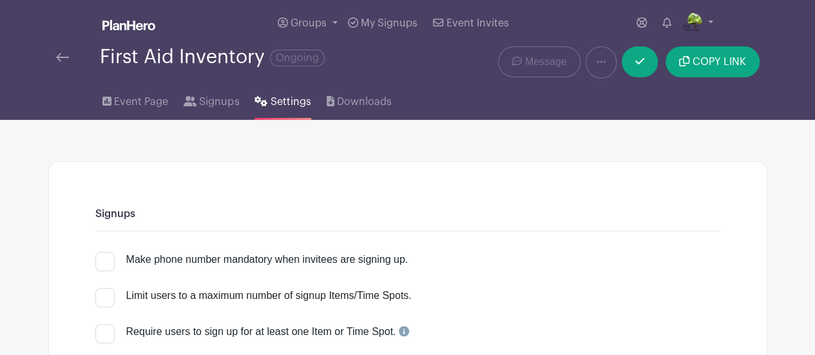
click at [56, 57] on img at bounding box center [62, 57] width 13 height 9
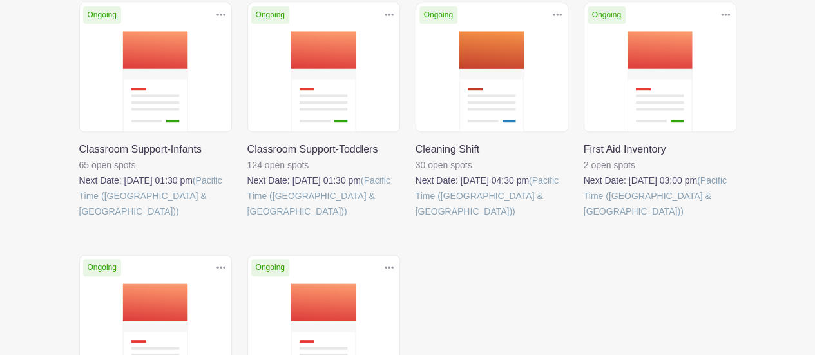
scroll to position [223, 0]
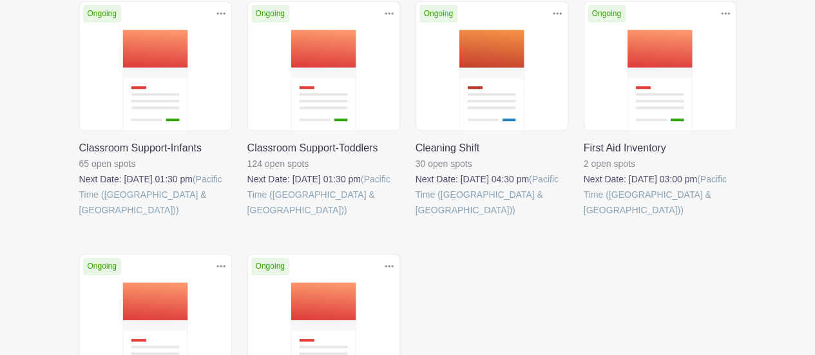
click at [416, 218] on link at bounding box center [416, 218] width 0 height 0
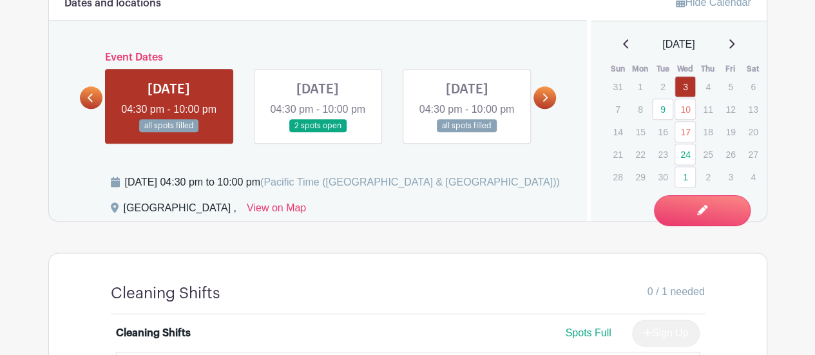
scroll to position [784, 0]
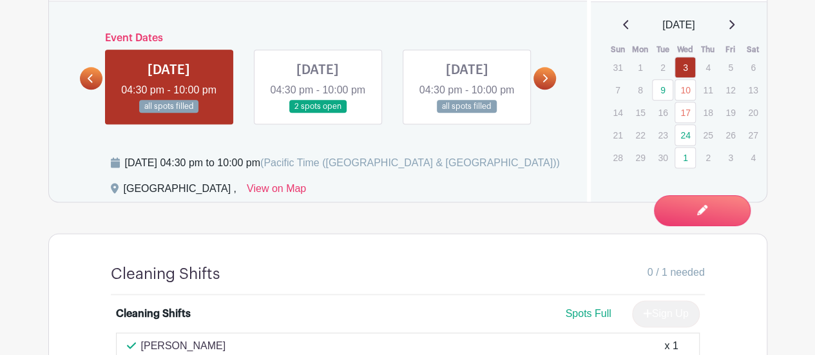
click at [552, 85] on link at bounding box center [545, 78] width 23 height 23
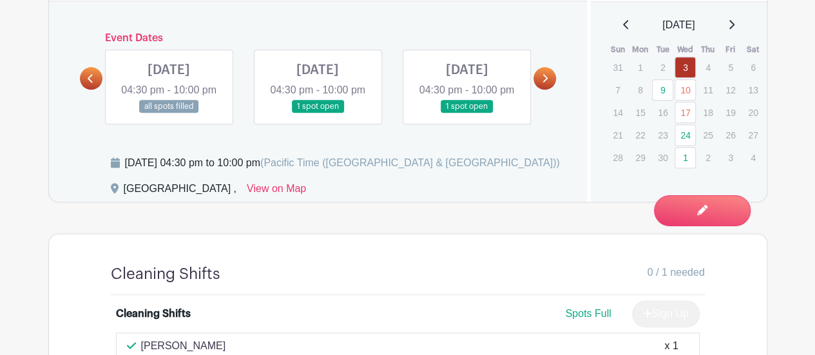
click at [318, 113] on link at bounding box center [318, 113] width 0 height 0
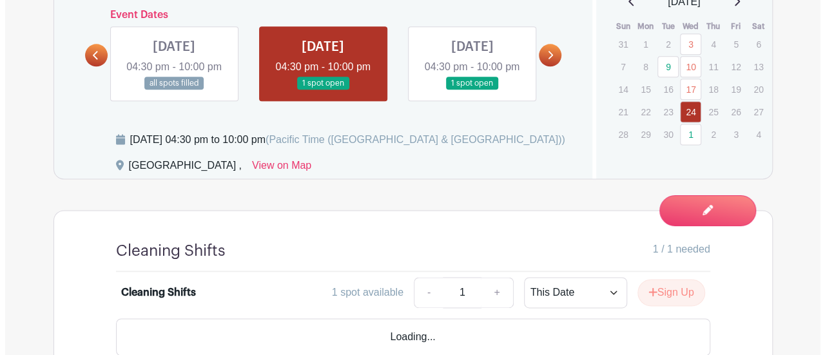
scroll to position [898, 0]
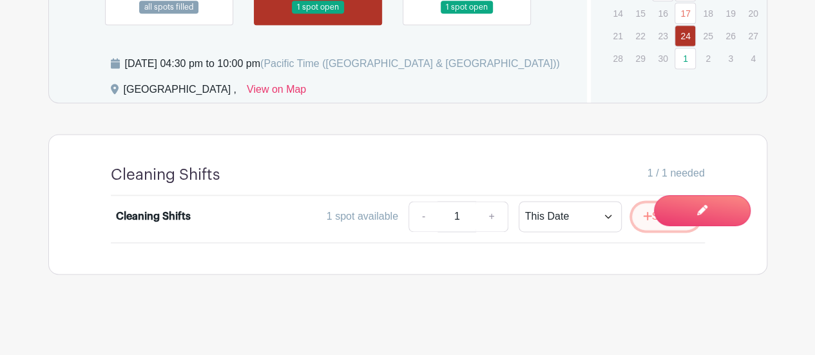
click at [650, 229] on button "Sign Up" at bounding box center [666, 216] width 68 height 27
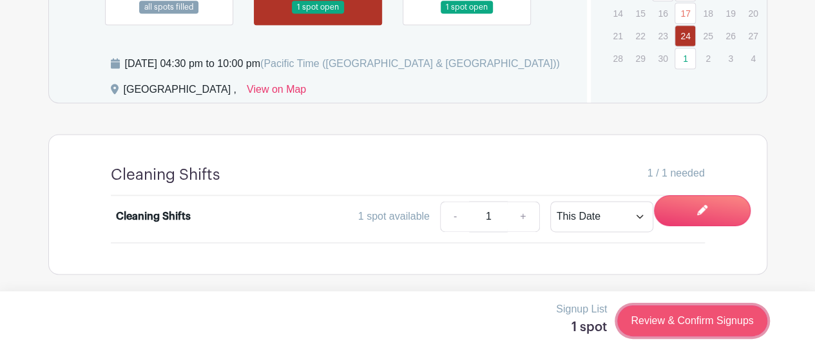
click at [696, 315] on link "Review & Confirm Signups" at bounding box center [692, 320] width 150 height 31
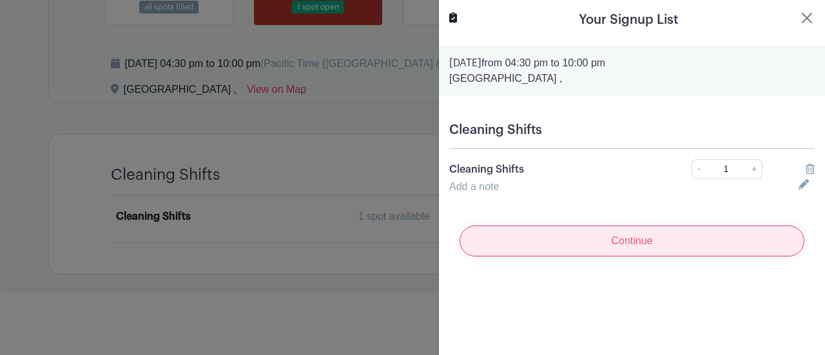
click at [603, 247] on input "Continue" at bounding box center [632, 241] width 345 height 31
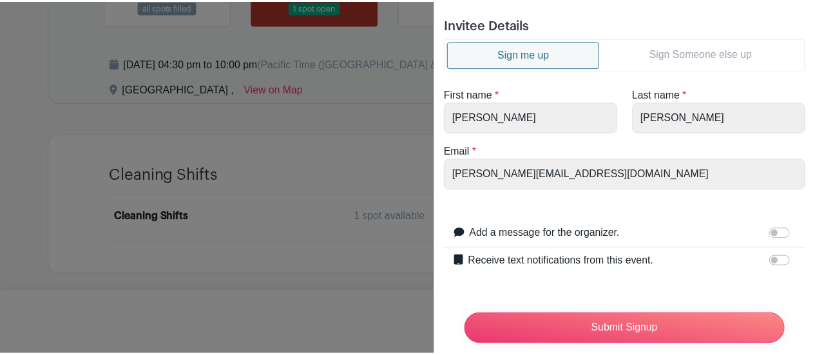
scroll to position [0, 0]
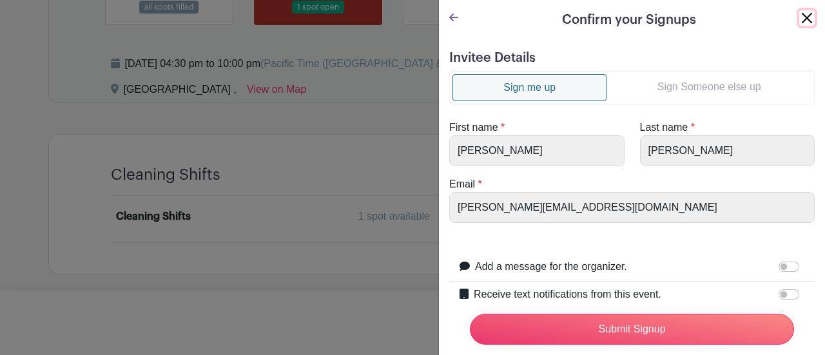
click at [800, 15] on button "Close" at bounding box center [806, 17] width 15 height 15
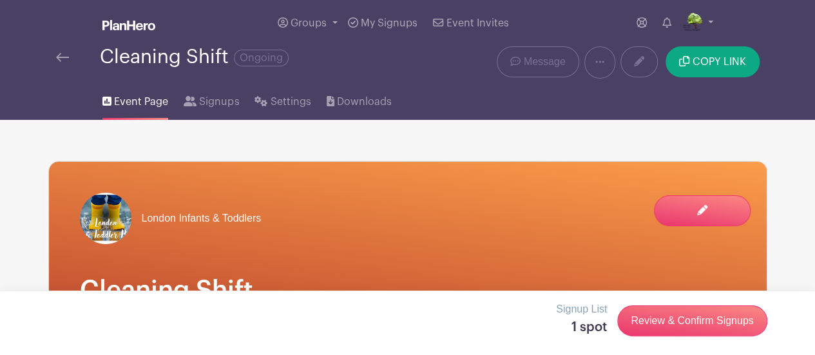
click at [67, 56] on img at bounding box center [62, 57] width 13 height 9
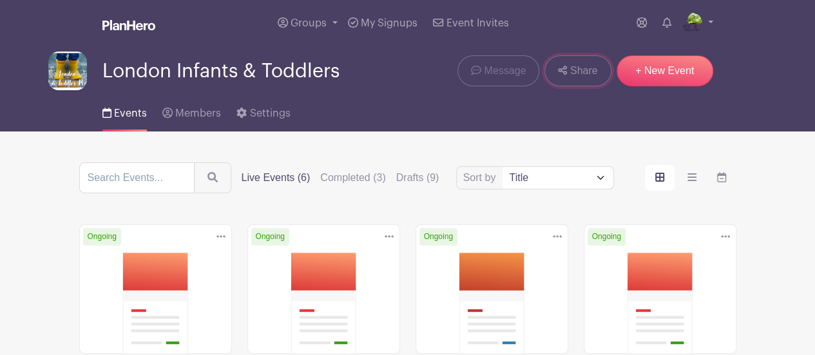
click at [583, 63] on span "Share" at bounding box center [584, 70] width 28 height 15
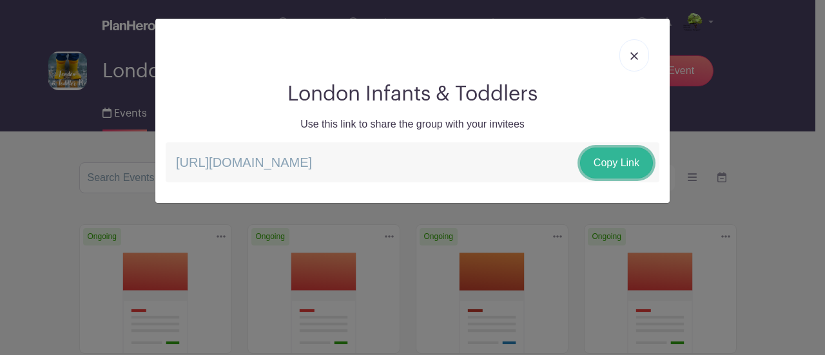
click at [635, 162] on link "Copy Link" at bounding box center [616, 163] width 73 height 31
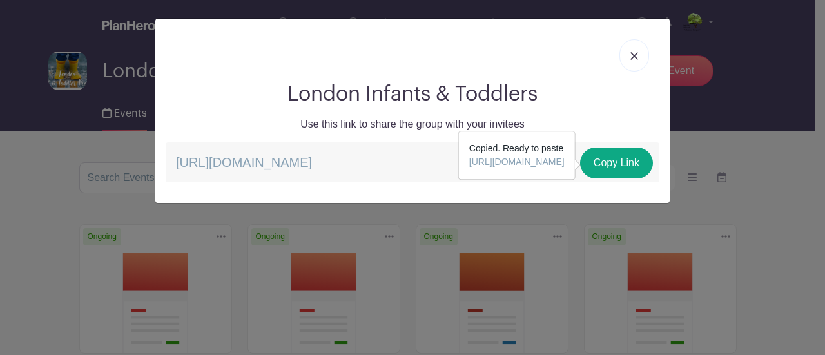
click at [638, 55] on img at bounding box center [634, 56] width 8 height 8
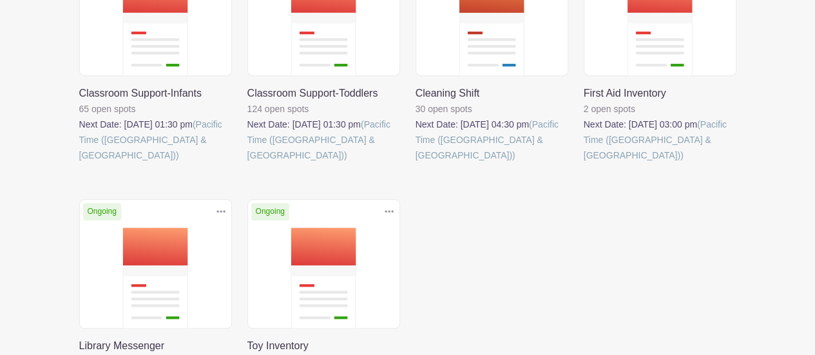
scroll to position [287, 0]
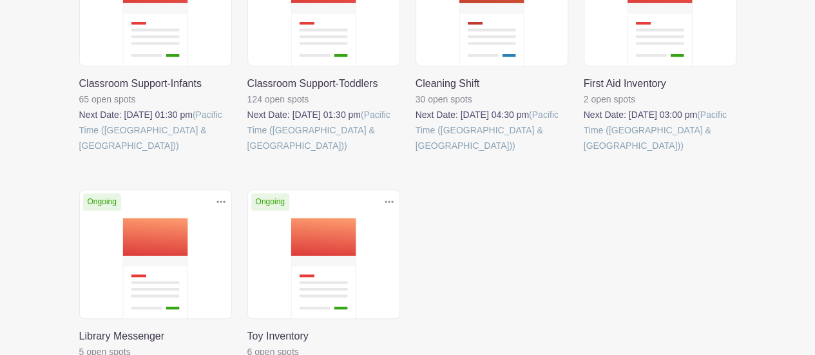
click at [79, 153] on link at bounding box center [79, 153] width 0 height 0
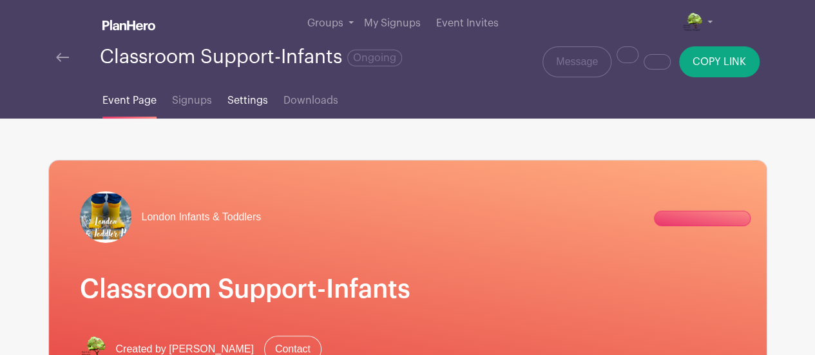
click at [268, 99] on span "Settings" at bounding box center [248, 100] width 41 height 15
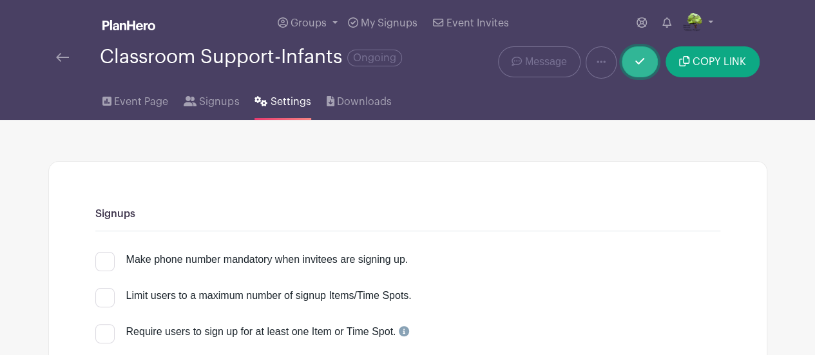
click at [643, 73] on link at bounding box center [640, 61] width 36 height 31
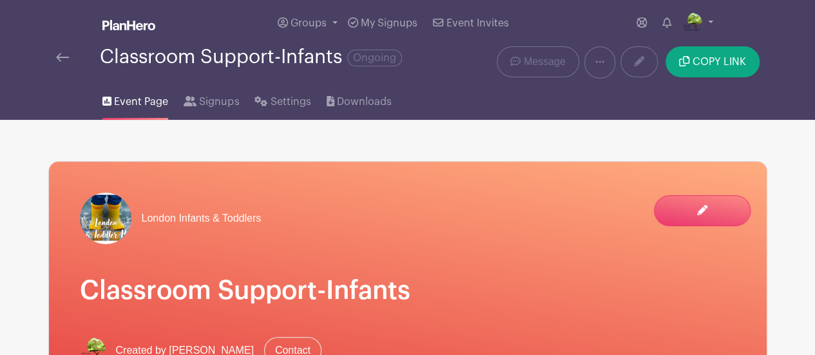
click at [60, 62] on img at bounding box center [62, 57] width 13 height 9
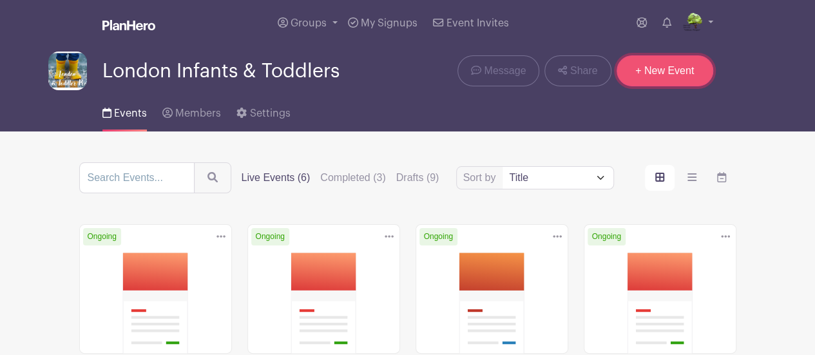
click at [650, 58] on link "+ New Event" at bounding box center [665, 70] width 97 height 31
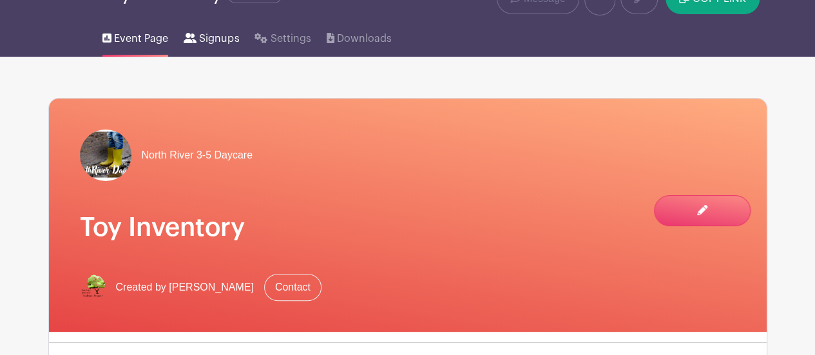
scroll to position [61, 0]
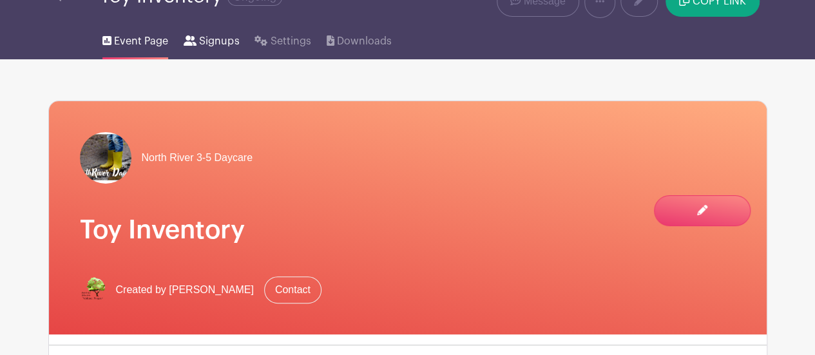
click at [220, 35] on span "Signups" at bounding box center [219, 41] width 40 height 15
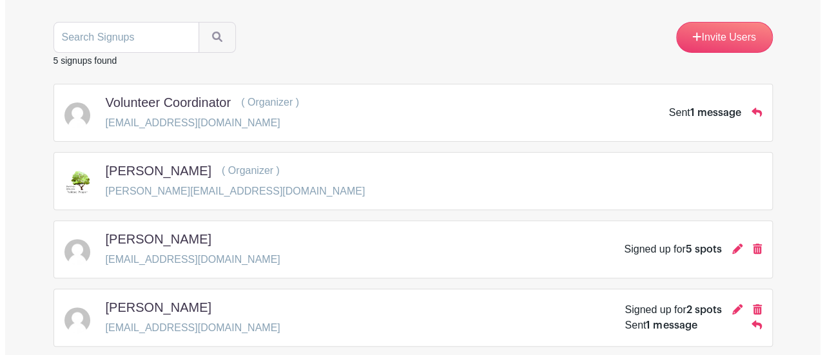
scroll to position [276, 0]
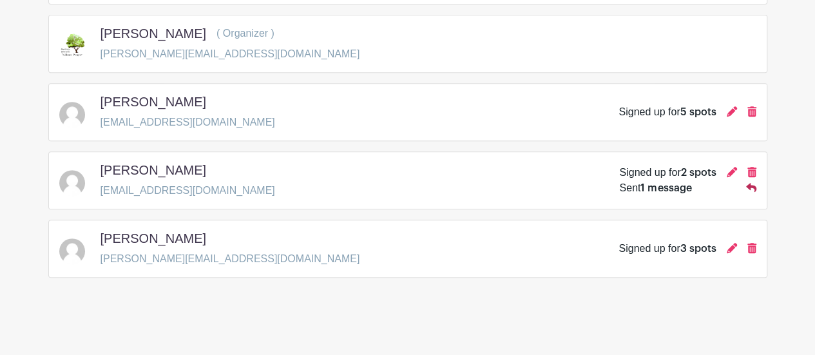
click at [751, 182] on icon at bounding box center [751, 187] width 10 height 10
click at [663, 184] on span "1 message" at bounding box center [666, 188] width 51 height 10
click at [566, 180] on div "[PERSON_NAME] [EMAIL_ADDRESS][DOMAIN_NAME] Signed up for 2 spots Sent 1 message" at bounding box center [407, 180] width 697 height 36
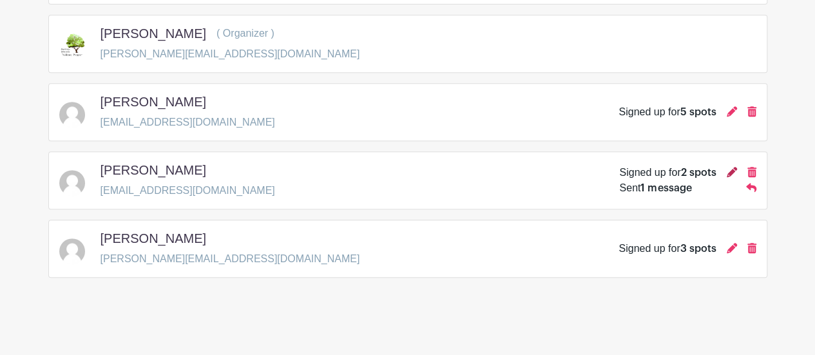
click at [732, 169] on icon at bounding box center [732, 172] width 10 height 10
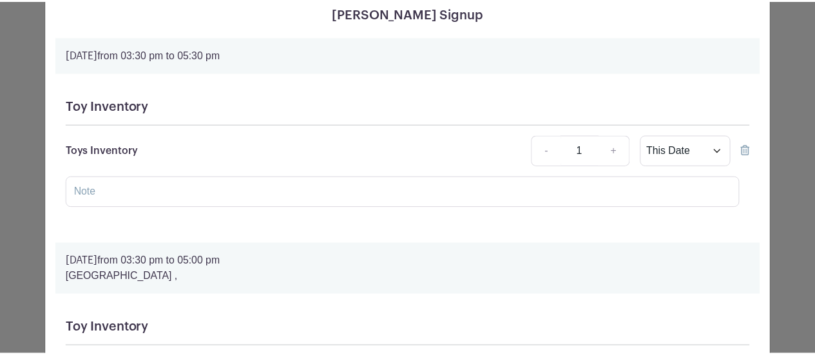
scroll to position [0, 0]
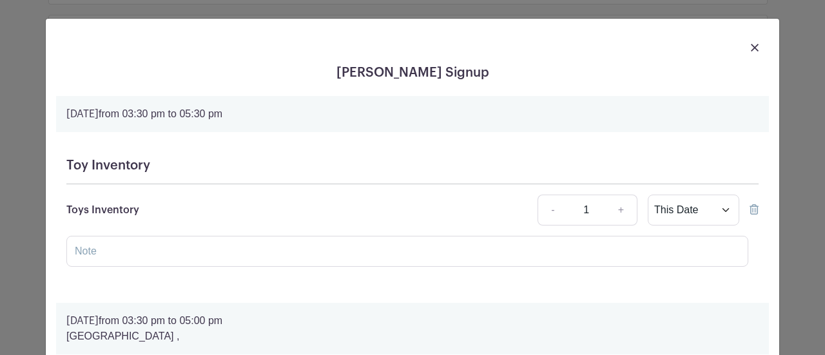
click at [751, 46] on img at bounding box center [755, 48] width 8 height 8
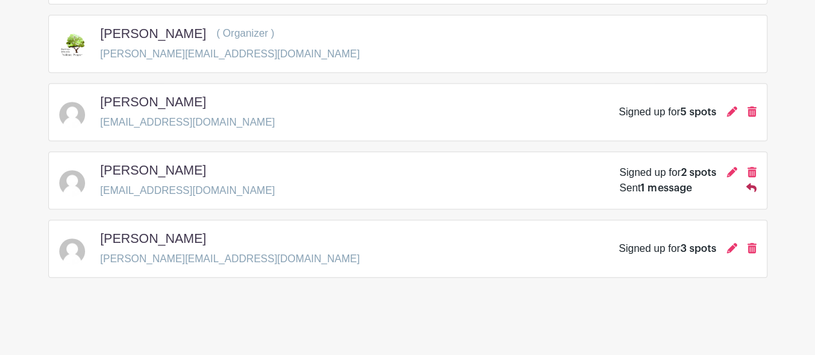
click at [753, 188] on icon at bounding box center [751, 187] width 10 height 10
drag, startPoint x: 753, startPoint y: 188, endPoint x: 406, endPoint y: 176, distance: 347.6
click at [406, 176] on div "[PERSON_NAME] [EMAIL_ADDRESS][DOMAIN_NAME] Signed up for 2 spots Sent 1 message" at bounding box center [407, 180] width 697 height 36
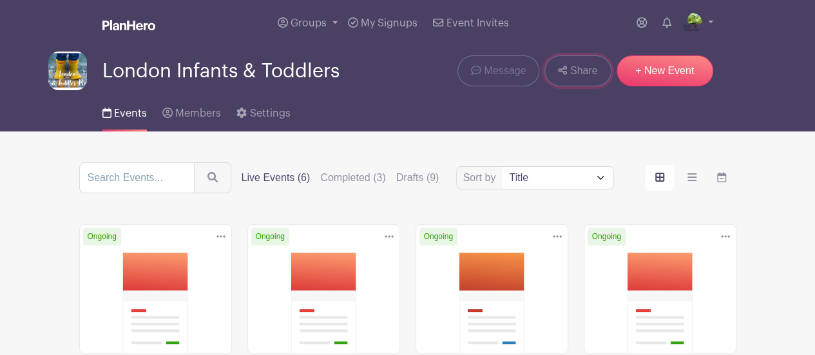
click at [579, 69] on span "Share" at bounding box center [584, 70] width 28 height 15
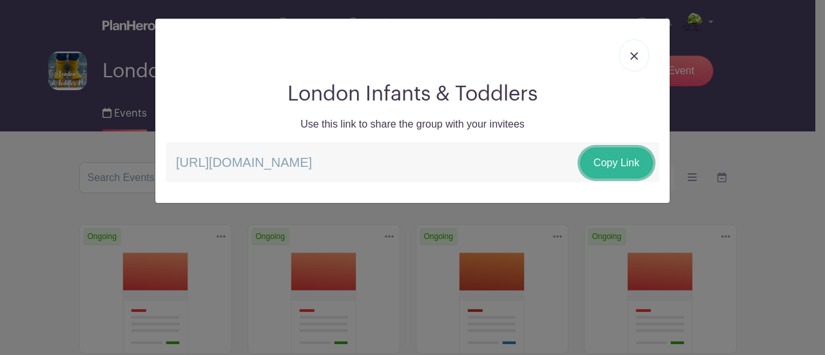
click at [612, 160] on link "Copy Link" at bounding box center [616, 163] width 73 height 31
